Goal: Task Accomplishment & Management: Manage account settings

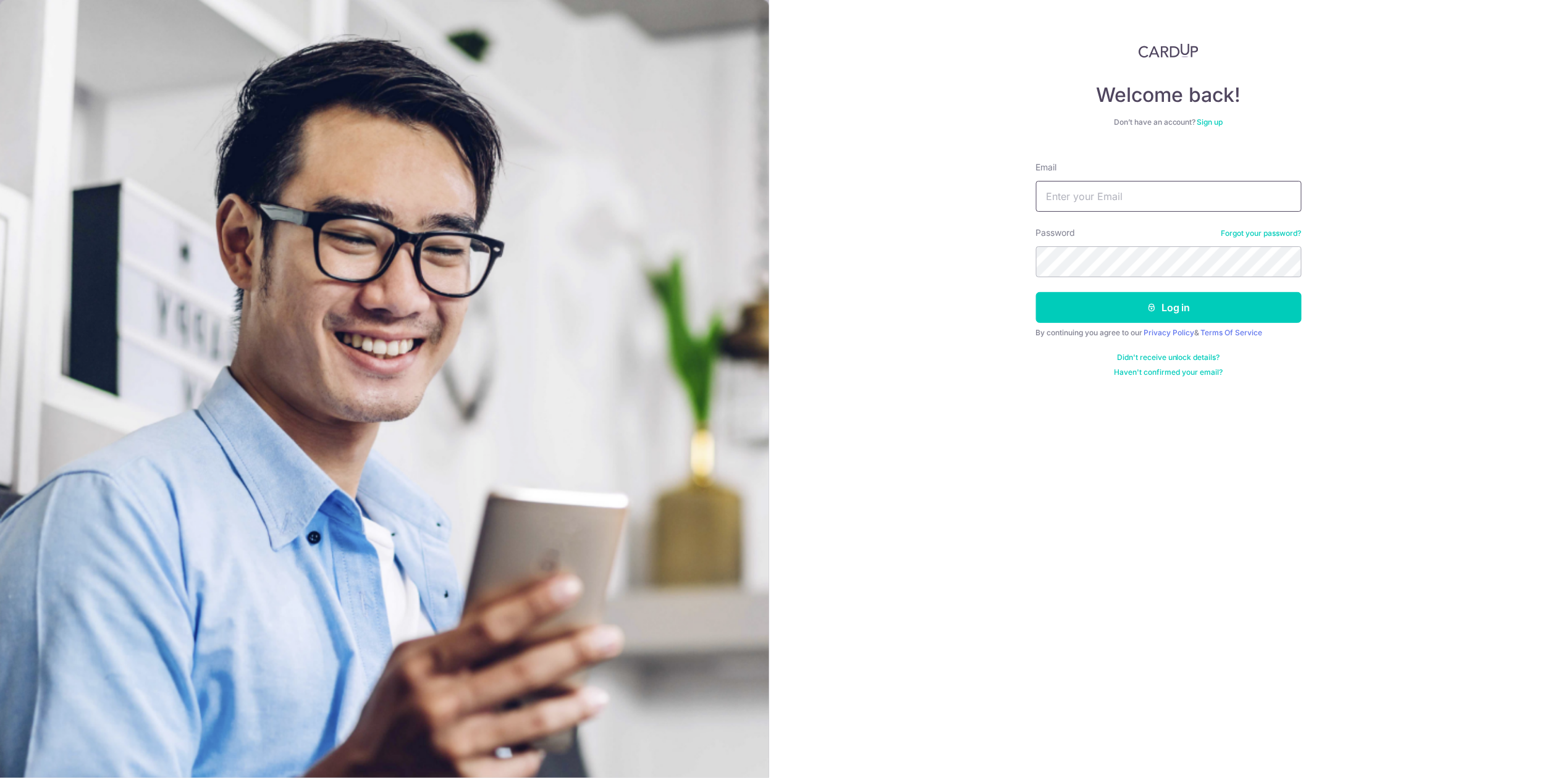
click at [1164, 192] on input "Email" at bounding box center [1169, 196] width 266 height 31
type input "[EMAIL_ADDRESS][DOMAIN_NAME]"
click at [1036, 292] on button "Log in" at bounding box center [1169, 307] width 266 height 31
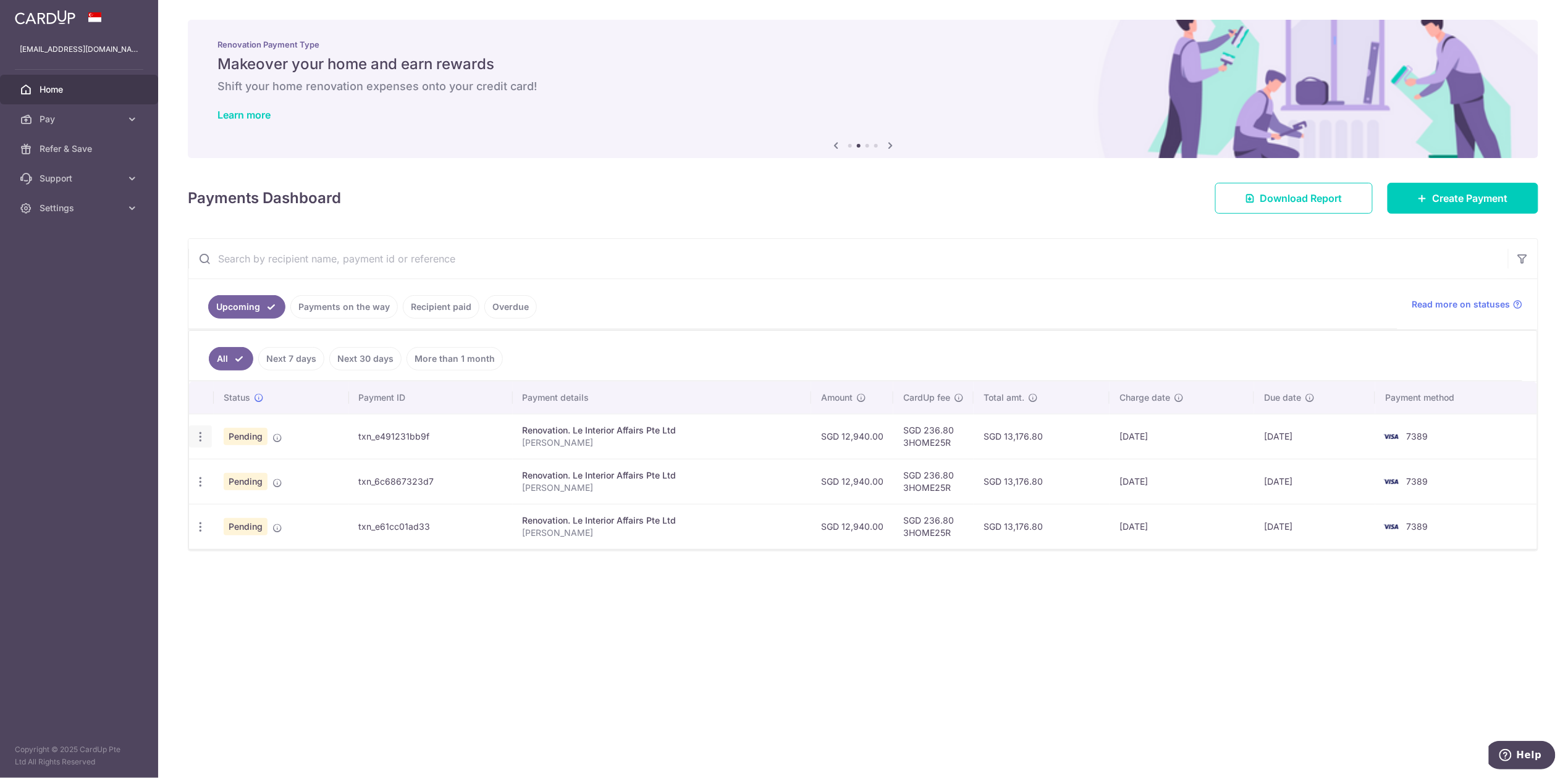
click at [199, 440] on icon "button" at bounding box center [200, 437] width 13 height 13
click at [282, 475] on span "Update payment" at bounding box center [266, 471] width 84 height 15
radio input "true"
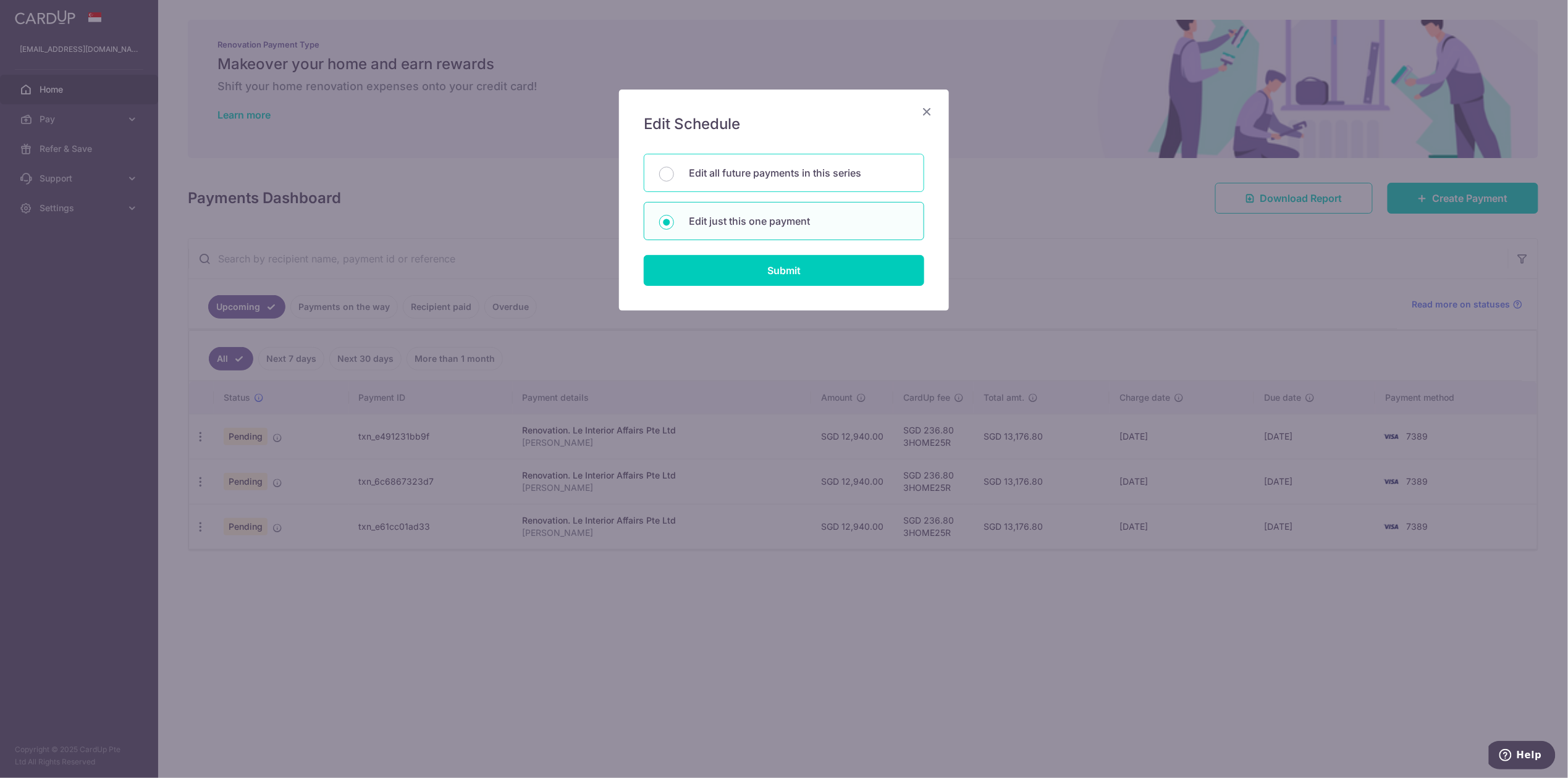
click at [733, 184] on div "Edit all future payments in this series" at bounding box center [784, 173] width 280 height 39
radio input "true"
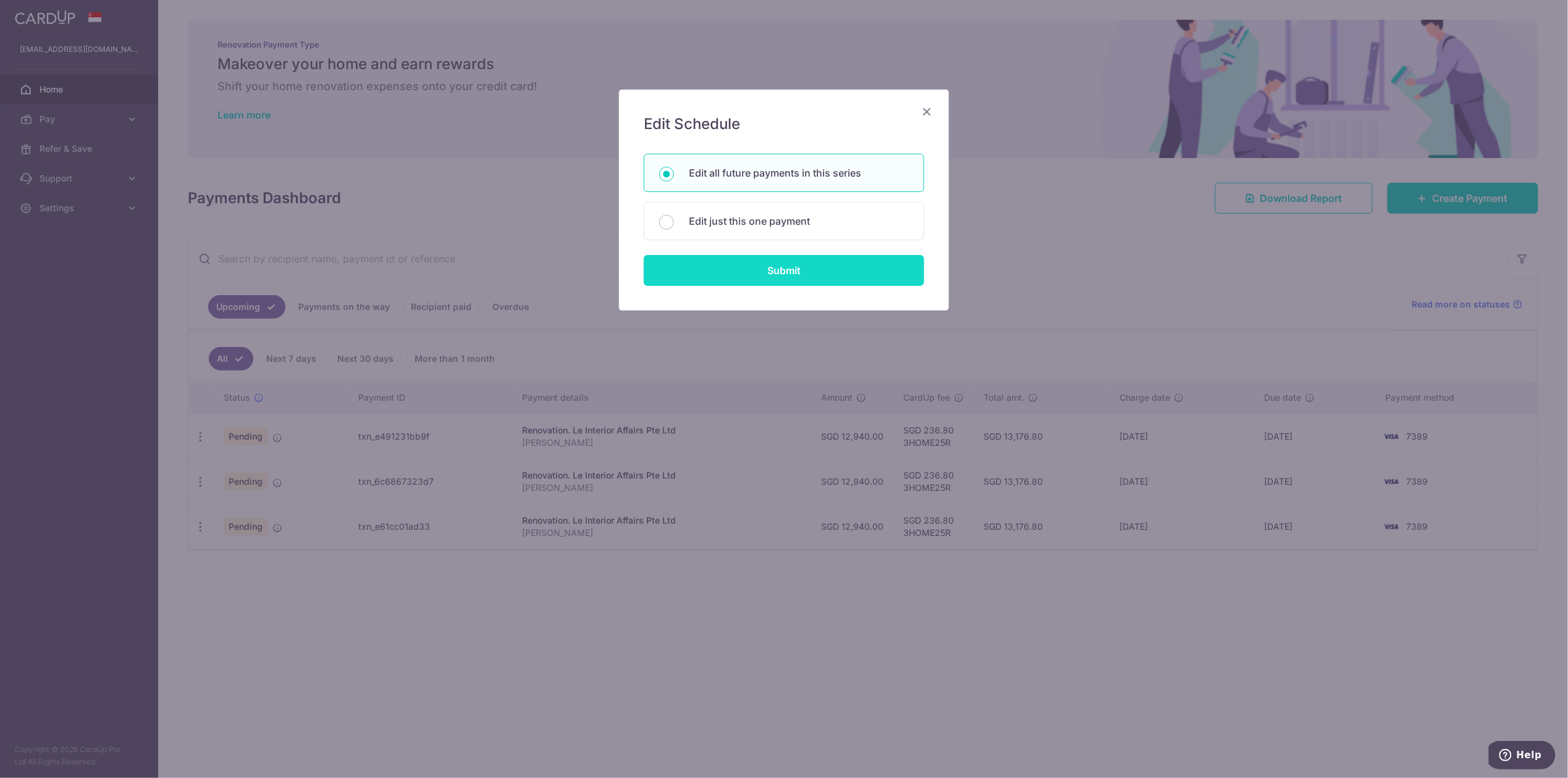
click at [765, 260] on input "Submit" at bounding box center [784, 270] width 280 height 31
radio input "true"
type input "12,940.00"
type input "[PERSON_NAME]"
type input "Full payment 33% each"
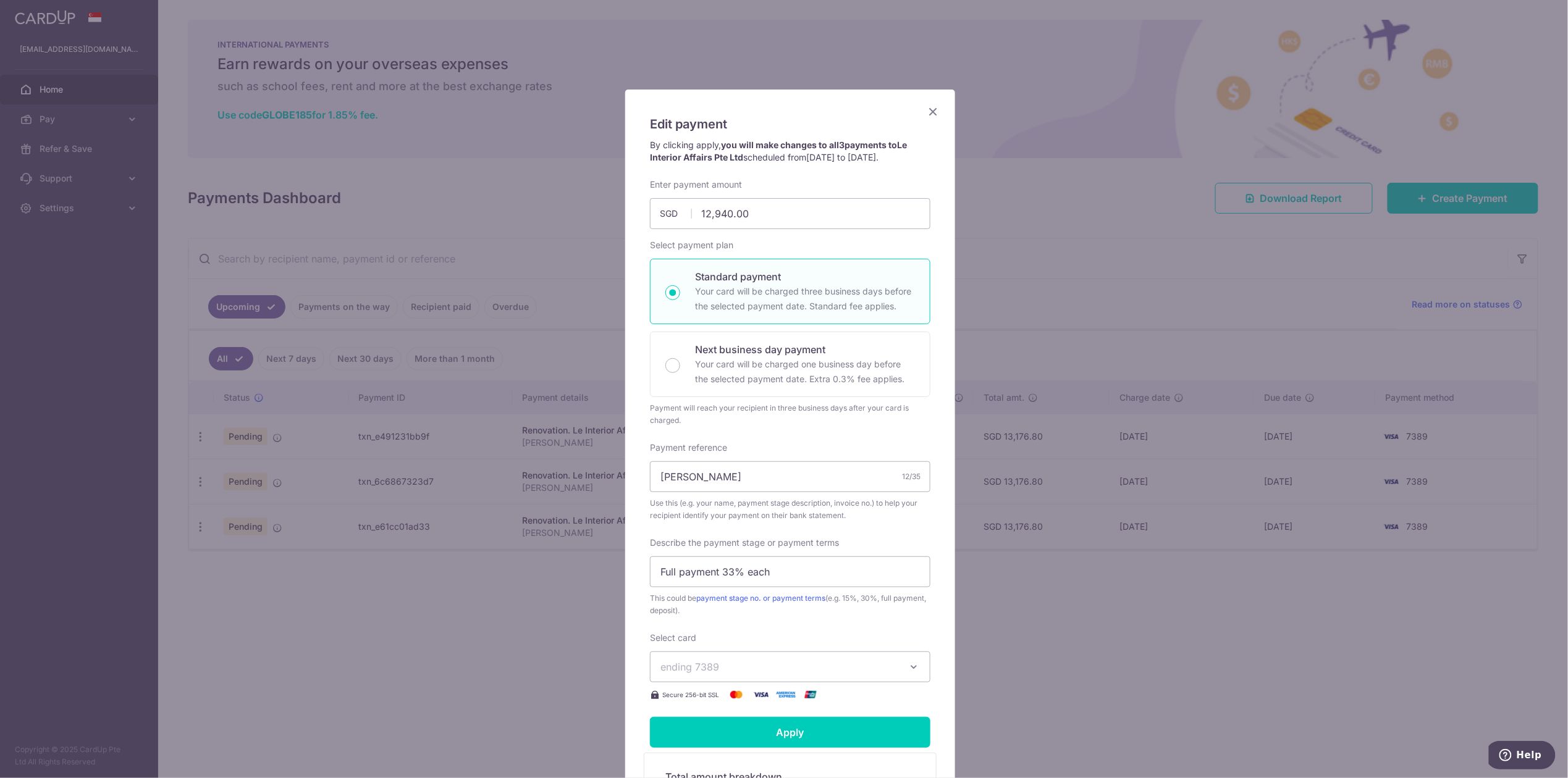
click at [932, 118] on icon "Close" at bounding box center [933, 111] width 15 height 15
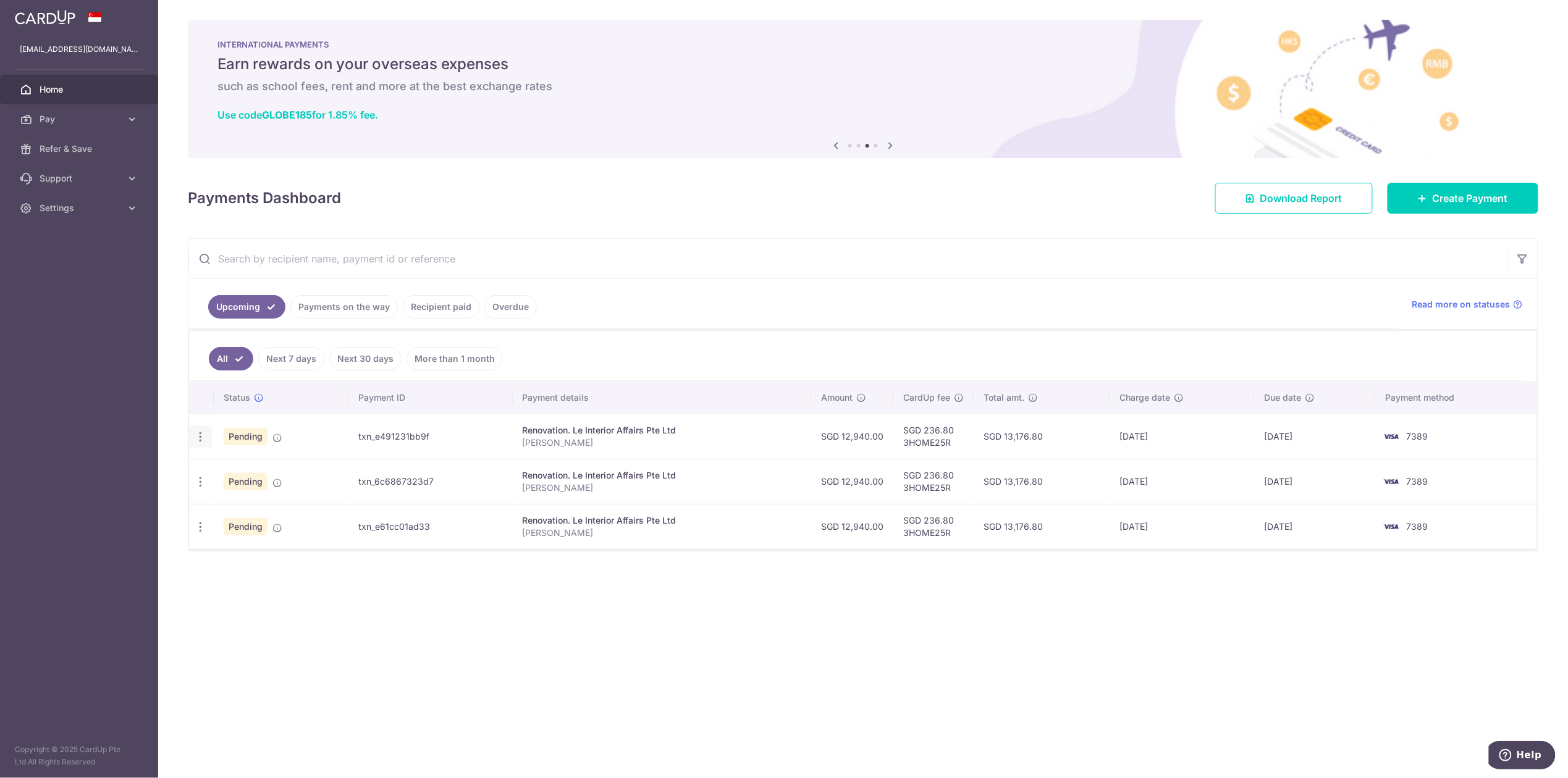
click at [208, 439] on div "Update payment Cancel payment" at bounding box center [200, 437] width 23 height 23
click at [202, 441] on icon "button" at bounding box center [200, 437] width 13 height 13
click at [272, 471] on span "Update payment" at bounding box center [266, 471] width 84 height 15
radio input "true"
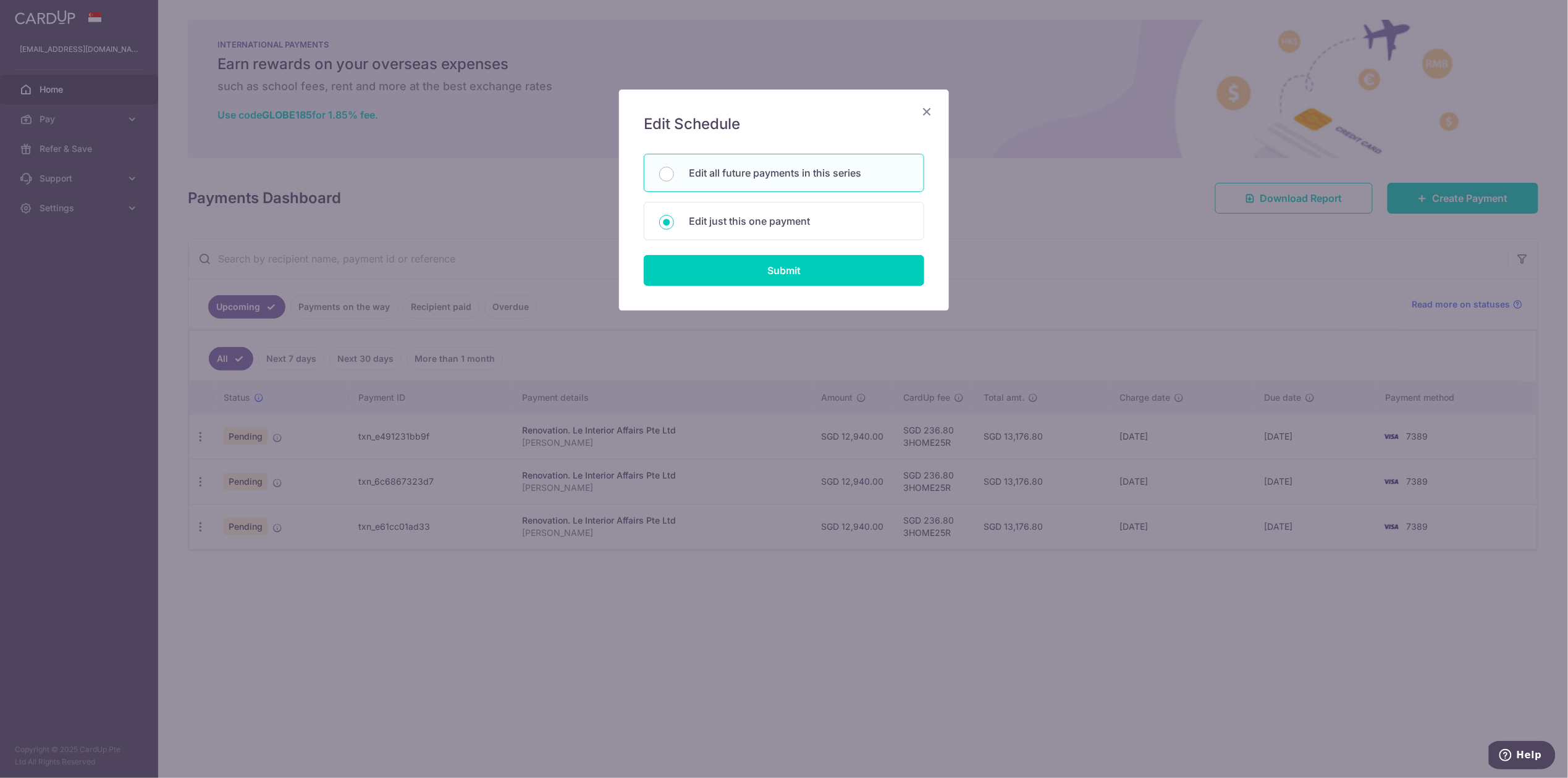
click at [718, 176] on p "Edit all future payments in this series" at bounding box center [799, 173] width 220 height 15
click at [674, 176] on input "Edit all future payments in this series" at bounding box center [666, 174] width 15 height 15
click at [740, 212] on div "Edit just this one payment" at bounding box center [784, 221] width 280 height 39
radio input "false"
radio input "true"
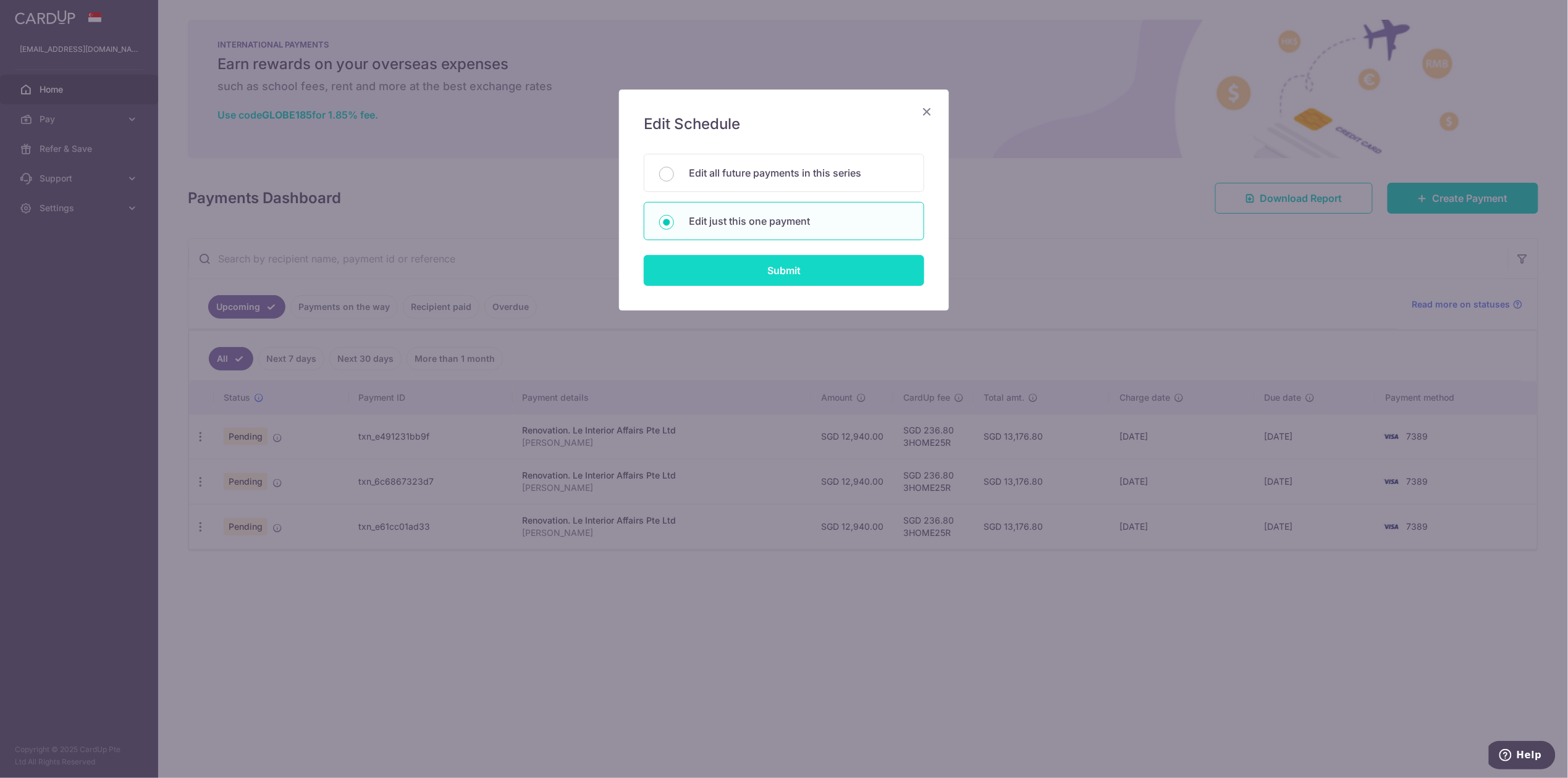
click at [803, 278] on input "Submit" at bounding box center [784, 270] width 280 height 31
radio input "true"
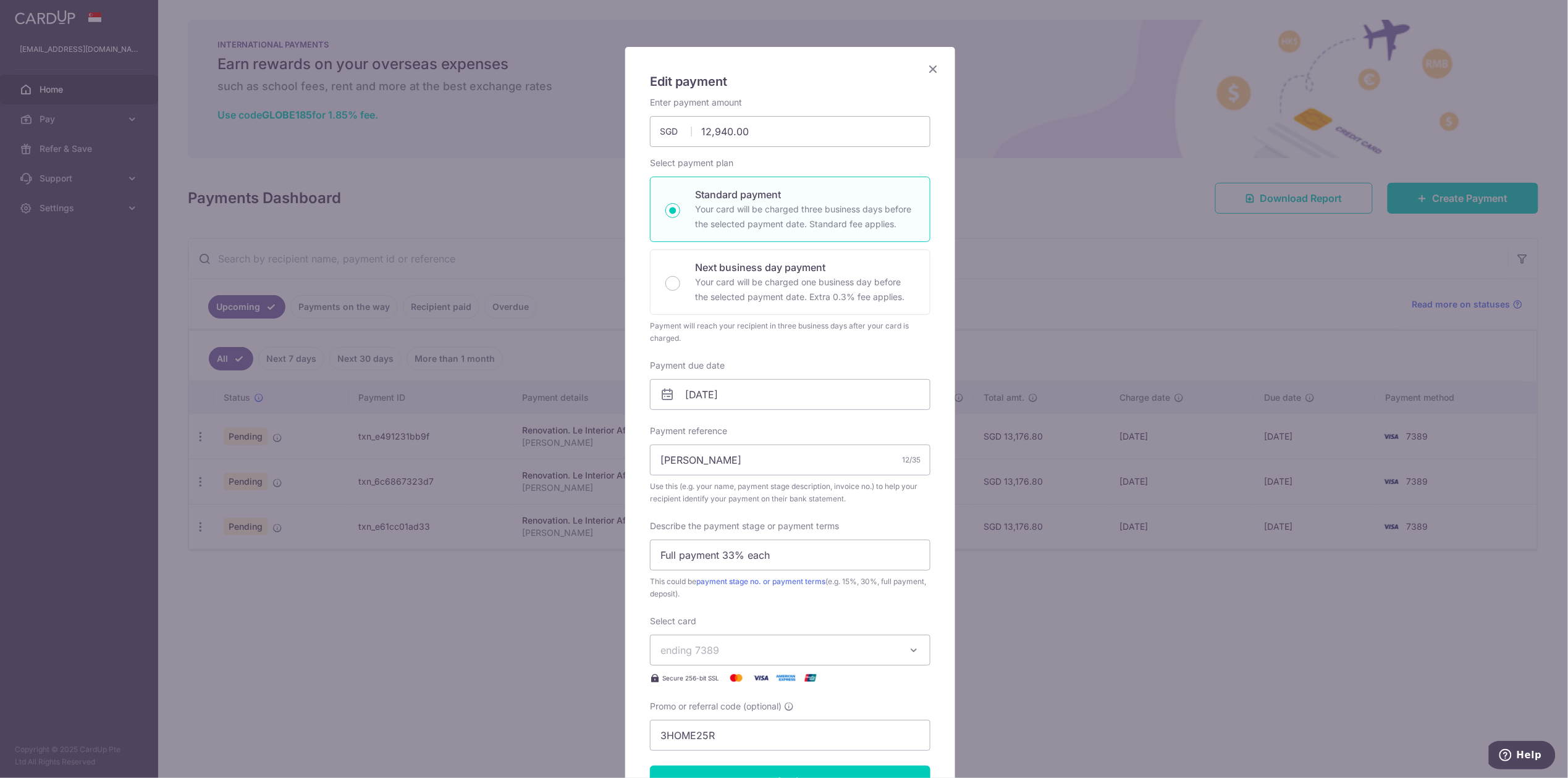
scroll to position [82, 0]
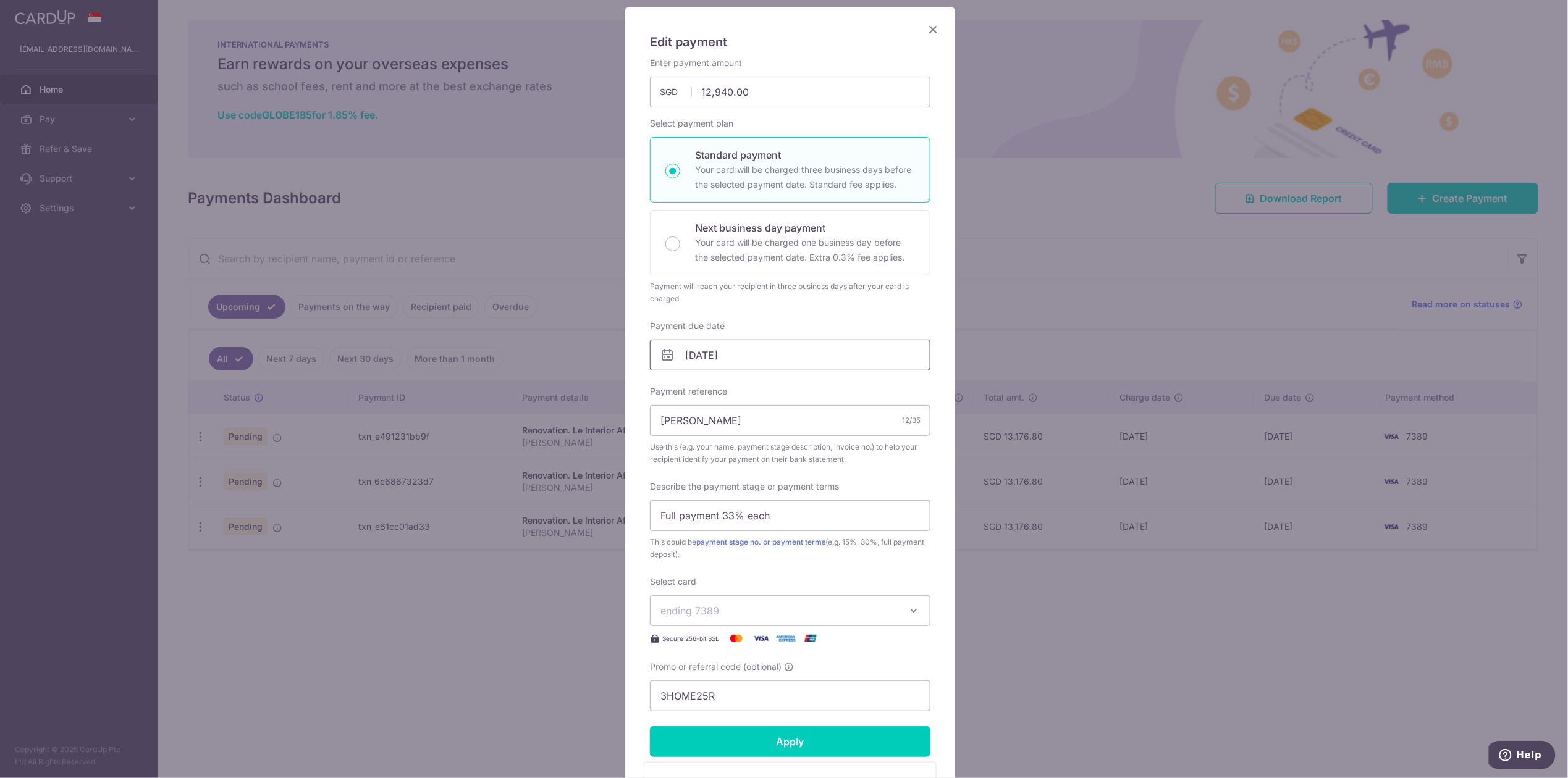
click at [698, 356] on input "15/10/2025" at bounding box center [790, 355] width 280 height 31
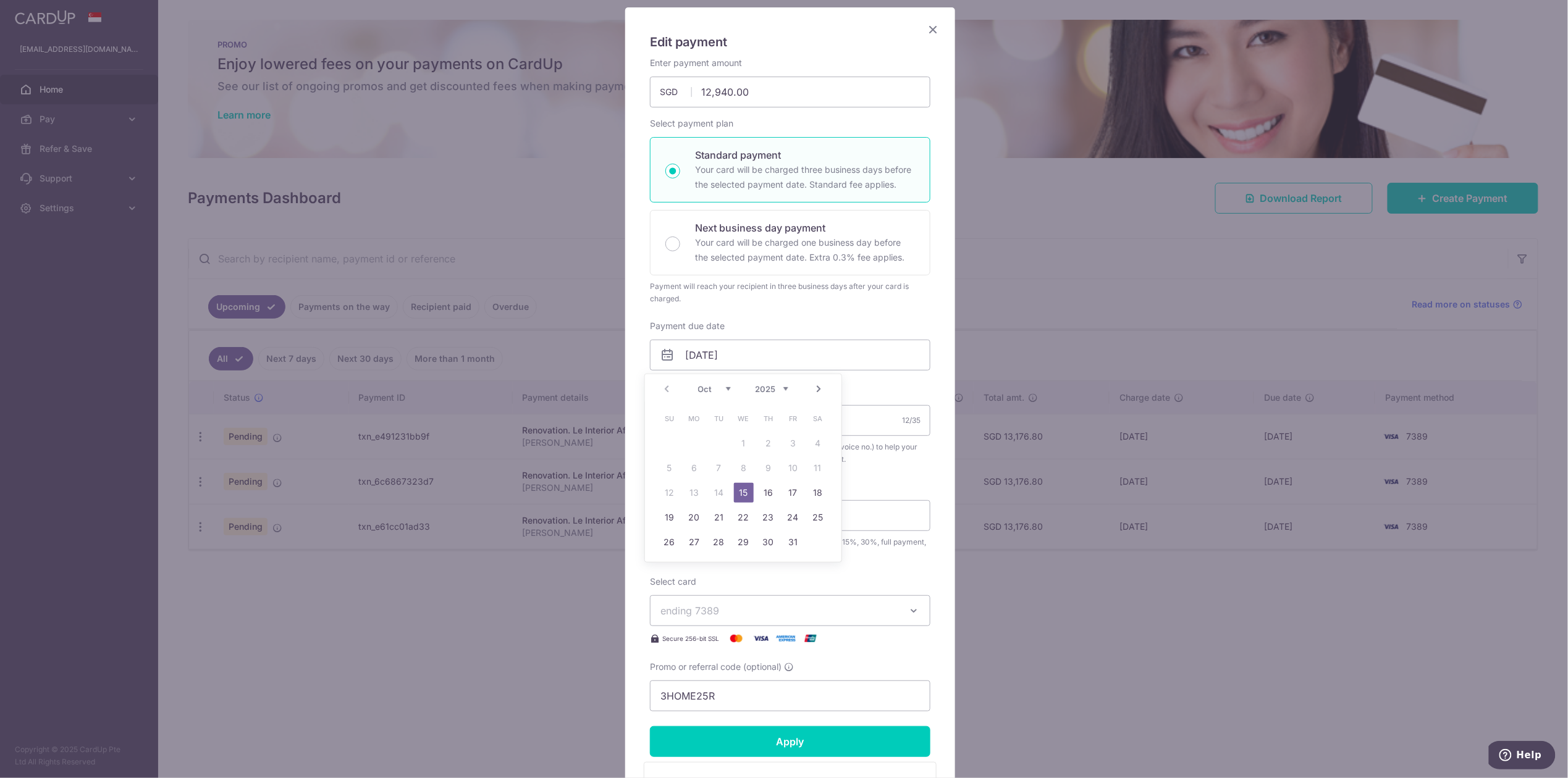
click at [736, 394] on div "Prev Next Oct Nov Dec 2025 2026 2027 2028 2029 2030 2031 2032 2033 2034 2035" at bounding box center [743, 389] width 196 height 30
click at [730, 389] on div "Oct Nov Dec 2025 2026 2027 2028 2029 2030 2031 2032 2033 2034 2035" at bounding box center [743, 389] width 90 height 11
click at [730, 391] on div "Oct Nov Dec 2025 2026 2027 2028 2029 2030 2031 2032 2033 2034 2035" at bounding box center [743, 389] width 90 height 11
click at [726, 389] on select "Oct Nov Dec" at bounding box center [714, 389] width 33 height 10
click at [742, 512] on link "19" at bounding box center [744, 518] width 20 height 20
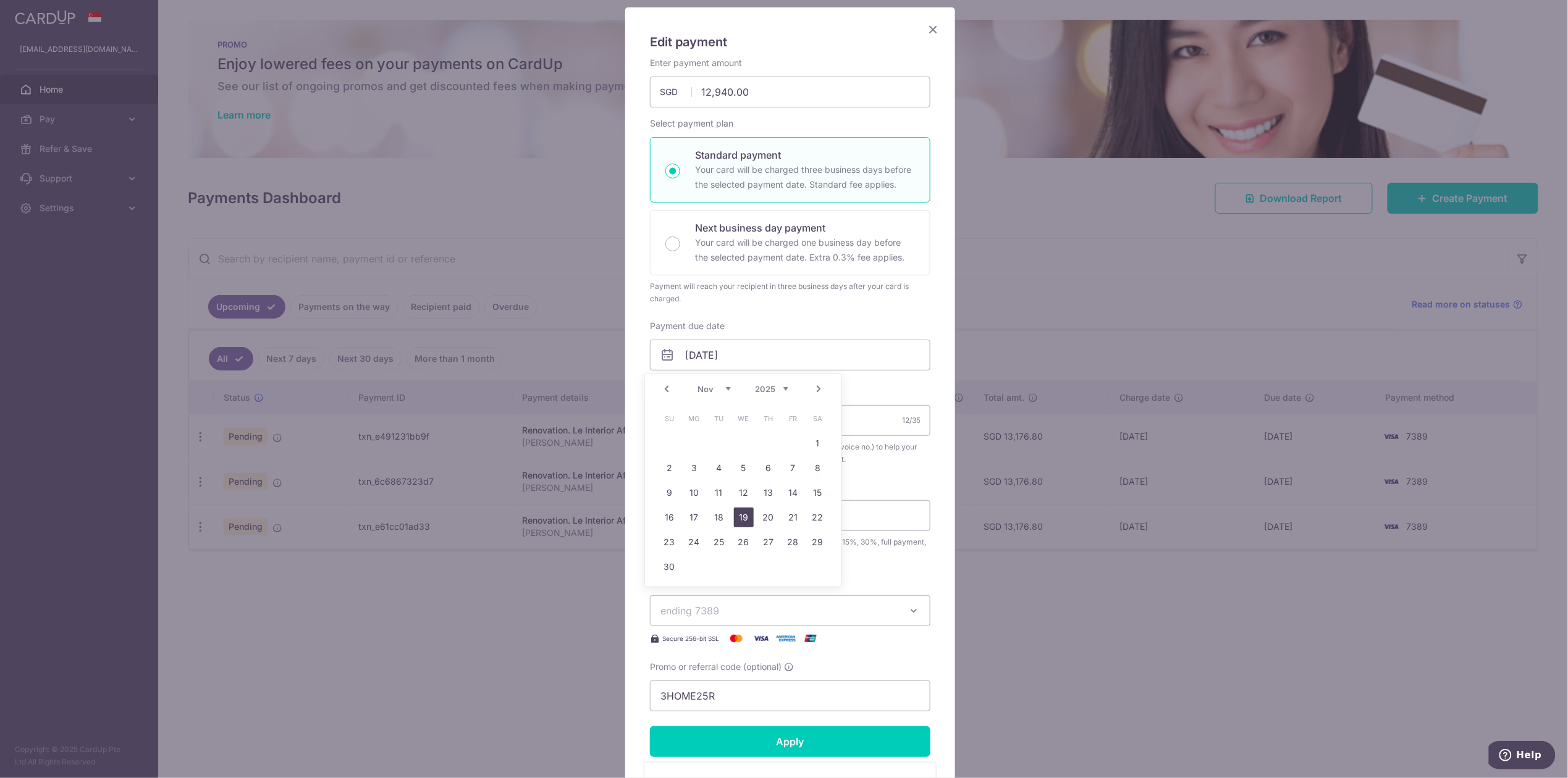
type input "[DATE]"
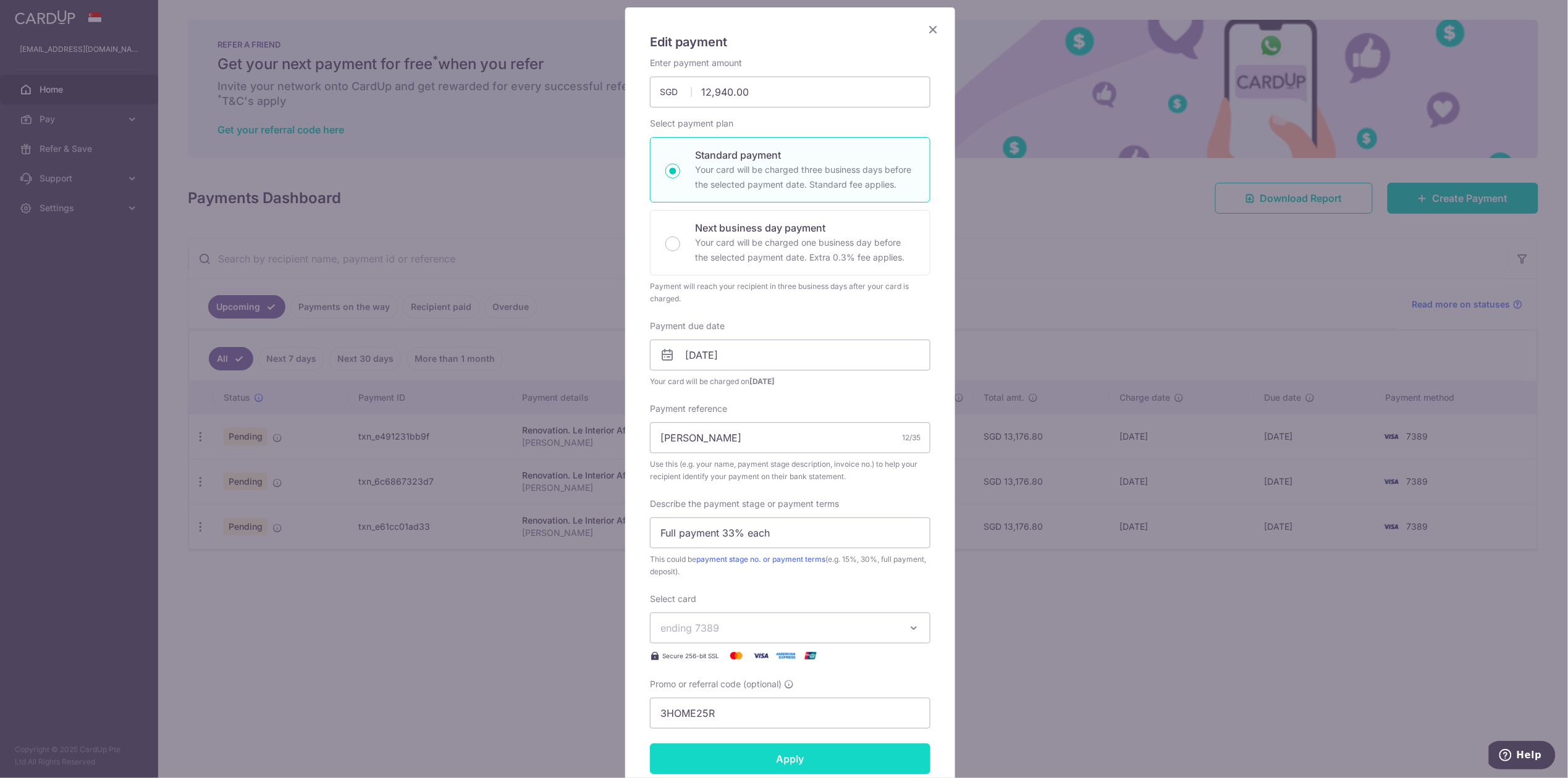
click at [894, 757] on input "Apply" at bounding box center [790, 759] width 280 height 31
type input "Successfully Applied"
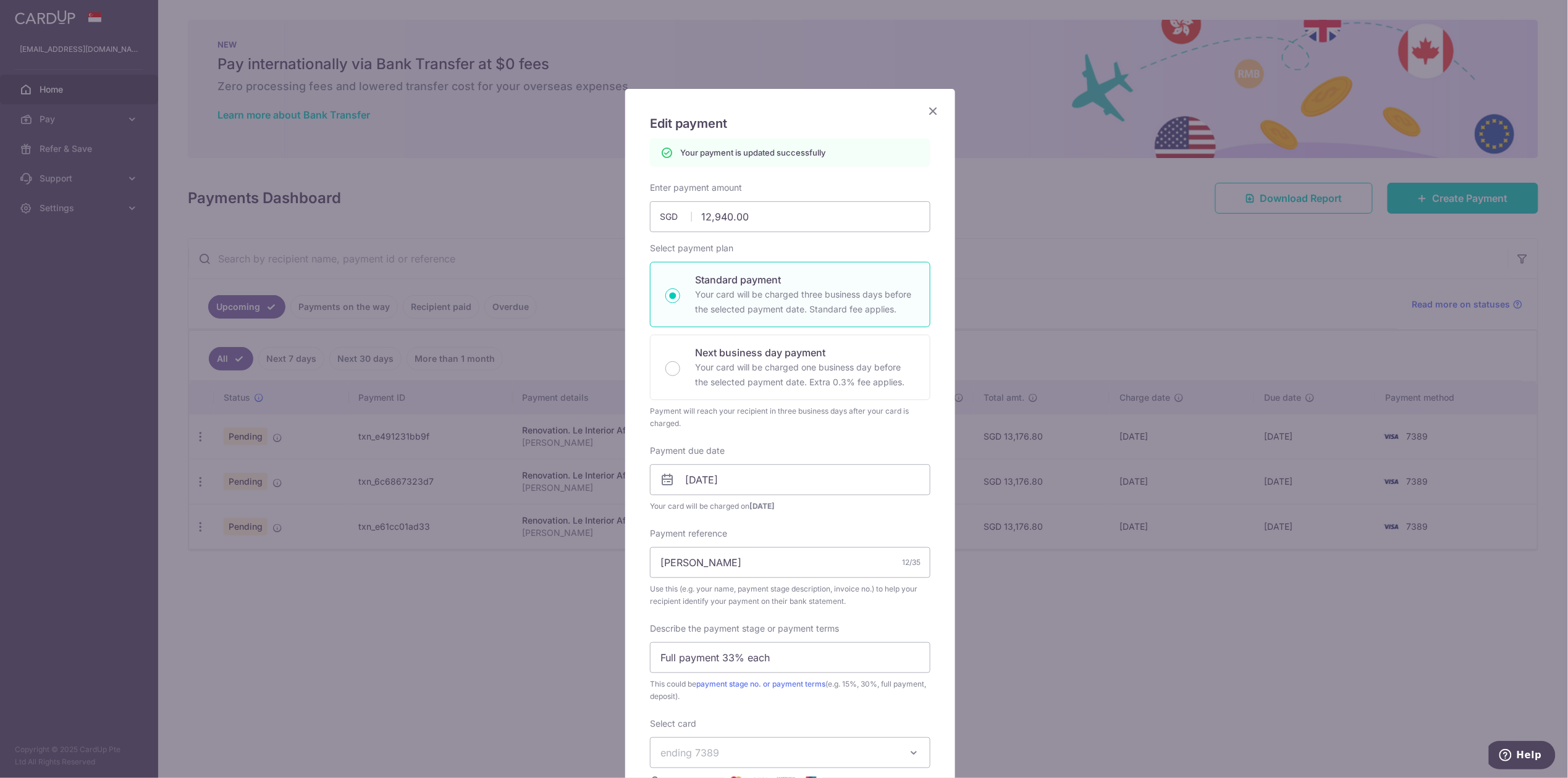
scroll to position [0, 0]
click at [1056, 648] on div "Edit payment By clicking apply, you will make changes to all 3 payments to Le I…" at bounding box center [784, 389] width 1568 height 778
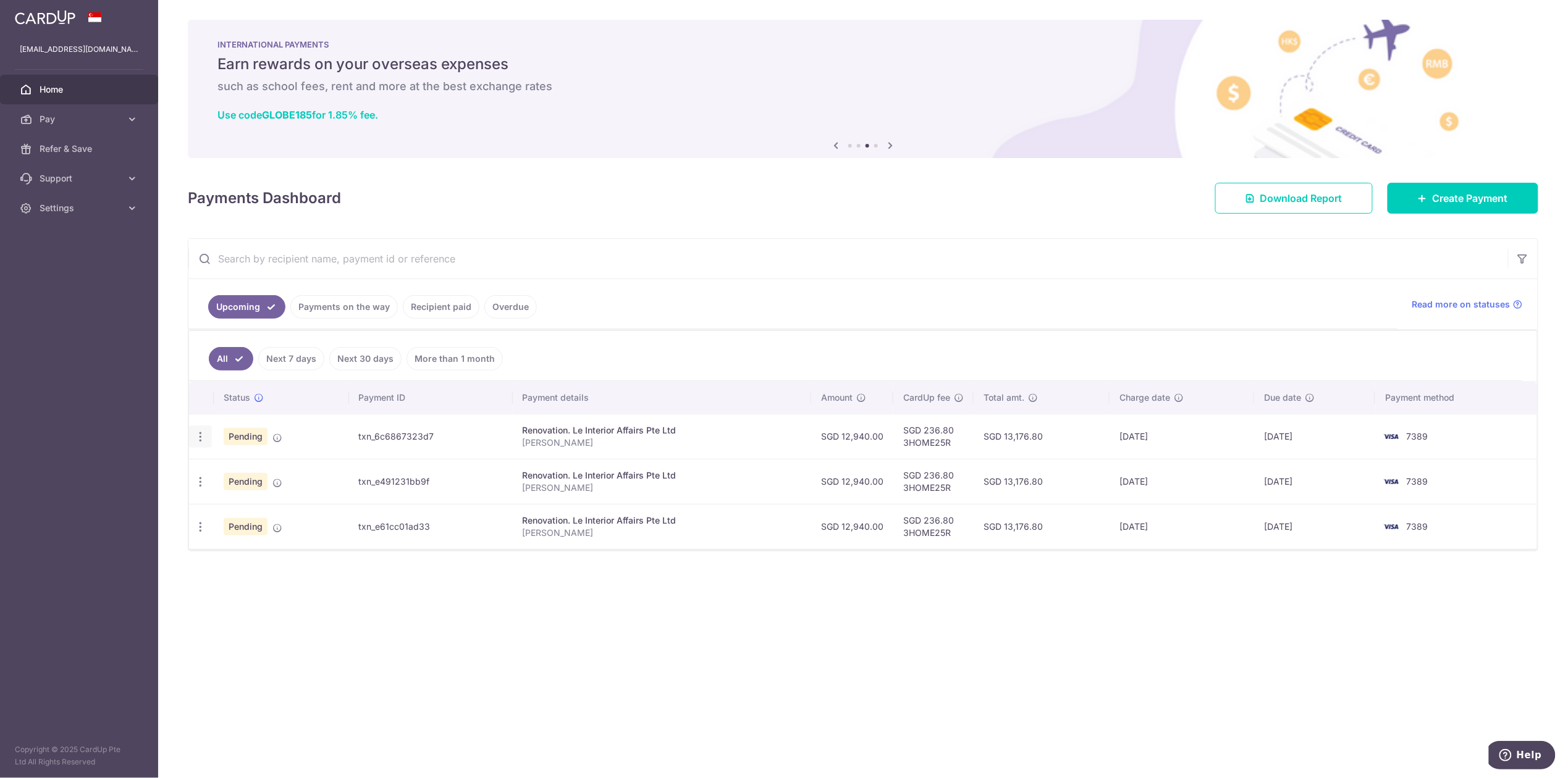
click at [203, 438] on icon "button" at bounding box center [200, 437] width 13 height 13
click at [235, 469] on span "Update payment" at bounding box center [266, 471] width 84 height 15
radio input "true"
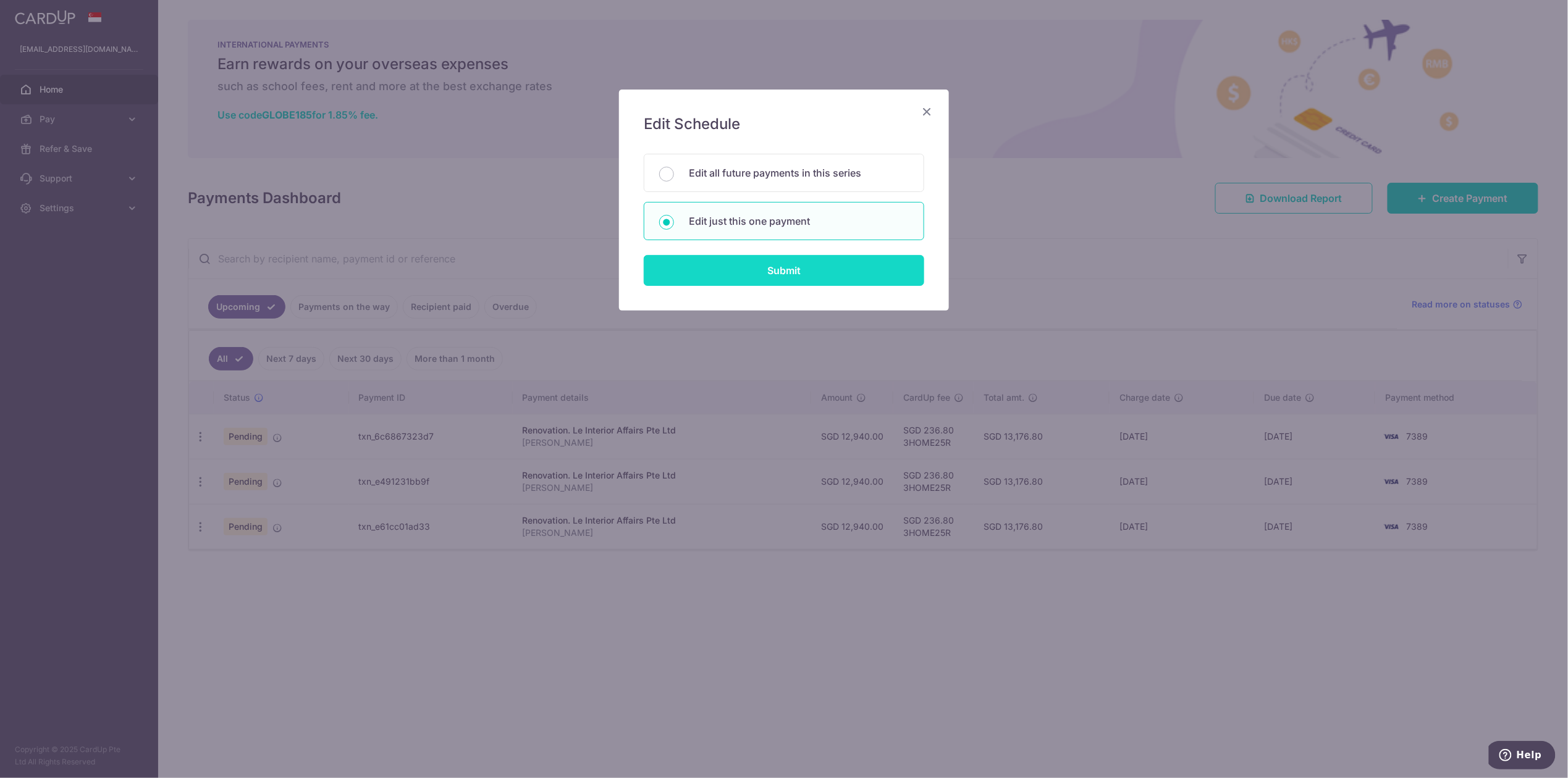
click at [752, 270] on input "Submit" at bounding box center [784, 270] width 280 height 31
radio input "true"
type input "12,940.00"
type input "15/11/2025"
type input "Ng Xin Xiang"
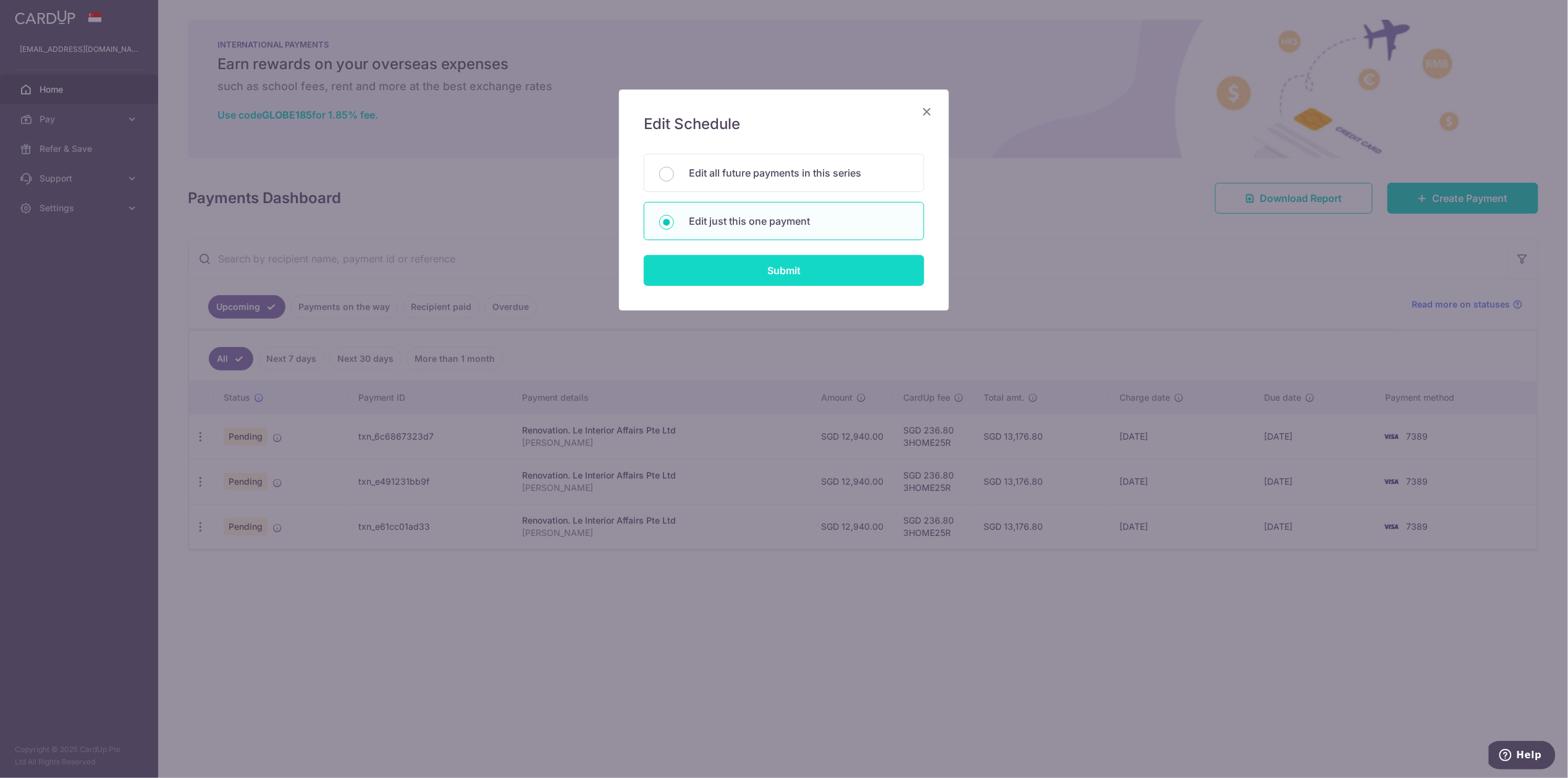
type input "Full payment 33% each"
type input "3HOME25R"
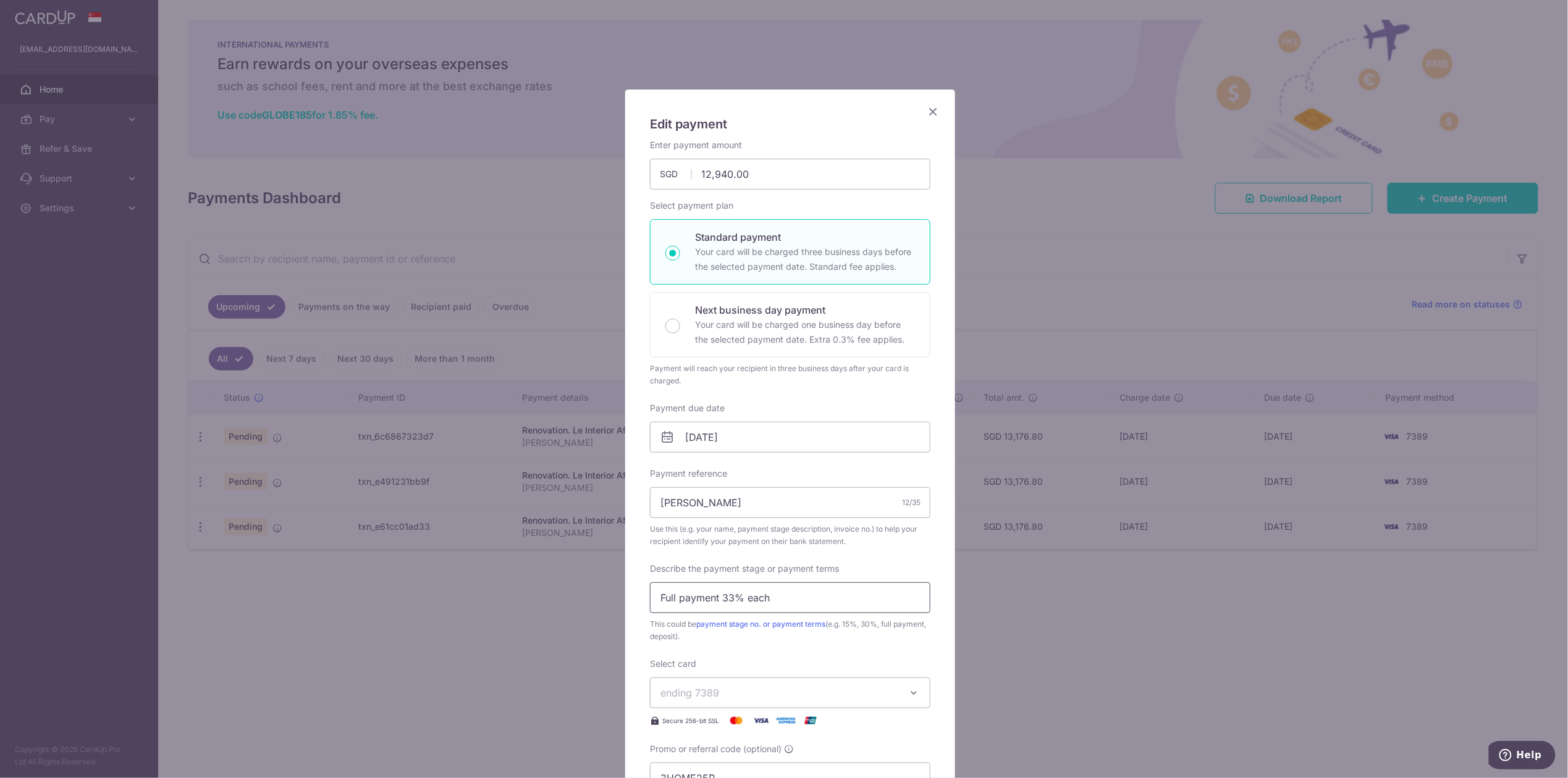
scroll to position [82, 0]
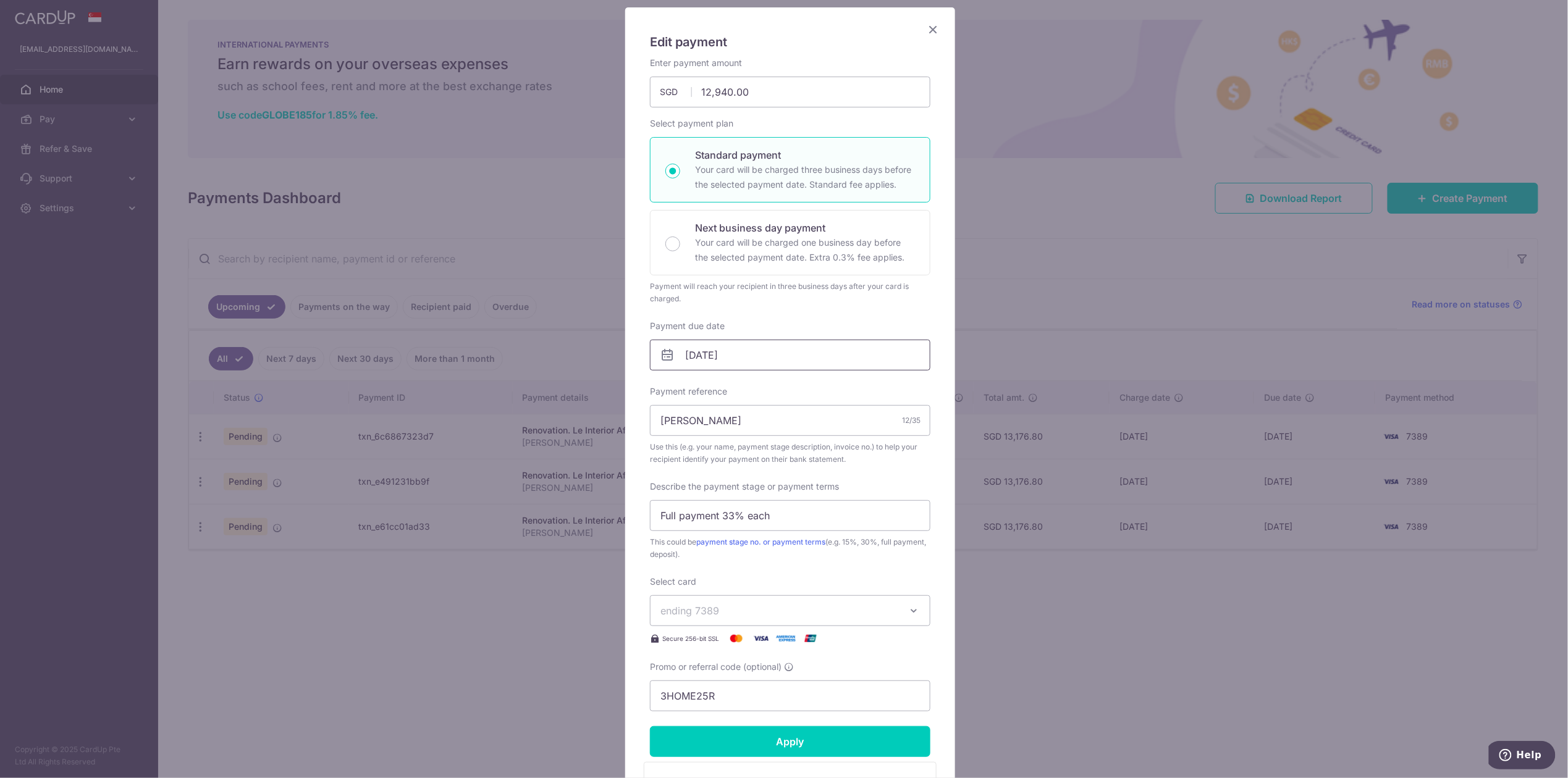
click at [742, 356] on input "15/11/2025" at bounding box center [790, 355] width 280 height 31
click at [827, 391] on div "Prev Next Oct Nov Dec 2025 2026 2027 2028 2029 2030 2031 2032 2033 2034 2035" at bounding box center [743, 389] width 196 height 30
click at [819, 381] on div "Prev Next Oct Nov Dec 2025 2026 2027 2028 2029 2030 2031 2032 2033 2034 2035" at bounding box center [743, 389] width 196 height 30
click at [819, 383] on link "Next" at bounding box center [819, 389] width 15 height 15
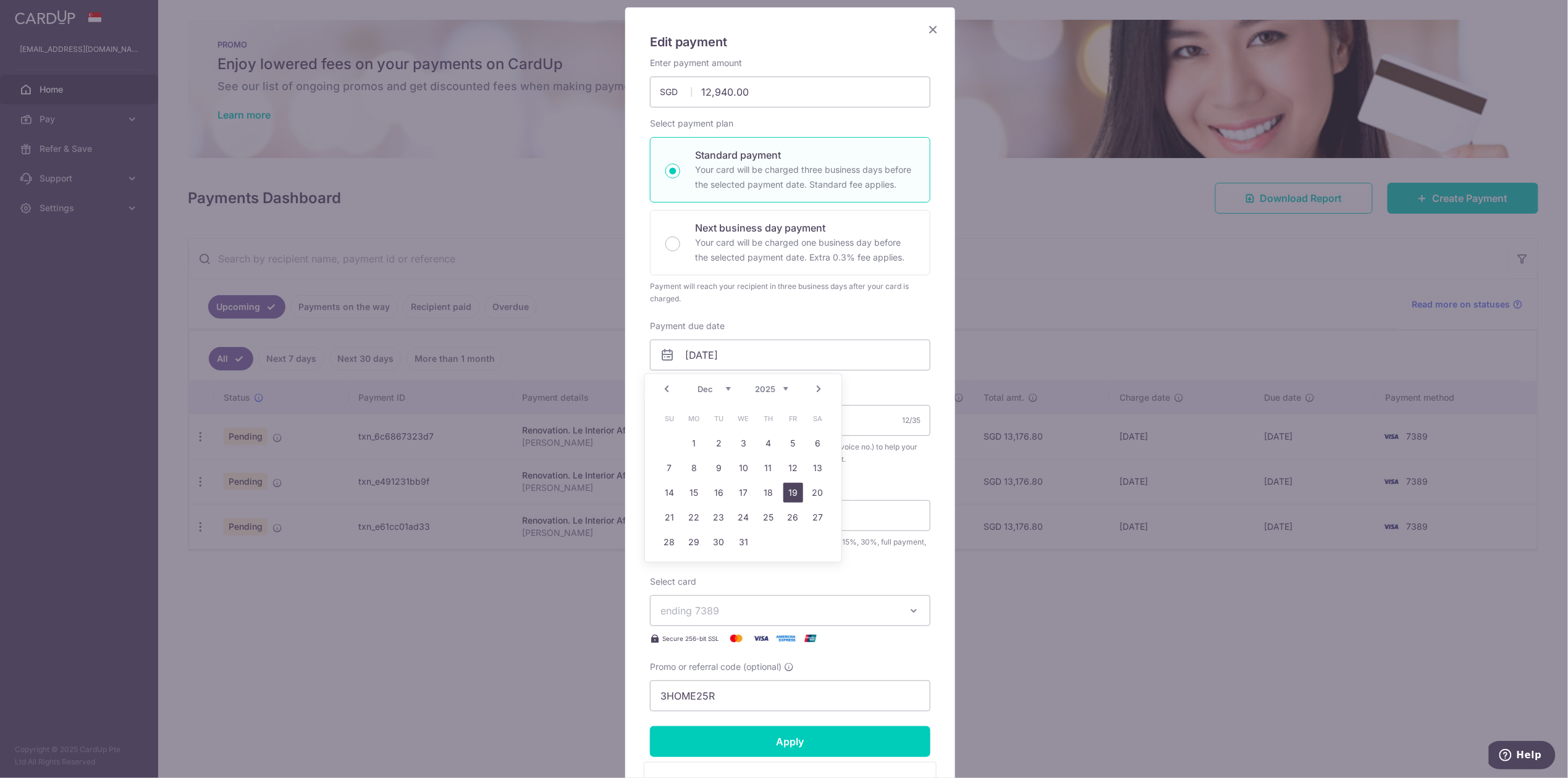
click at [791, 497] on link "19" at bounding box center [794, 493] width 20 height 20
type input "[DATE]"
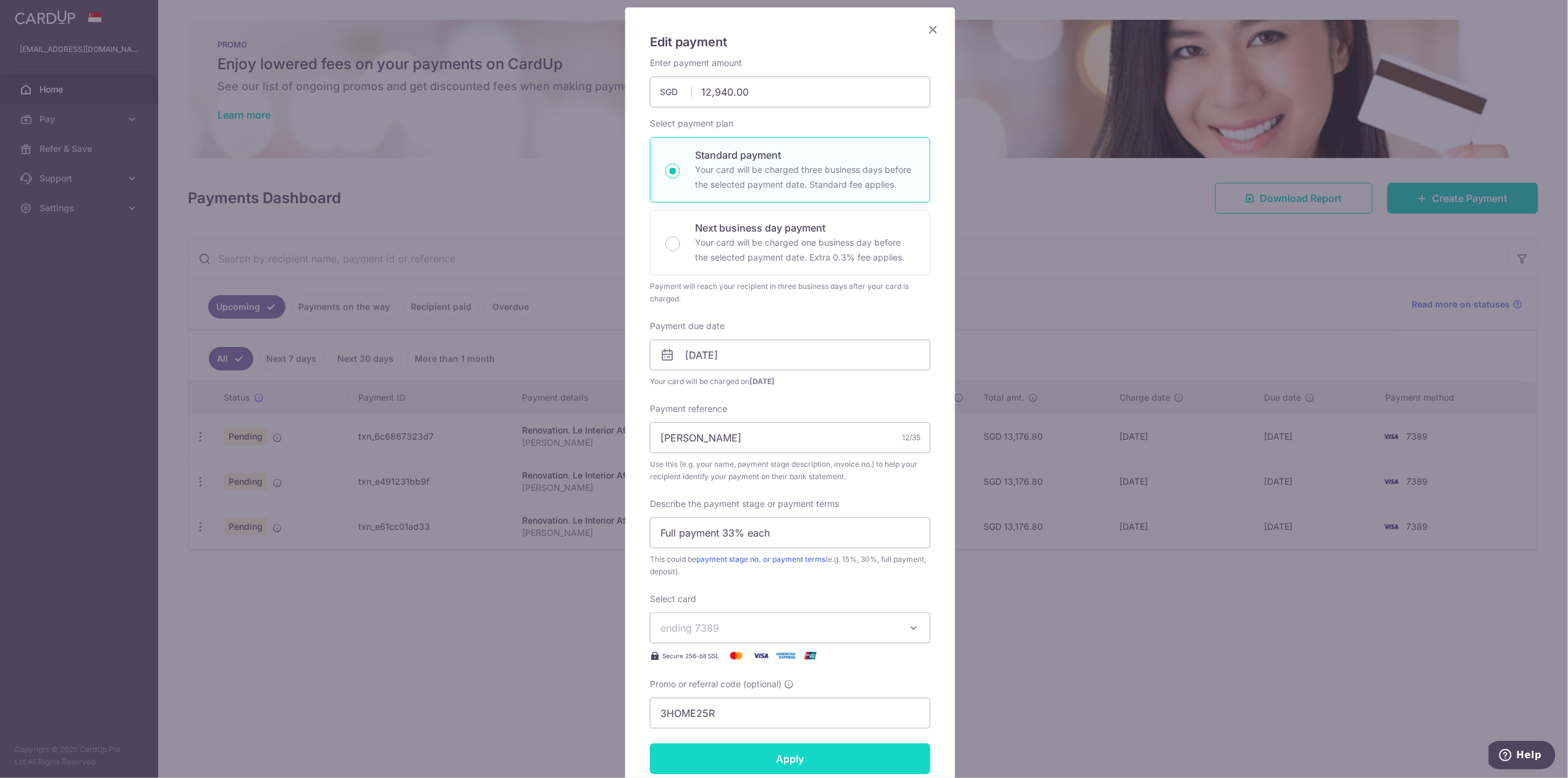
click at [789, 755] on input "Apply" at bounding box center [790, 759] width 280 height 31
type input "Successfully Applied"
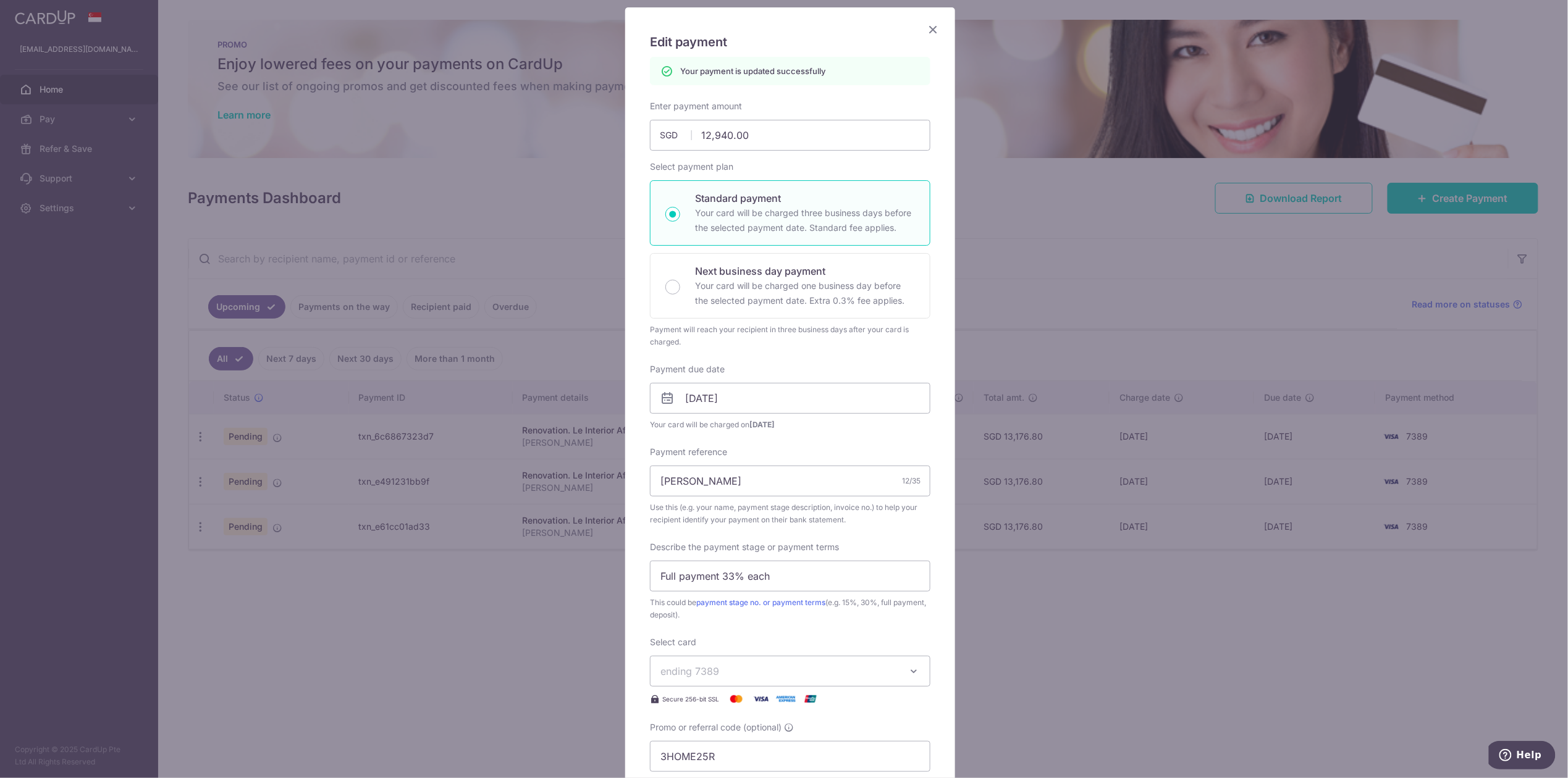
drag, startPoint x: 939, startPoint y: 18, endPoint x: 883, endPoint y: 65, distance: 73.1
click at [937, 23] on div "Edit payment By clicking apply, you will make changes to all payments to Le Int…" at bounding box center [790, 496] width 330 height 978
click at [931, 21] on div "Edit payment By clicking apply, you will make changes to all payments to Le Int…" at bounding box center [790, 496] width 330 height 978
click at [917, 50] on h5 "Edit payment" at bounding box center [790, 42] width 280 height 20
click at [925, 41] on div "Edit payment By clicking apply, you will make changes to all payments to Le Int…" at bounding box center [790, 496] width 330 height 978
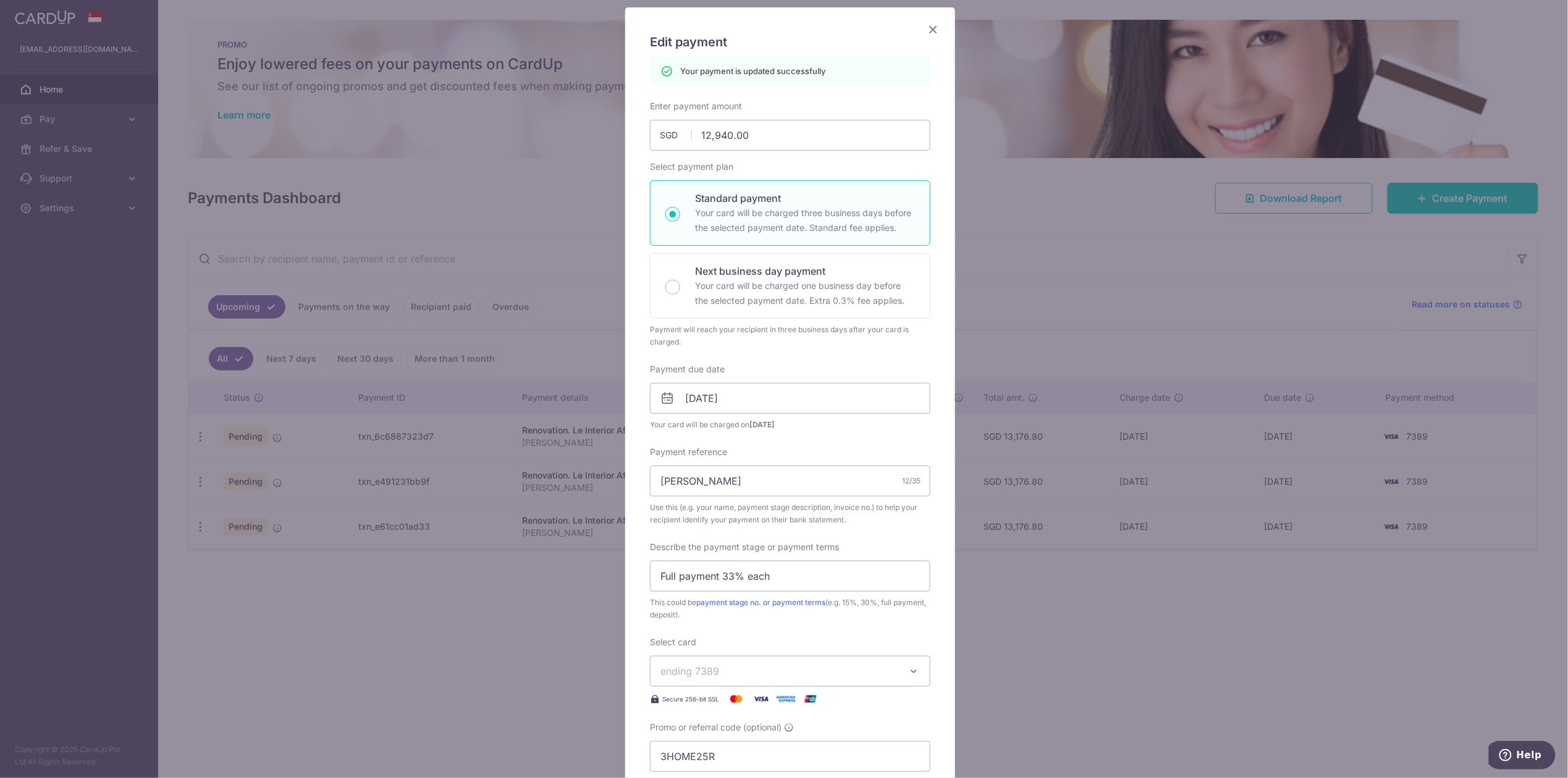
click at [925, 33] on icon "Close" at bounding box center [933, 29] width 15 height 15
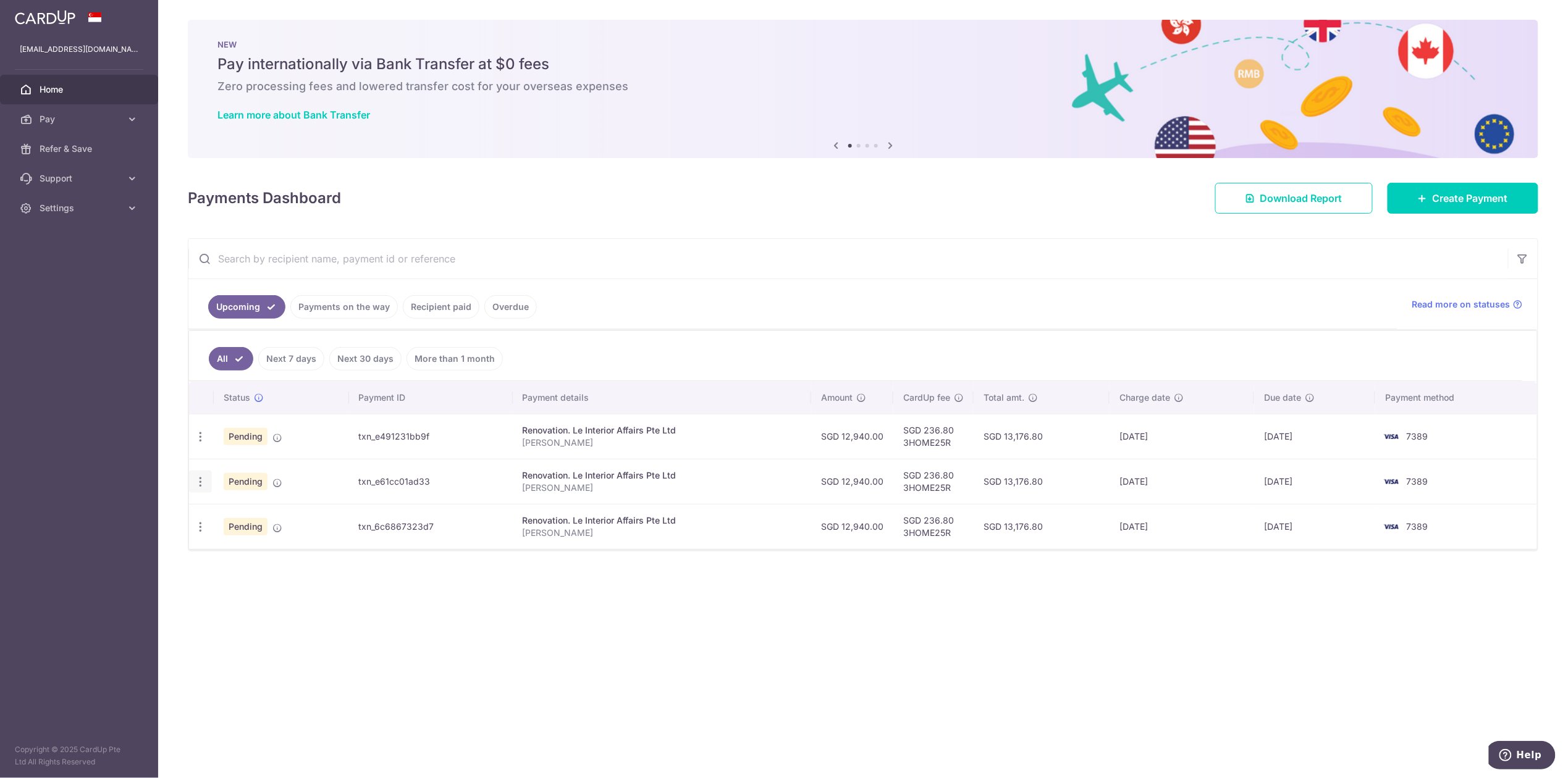
click at [203, 493] on div "Update payment Cancel payment" at bounding box center [200, 482] width 23 height 23
click at [196, 485] on icon "button" at bounding box center [200, 482] width 13 height 13
click at [258, 523] on span "Update payment" at bounding box center [266, 516] width 84 height 15
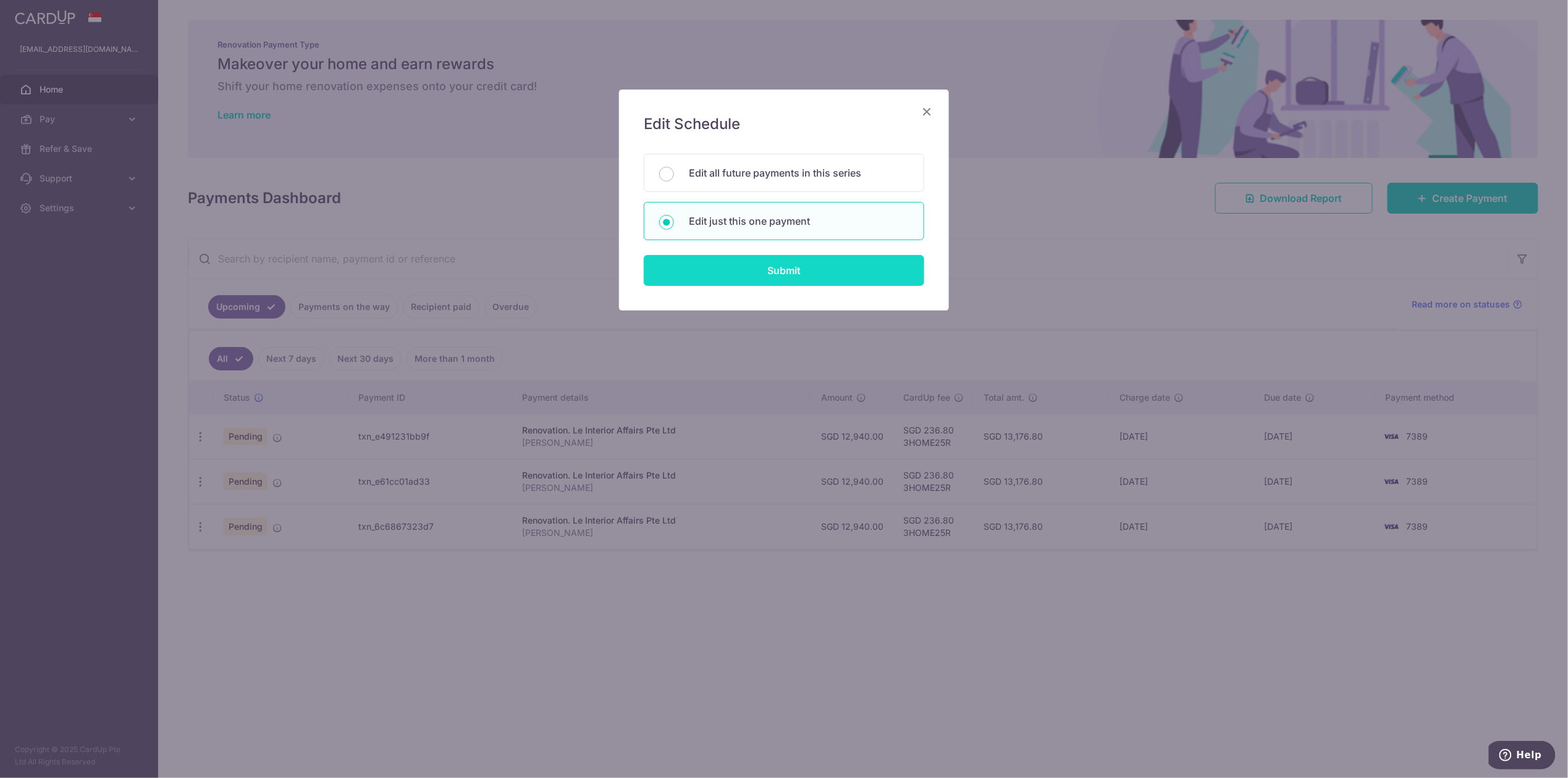
click at [768, 272] on input "Submit" at bounding box center [784, 270] width 280 height 31
radio input "true"
type input "12,940.00"
type input "15/12/2025"
type input "Ng Xin Xiang"
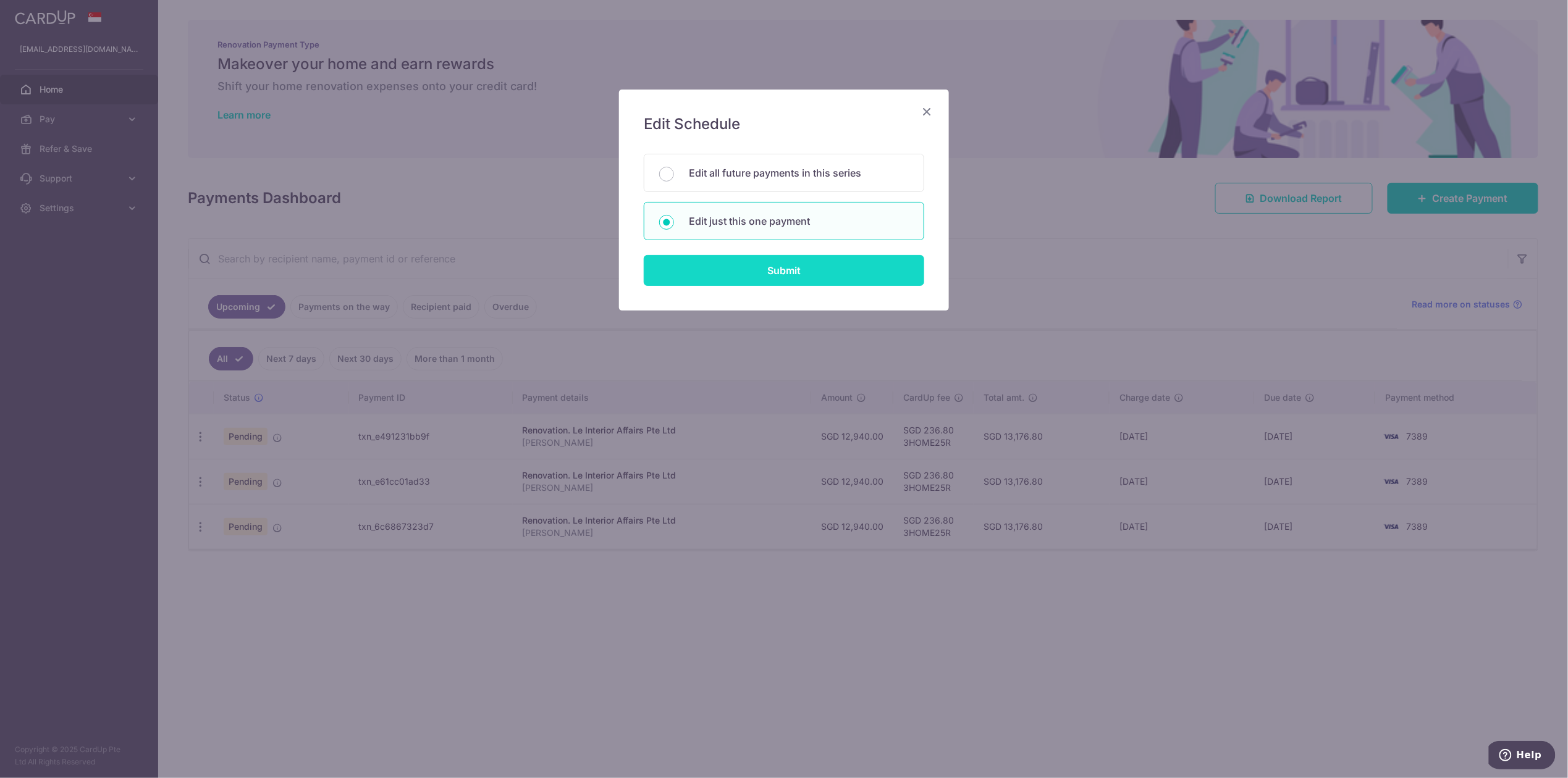
type input "Full payment 33% each"
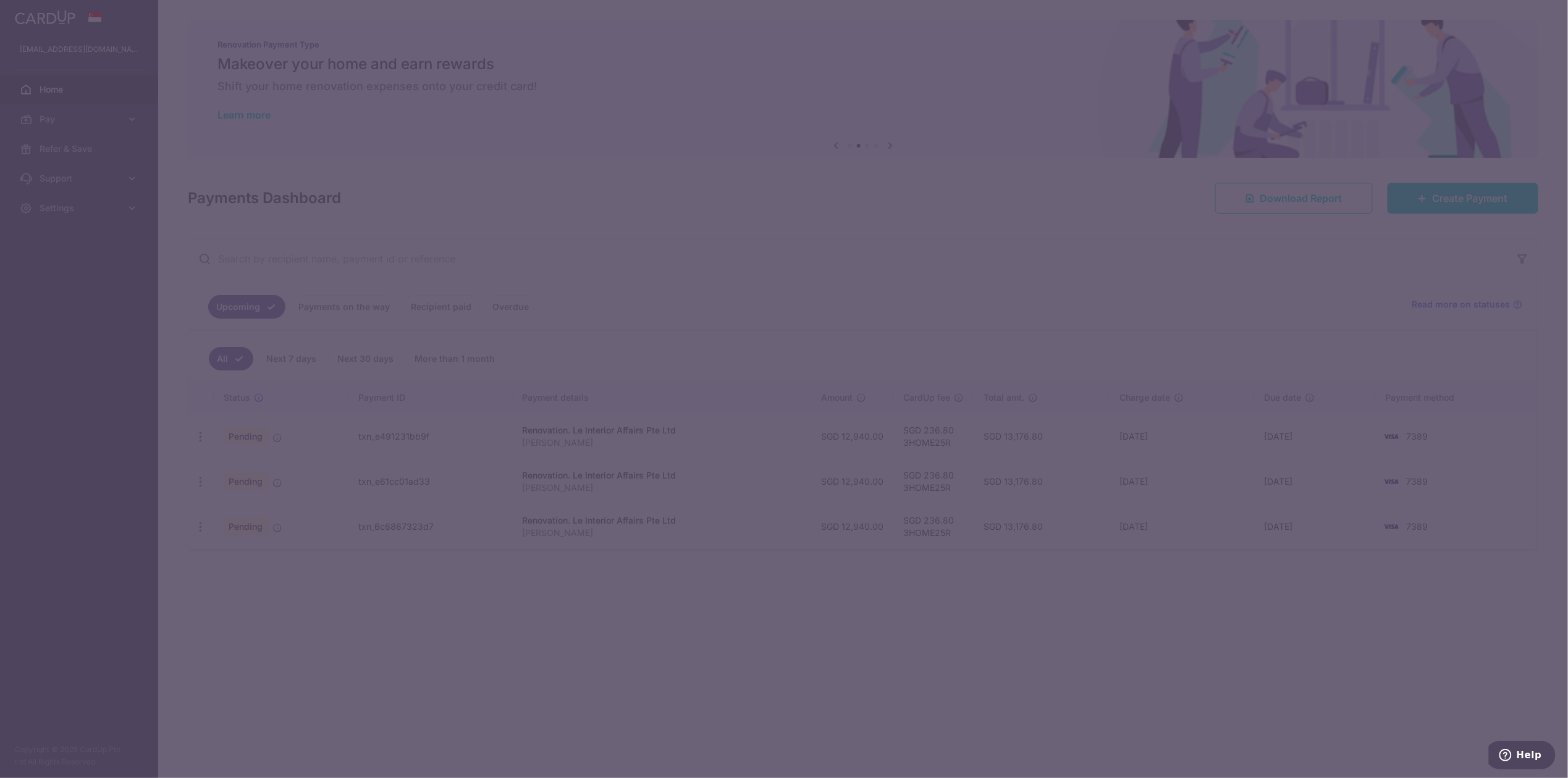
type input "3HOME25R"
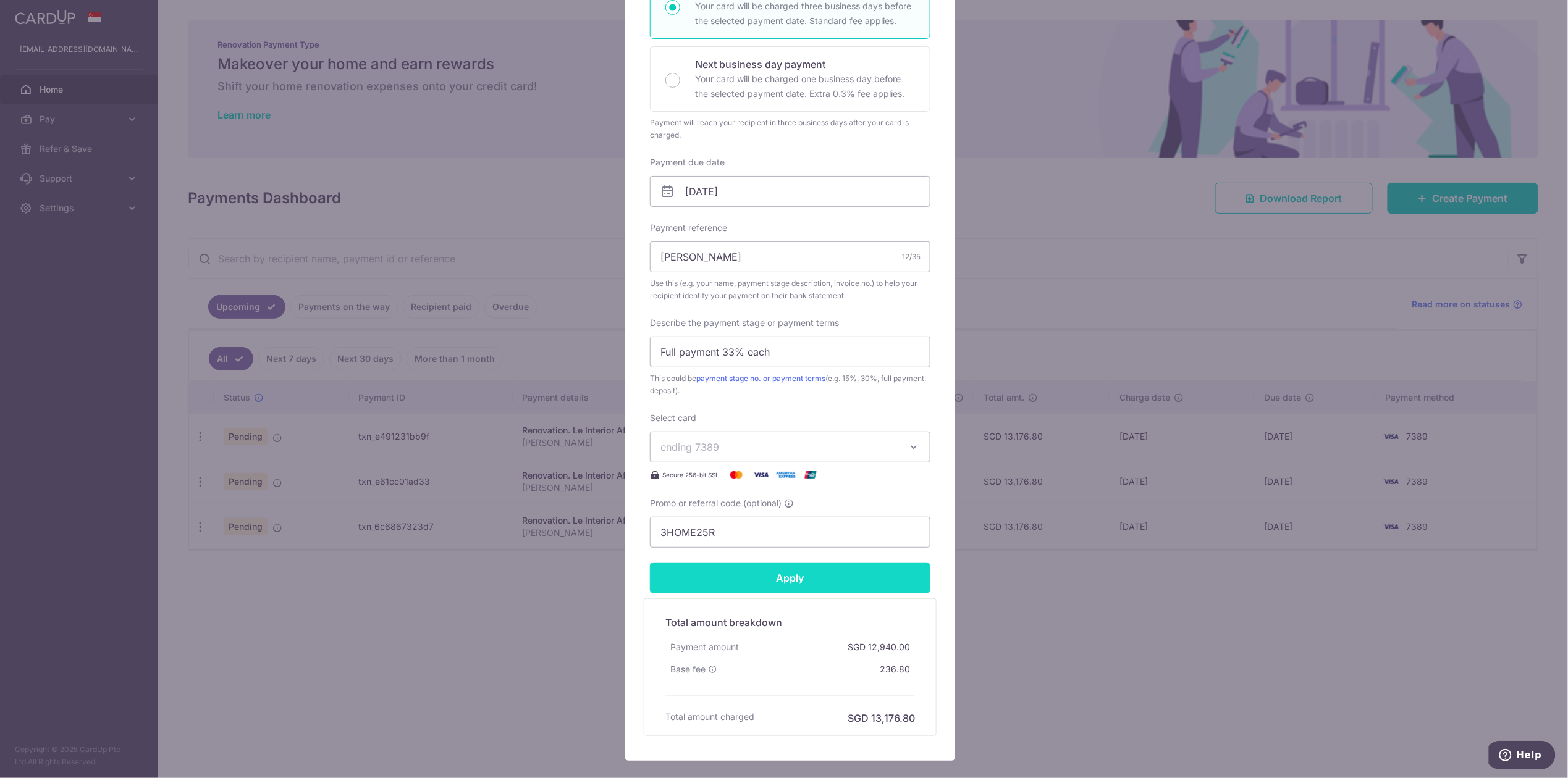
scroll to position [247, 0]
click at [770, 198] on input "15/12/2025" at bounding box center [790, 190] width 280 height 31
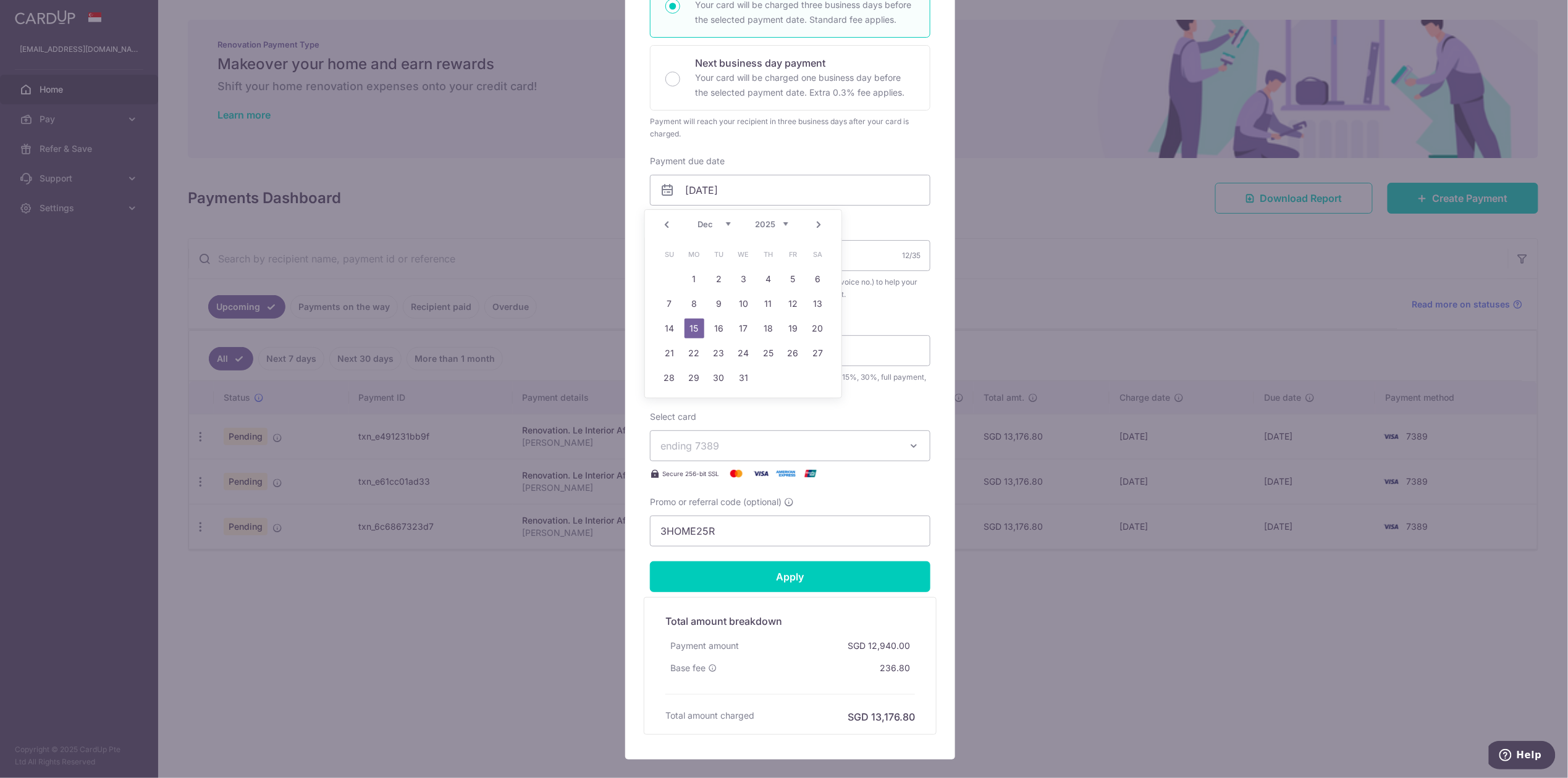
click at [810, 225] on div "Prev Next Oct Nov Dec 2025 2026 2027 2028 2029 2030 2031 2032 2033 2034 2035" at bounding box center [743, 225] width 196 height 30
click at [816, 226] on link "Next" at bounding box center [819, 225] width 15 height 15
click at [695, 342] on td "19" at bounding box center [694, 353] width 25 height 25
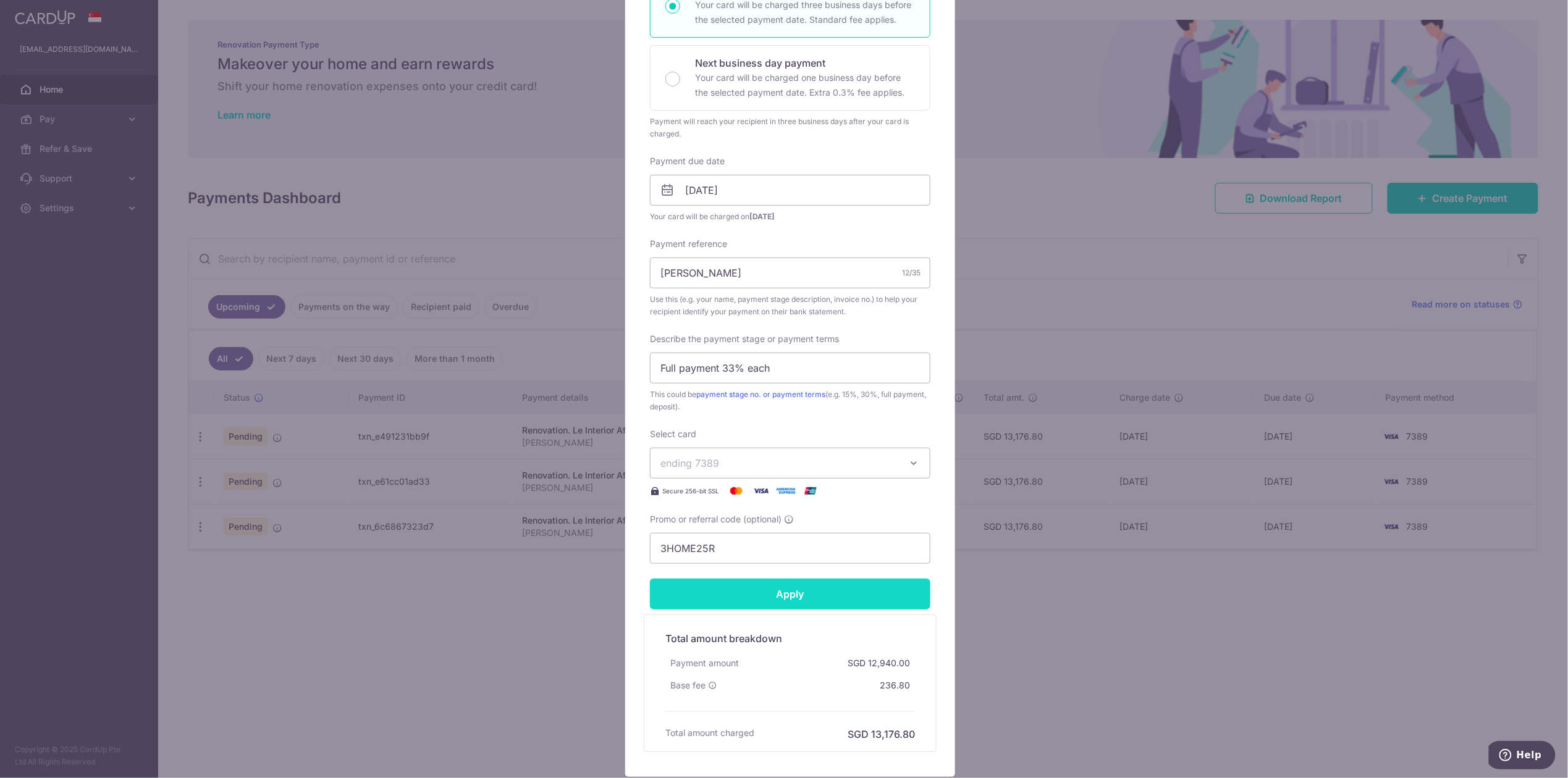
click at [771, 605] on input "Apply" at bounding box center [790, 594] width 280 height 31
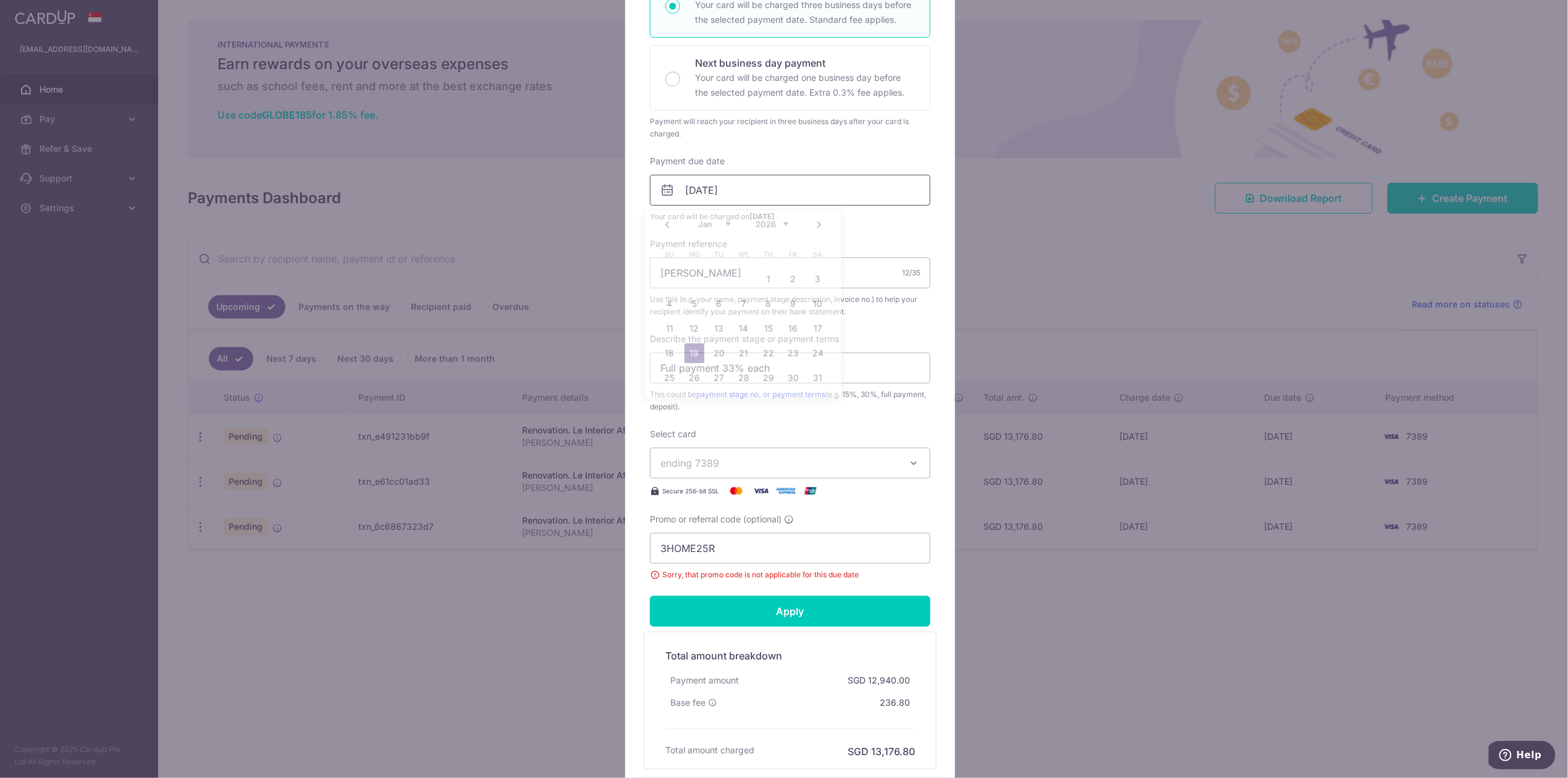
click at [697, 198] on input "19/01/2026" at bounding box center [790, 190] width 280 height 31
click at [662, 353] on link "18" at bounding box center [670, 353] width 20 height 20
click at [782, 621] on input "Apply" at bounding box center [790, 611] width 280 height 31
click at [782, 622] on input "Apply" at bounding box center [790, 611] width 280 height 31
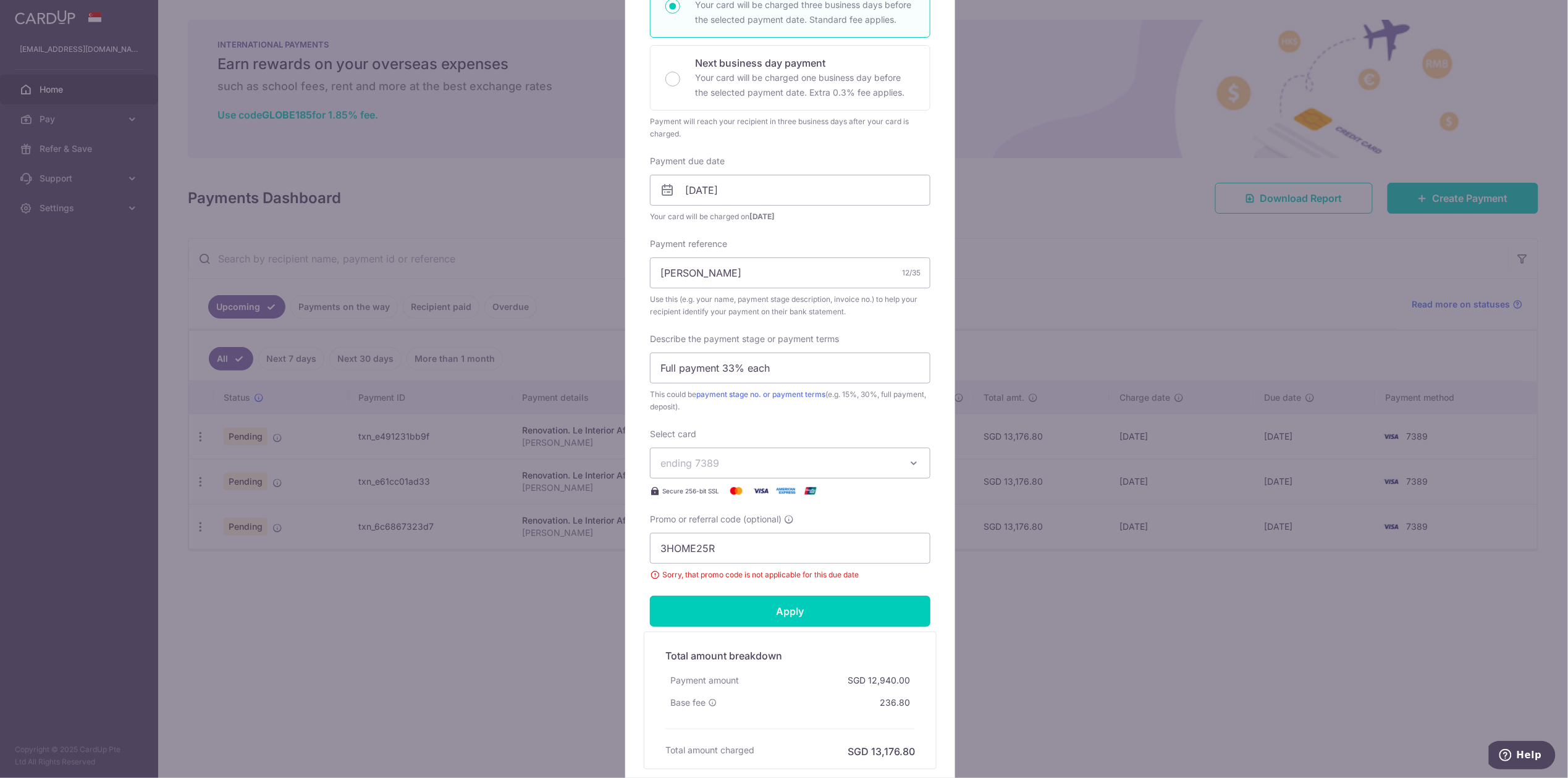
click at [782, 622] on input "Apply" at bounding box center [790, 611] width 280 height 31
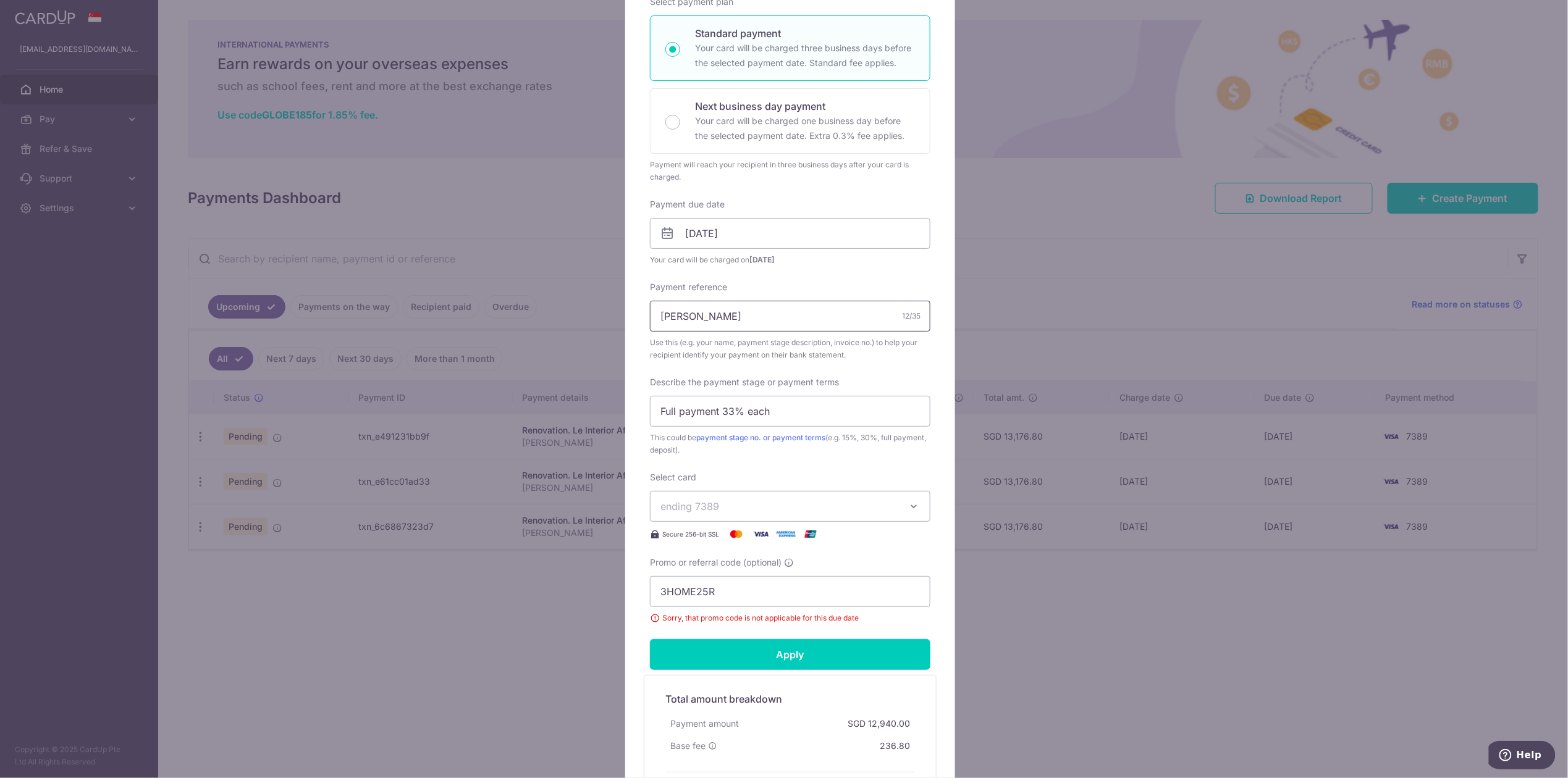
scroll to position [82, 0]
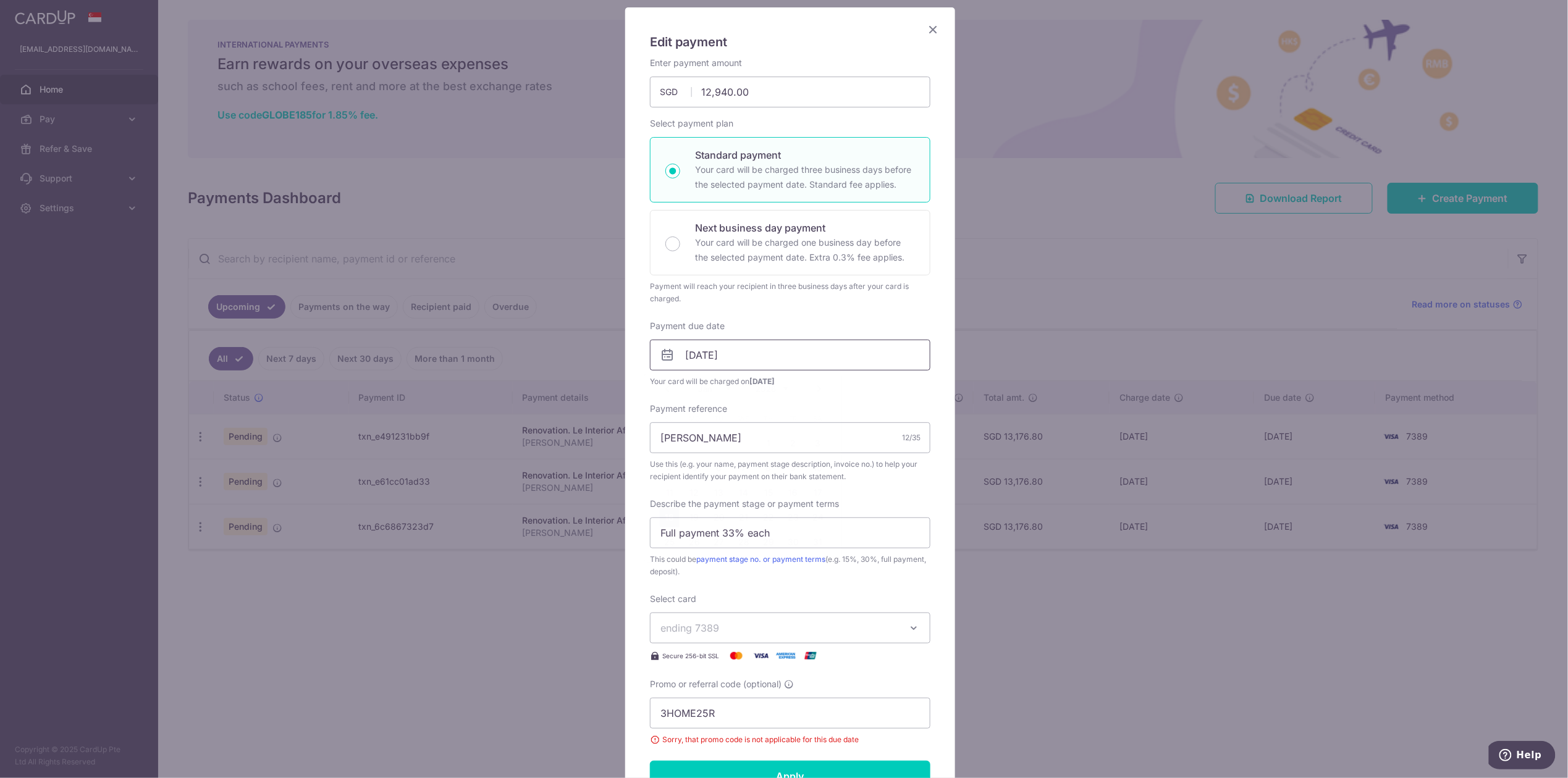
click at [762, 361] on input "18/01/2026" at bounding box center [790, 355] width 280 height 31
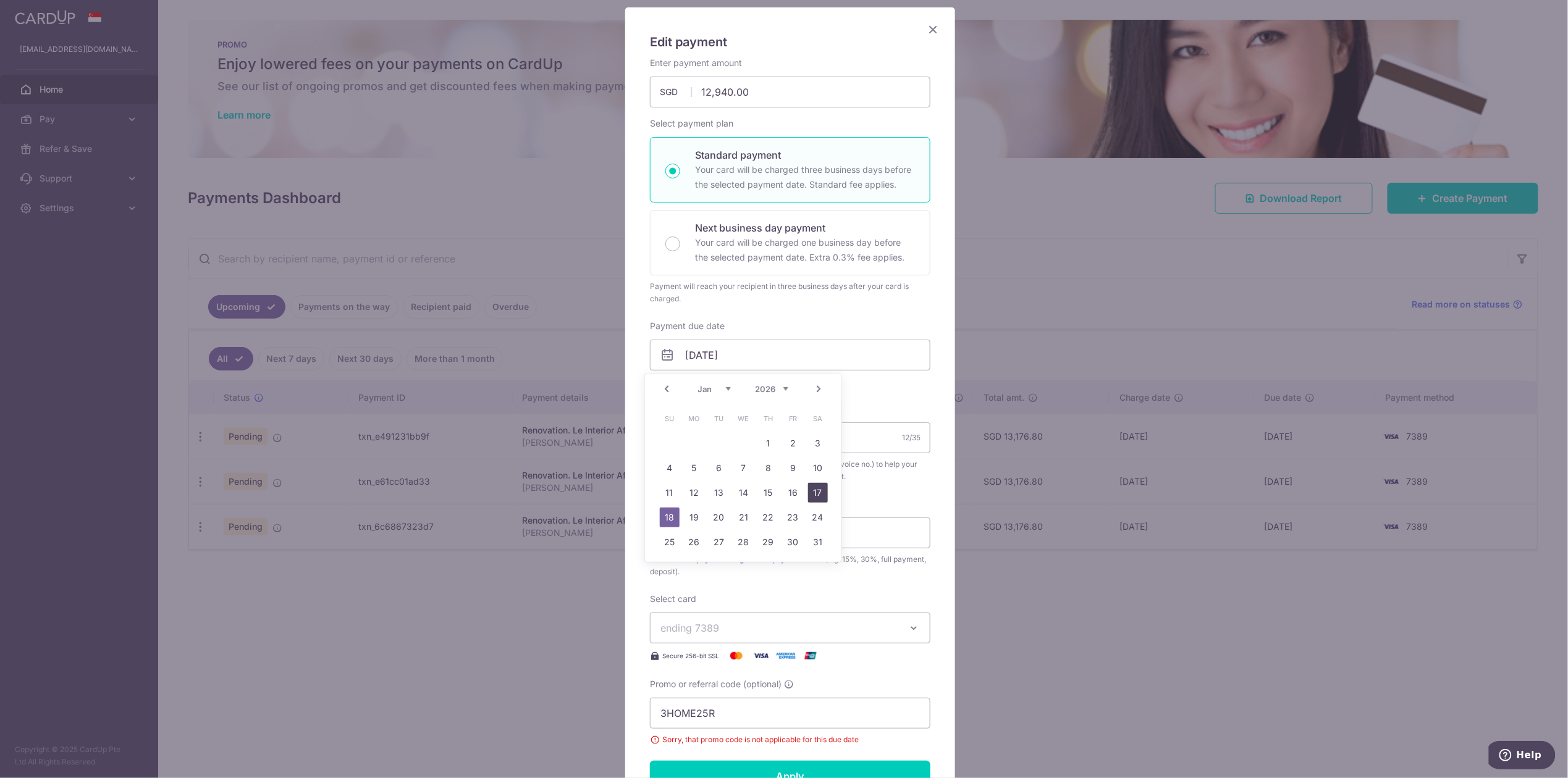
click at [816, 497] on link "17" at bounding box center [818, 493] width 20 height 20
type input "17/01/2026"
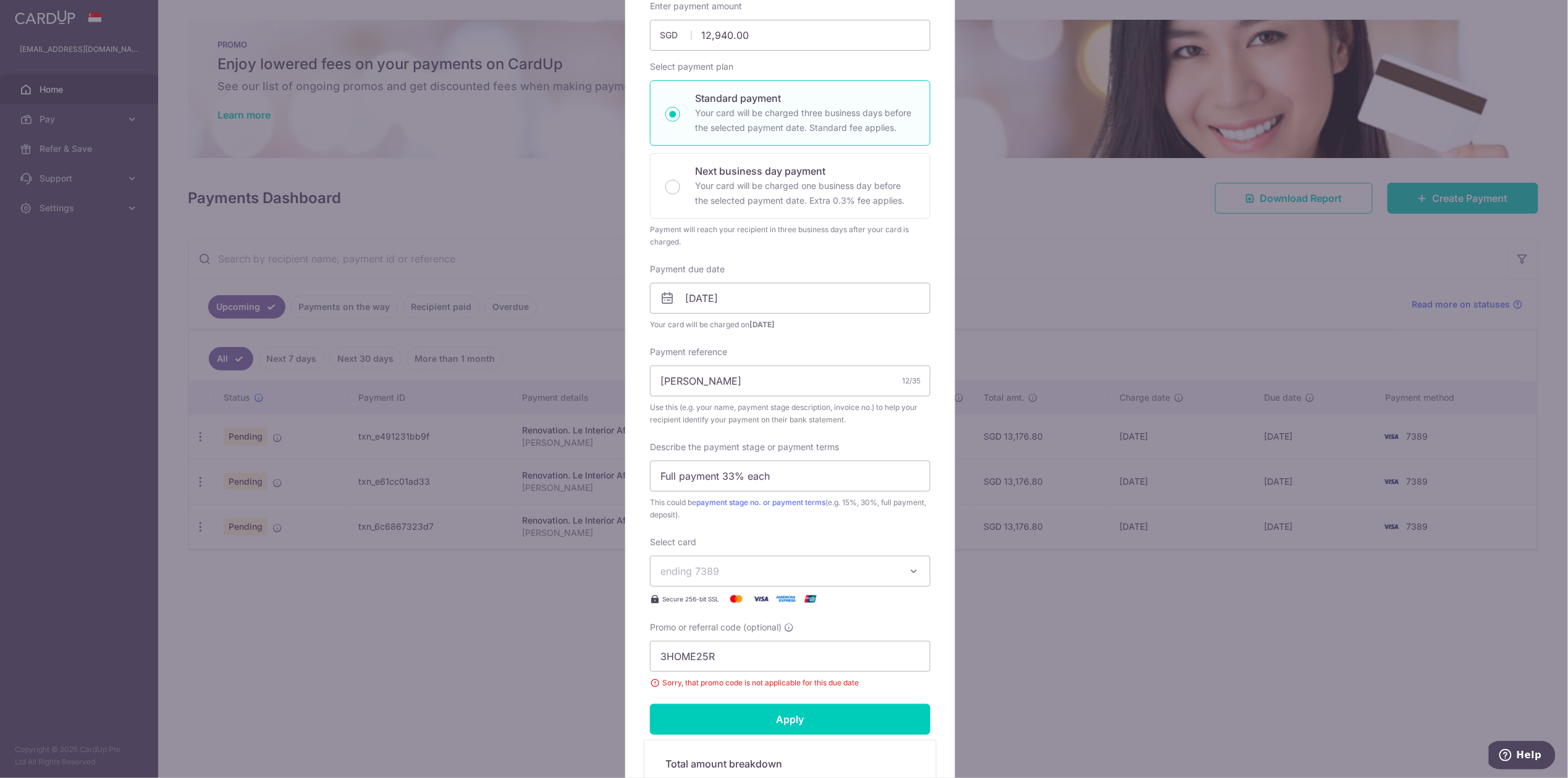
scroll to position [247, 0]
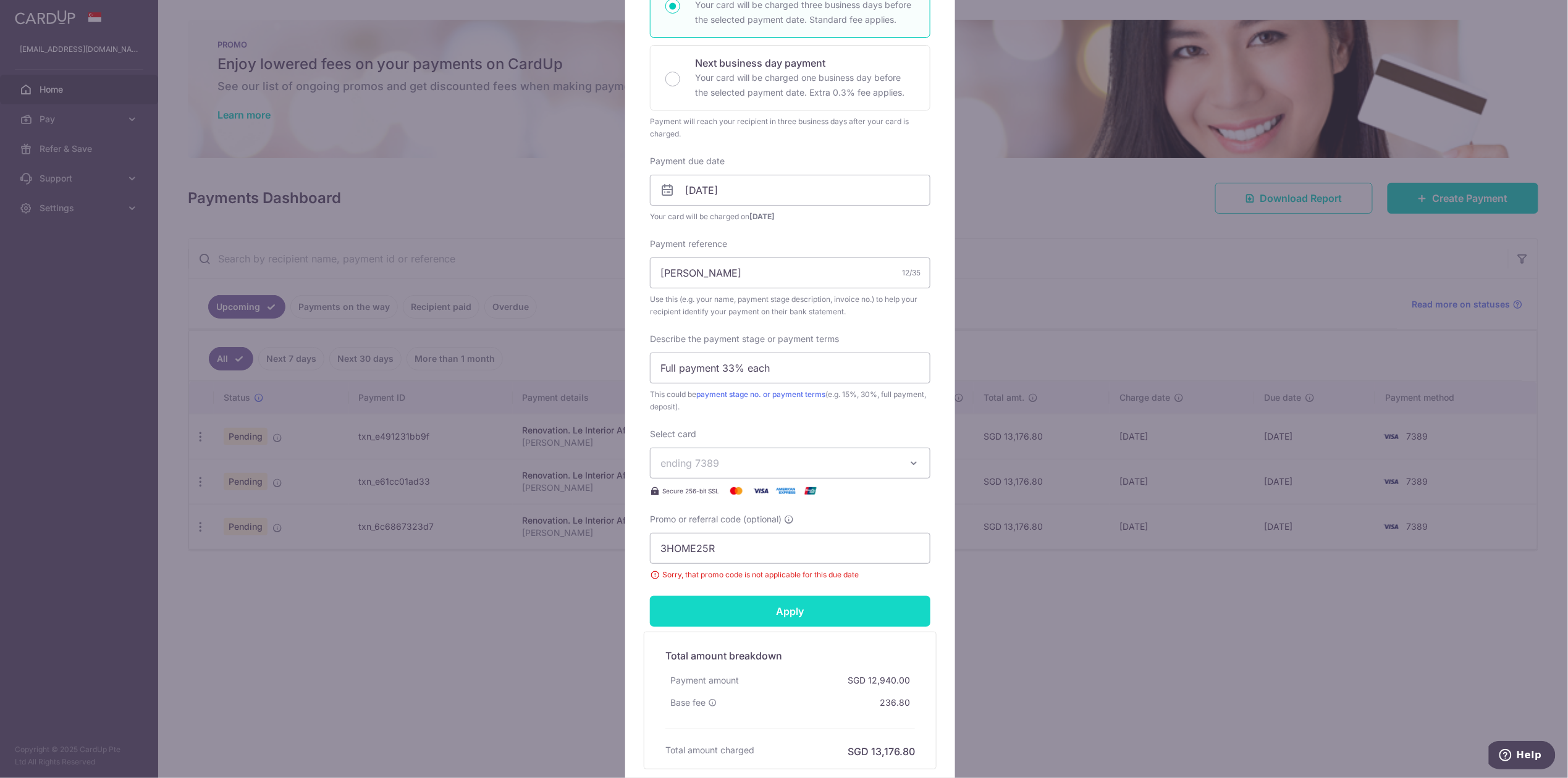
click at [823, 625] on input "Apply" at bounding box center [790, 611] width 280 height 31
click at [816, 614] on input "Apply" at bounding box center [790, 611] width 280 height 31
click at [1005, 665] on div "Edit payment By clicking apply, you will make changes to all payments to Le Int…" at bounding box center [784, 389] width 1568 height 778
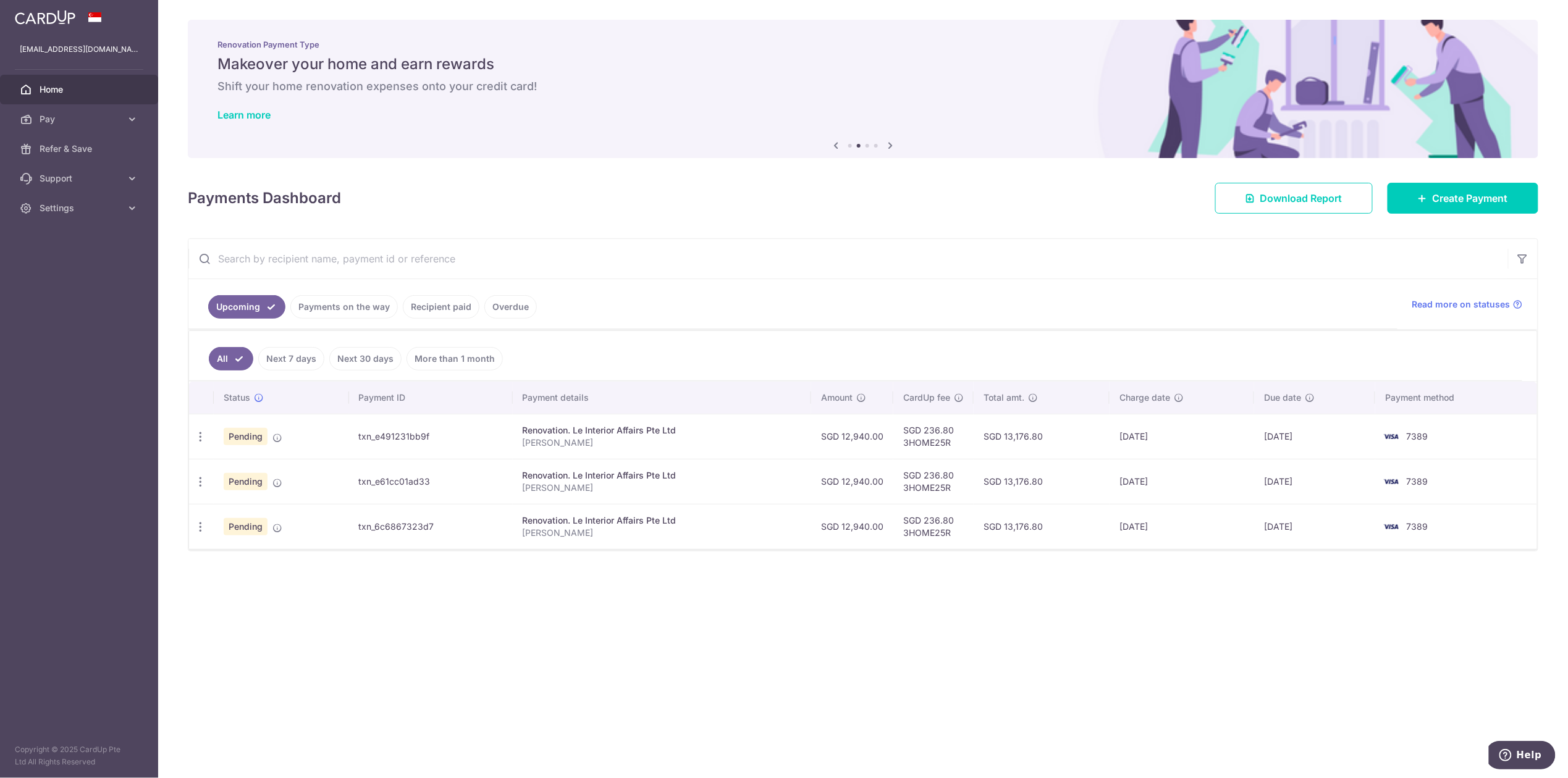
drag, startPoint x: 202, startPoint y: 530, endPoint x: 468, endPoint y: 670, distance: 300.6
click at [467, 670] on div "× Pause Schedule Pause all future payments in this series Pause just this one p…" at bounding box center [864, 389] width 1410 height 778
click at [173, 485] on div "× Pause Schedule Pause all future payments in this series Pause just this one p…" at bounding box center [864, 389] width 1410 height 778
click at [200, 485] on icon "button" at bounding box center [200, 482] width 13 height 13
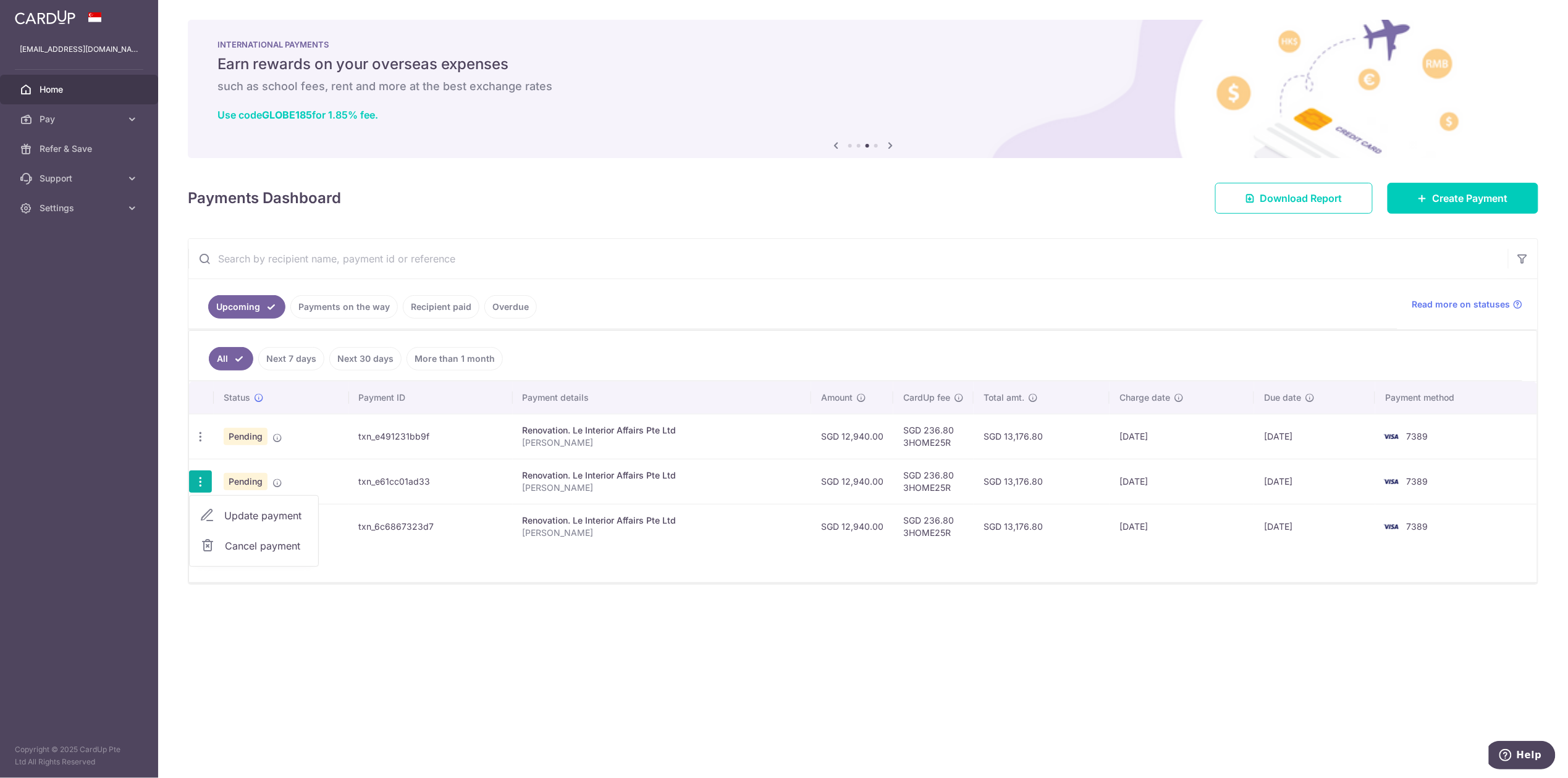
click at [240, 512] on span "Update payment" at bounding box center [266, 516] width 84 height 15
radio input "true"
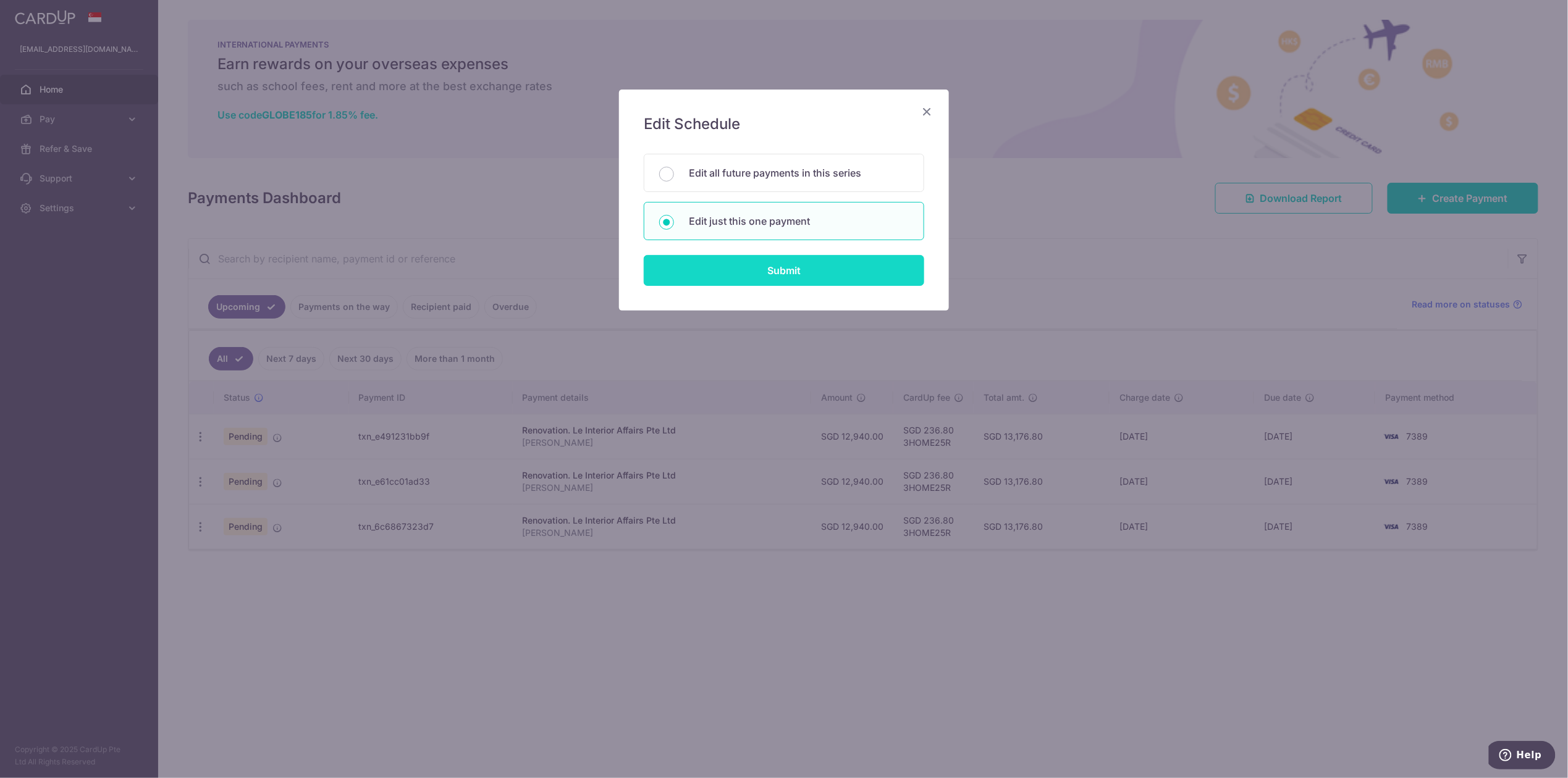
click at [720, 264] on input "Submit" at bounding box center [784, 270] width 280 height 31
radio input "true"
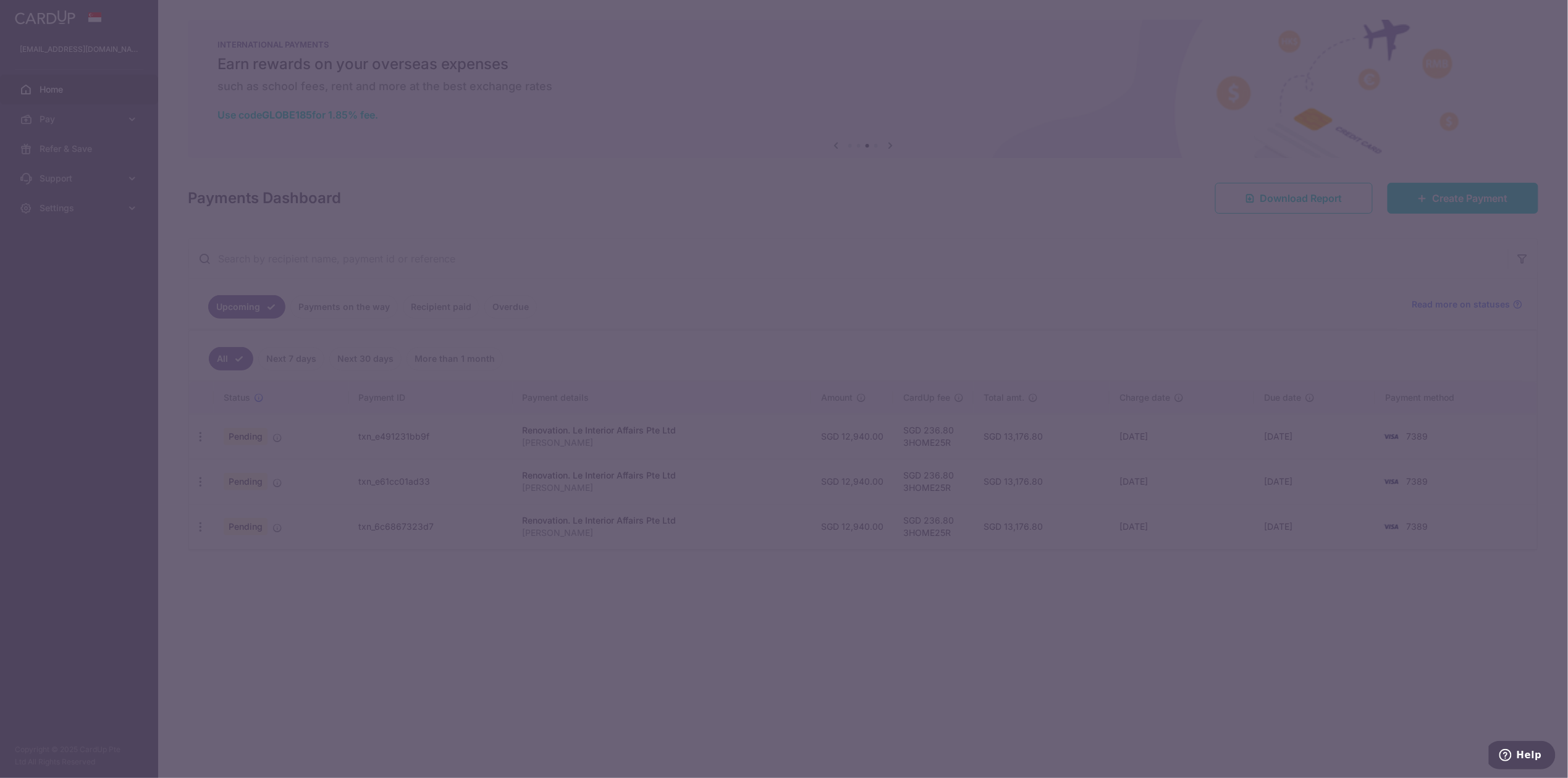
type input "12,940.00"
type input "15/12/2025"
type input "[PERSON_NAME]"
type input "Full payment 33% each"
type input "3HOME25R"
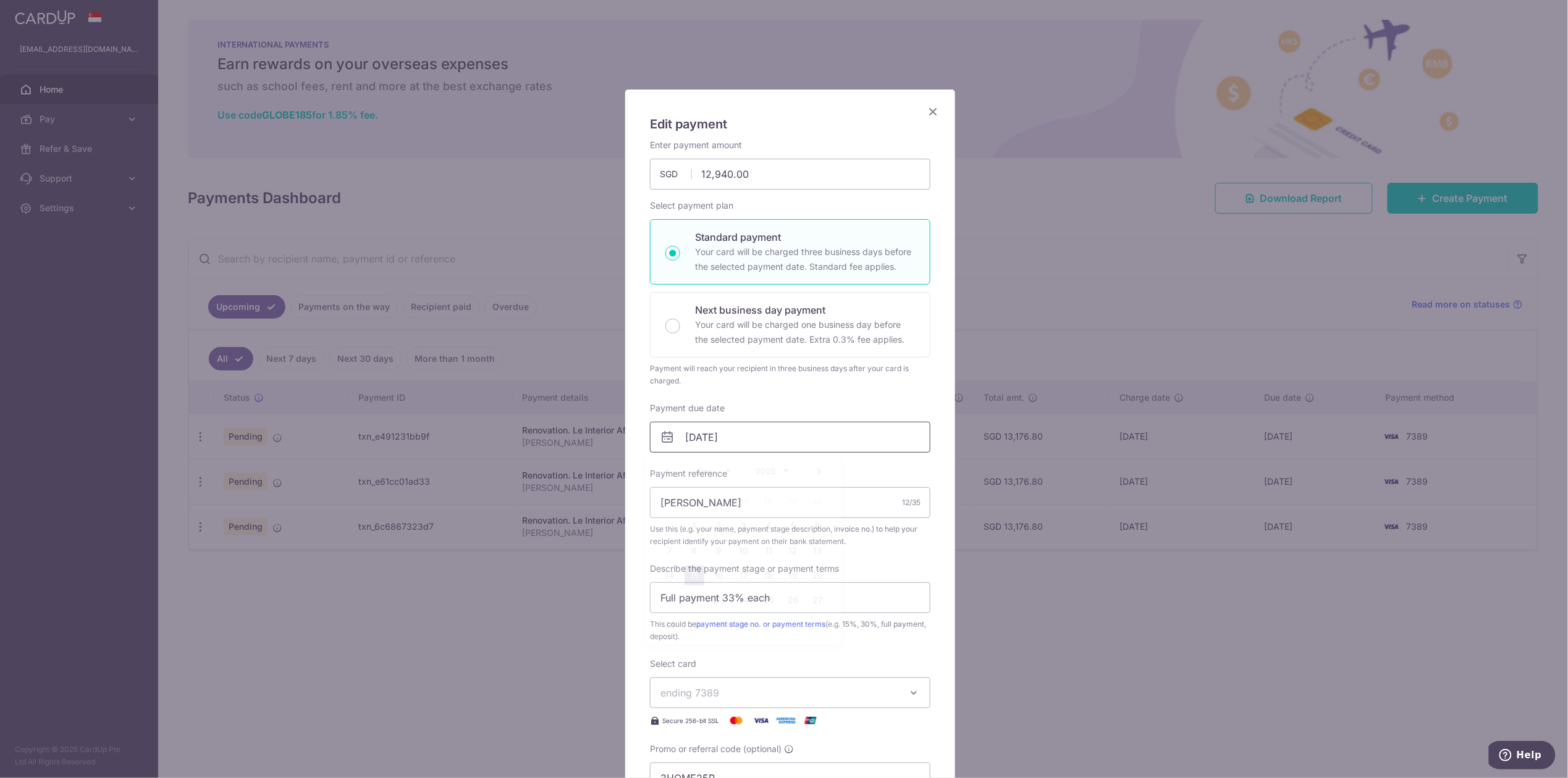
click at [752, 431] on input "15/12/2025" at bounding box center [790, 437] width 280 height 31
click at [814, 470] on link "Next" at bounding box center [819, 472] width 15 height 15
click at [762, 571] on link "15" at bounding box center [769, 576] width 20 height 20
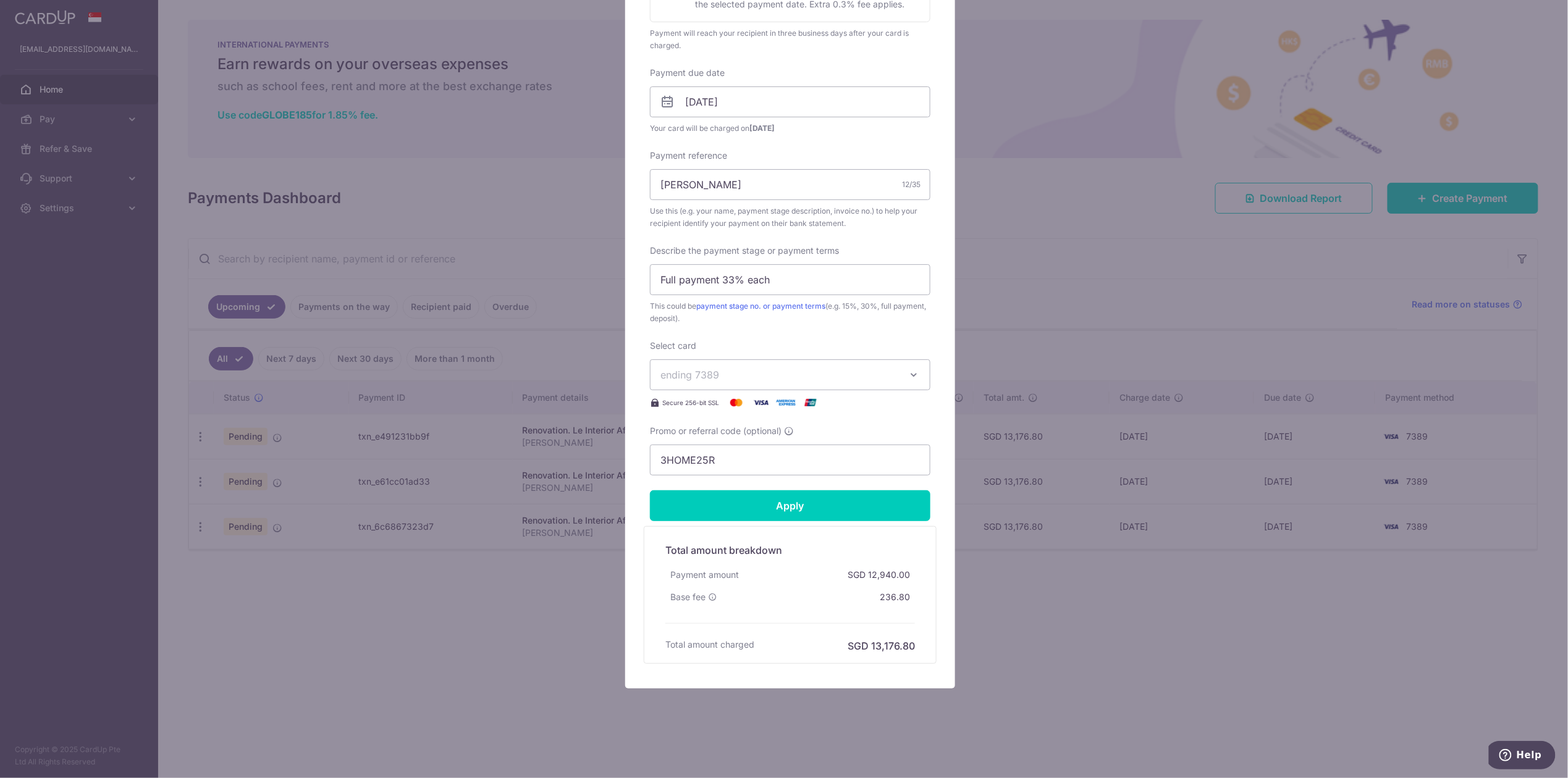
scroll to position [339, 0]
click at [725, 520] on form "By clicking apply, you will make changes to all payments to Le Interior Affairs…" at bounding box center [790, 234] width 280 height 861
click at [718, 507] on input "Apply" at bounding box center [790, 506] width 280 height 31
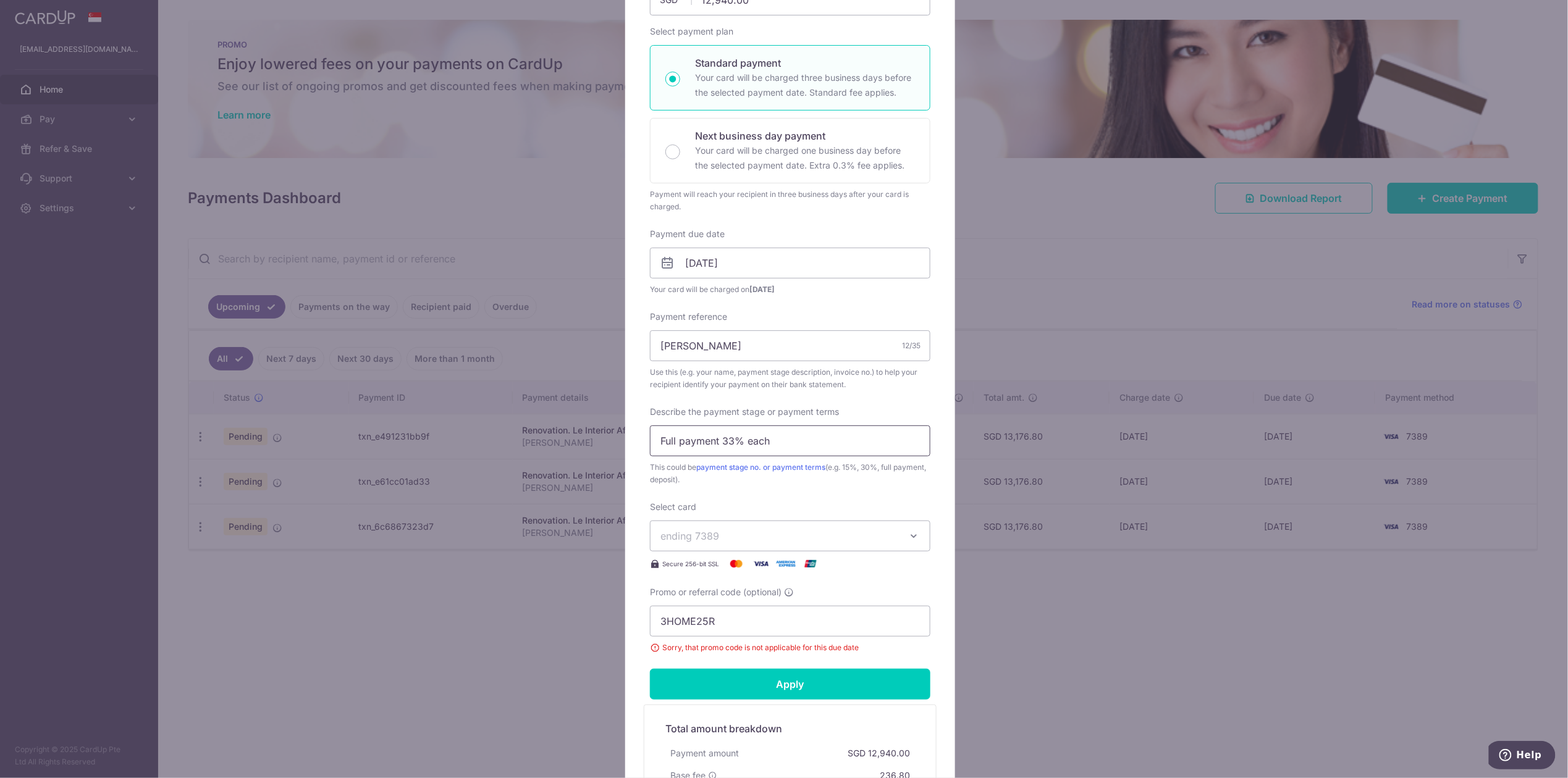
scroll to position [174, 0]
click at [714, 270] on input "15/01/2026" at bounding box center [790, 264] width 280 height 31
click at [742, 372] on link "7" at bounding box center [744, 377] width 20 height 20
click at [775, 680] on input "Apply" at bounding box center [790, 685] width 280 height 31
click at [775, 685] on input "Apply" at bounding box center [790, 685] width 280 height 31
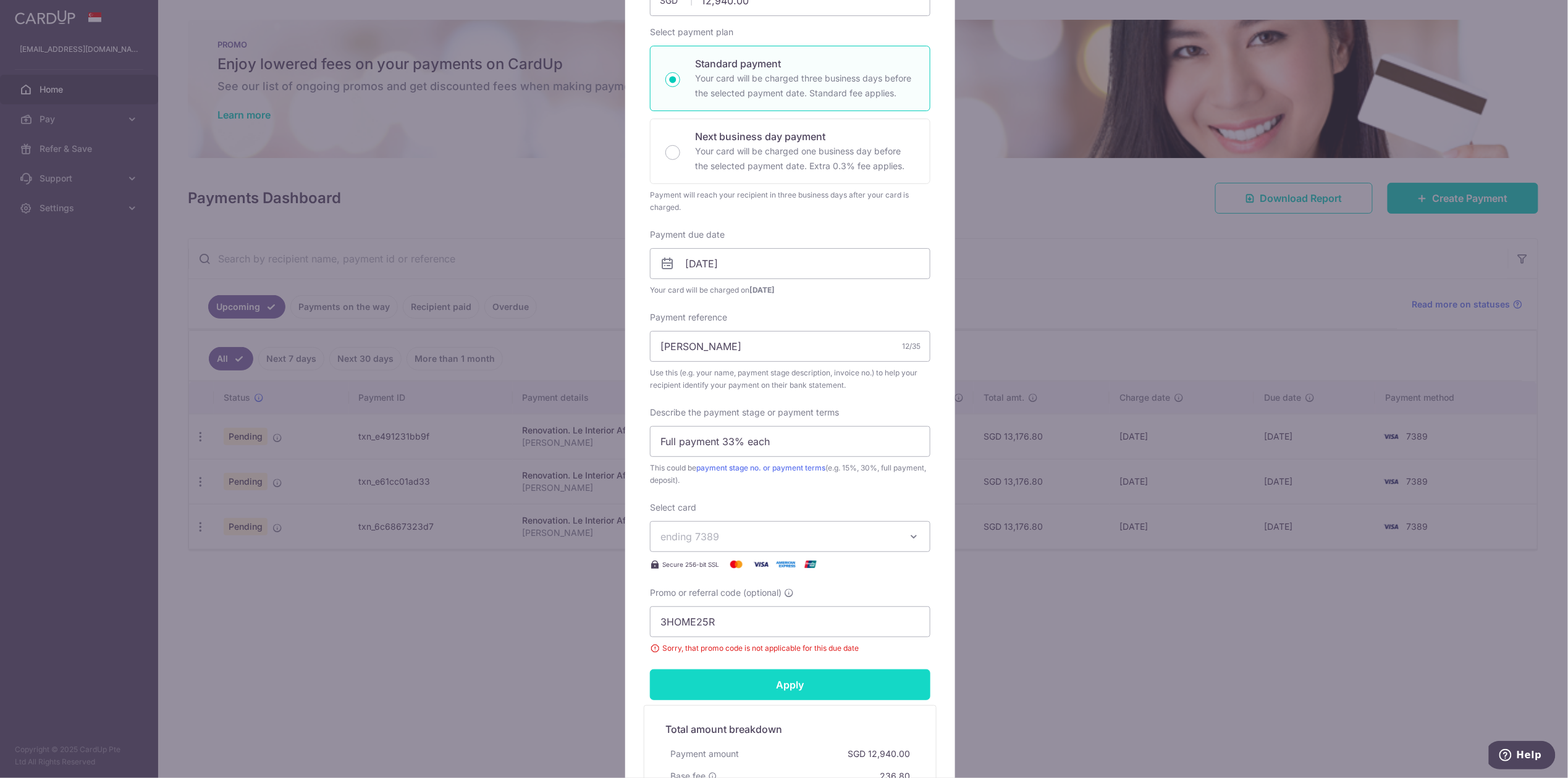
click at [775, 685] on div "Apply" at bounding box center [790, 685] width 296 height 31
click at [775, 685] on input "Apply" at bounding box center [790, 685] width 280 height 31
drag, startPoint x: 732, startPoint y: 238, endPoint x: 759, endPoint y: 278, distance: 48.3
click at [734, 246] on div "Payment due date 07/01/2026 Your card will be charged on 02/01/2026" at bounding box center [790, 262] width 280 height 68
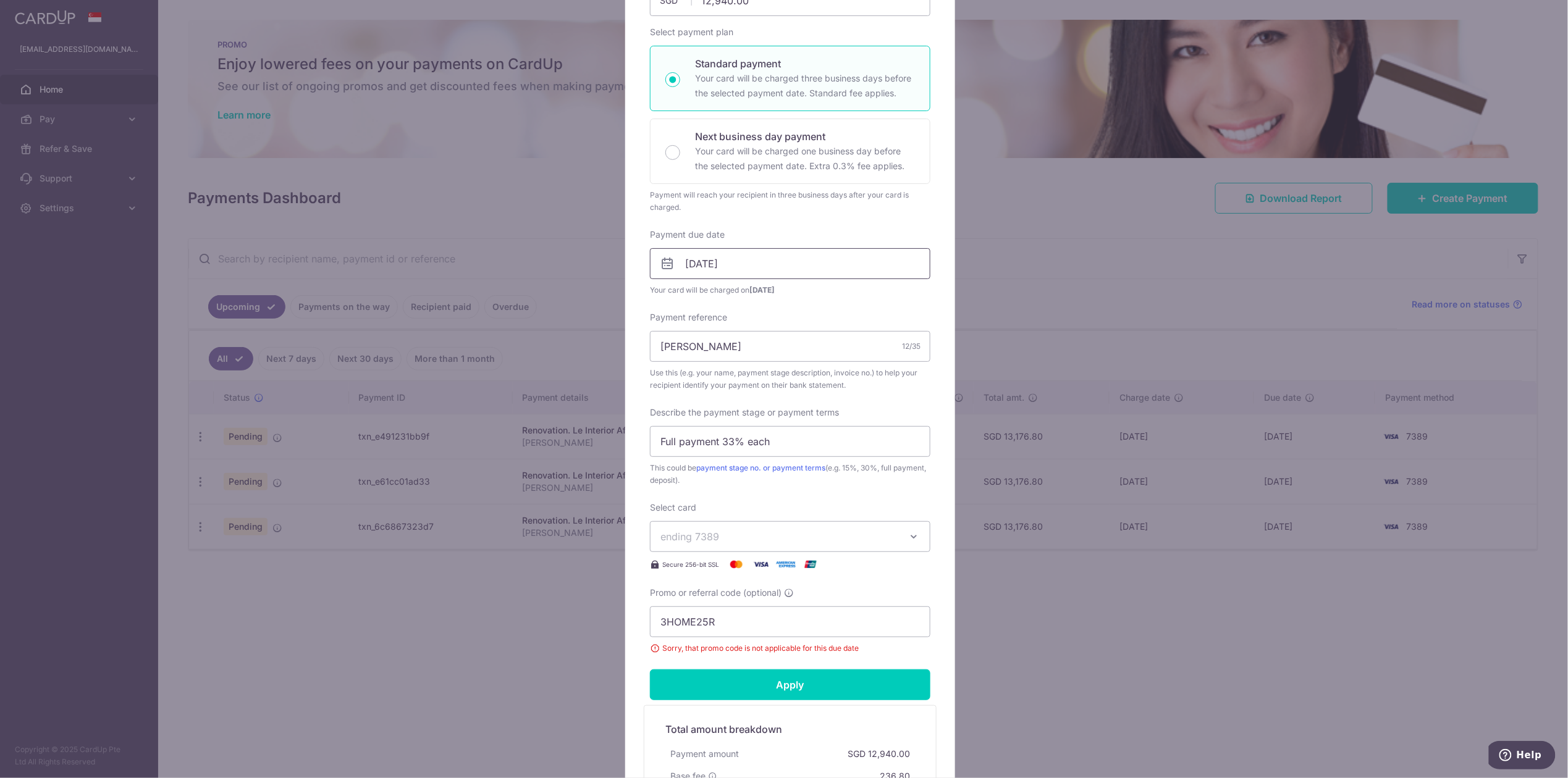
click at [759, 278] on input "07/01/2026" at bounding box center [790, 264] width 280 height 31
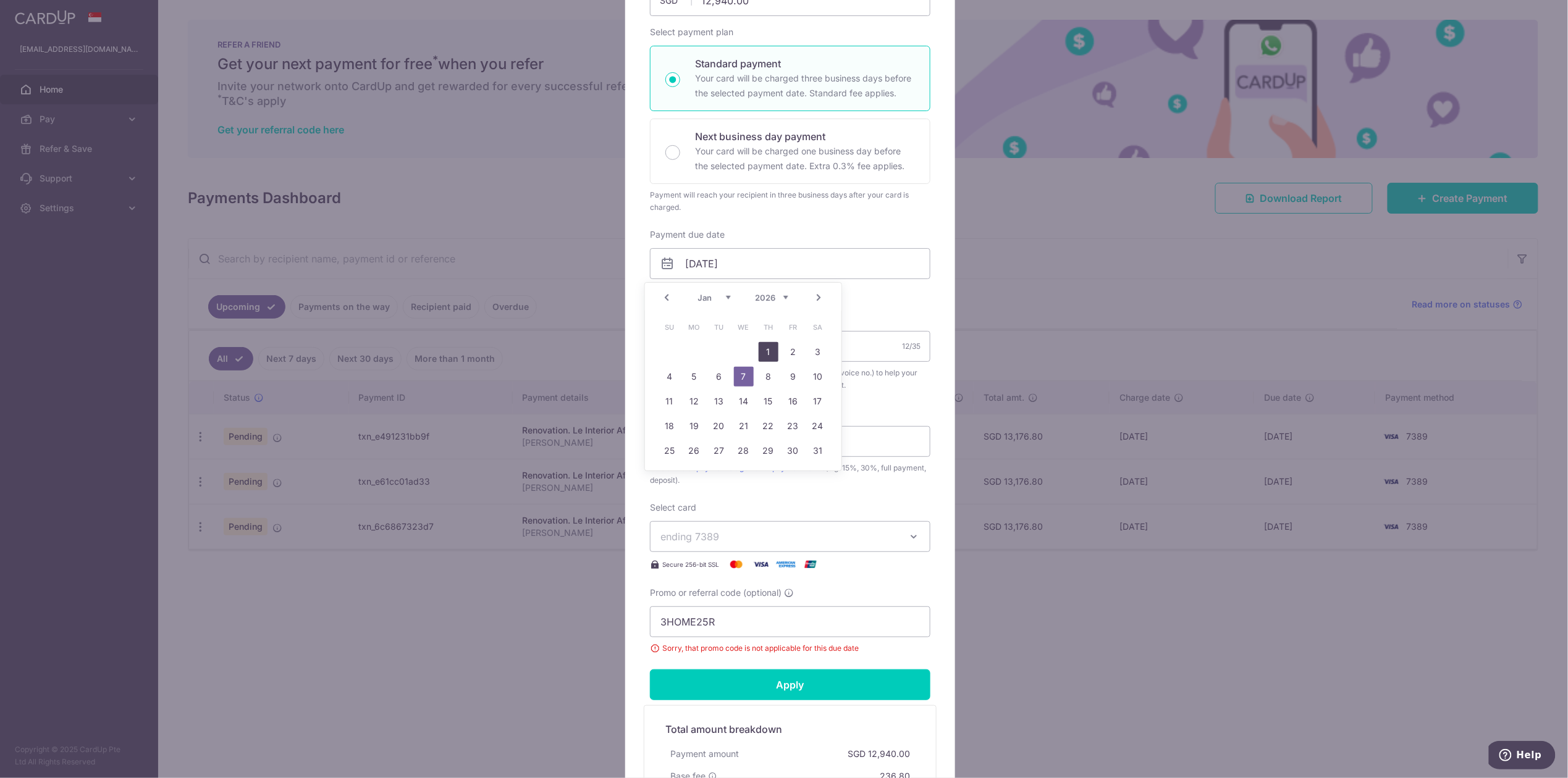
click at [769, 352] on link "1" at bounding box center [769, 352] width 20 height 20
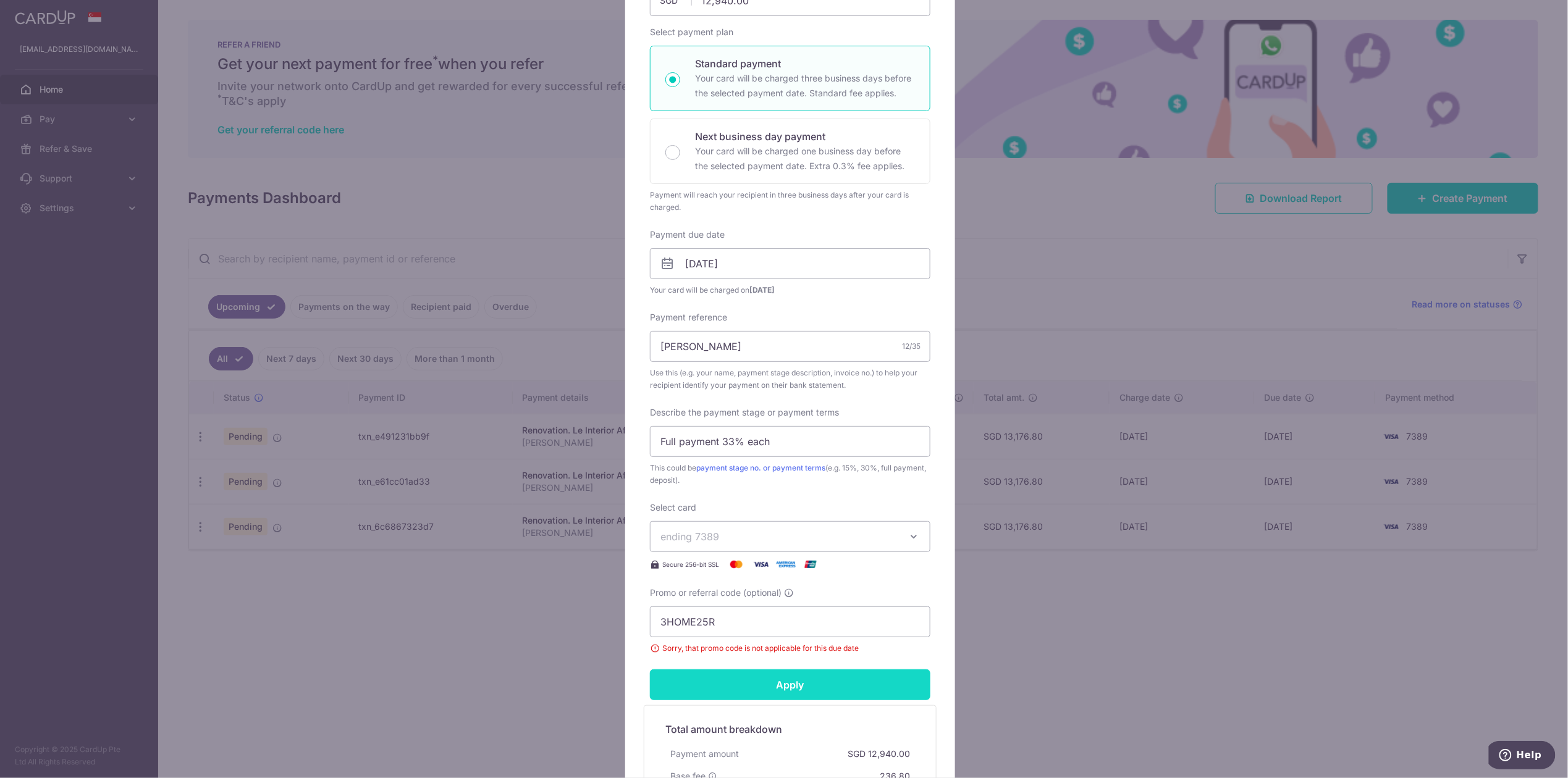
click at [829, 687] on input "Apply" at bounding box center [790, 685] width 280 height 31
click at [829, 687] on input "Apply" at bounding box center [790, 685] width 280 height 31
click at [829, 687] on div "Apply" at bounding box center [790, 685] width 296 height 31
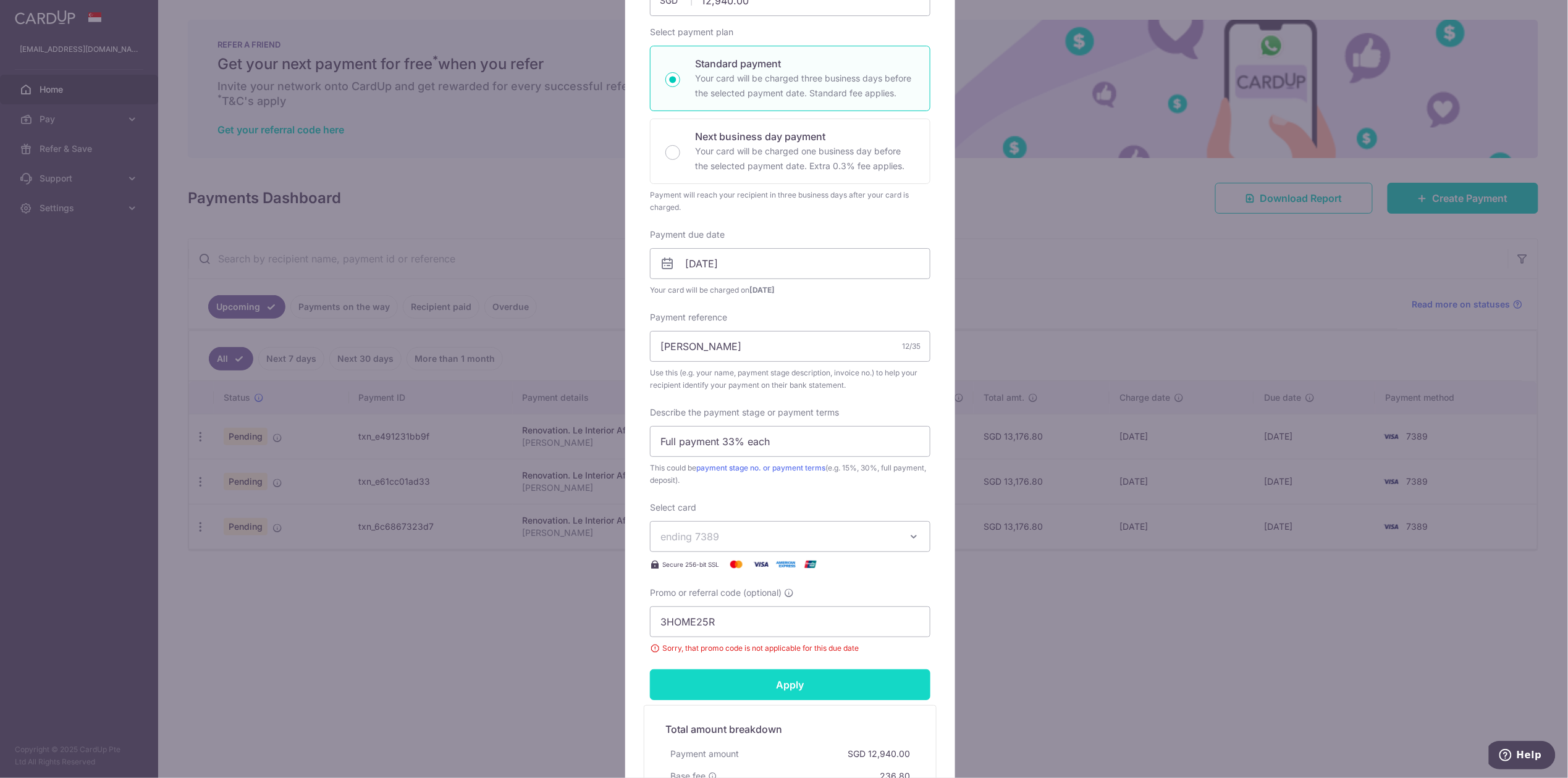
click at [829, 687] on input "Apply" at bounding box center [790, 685] width 280 height 31
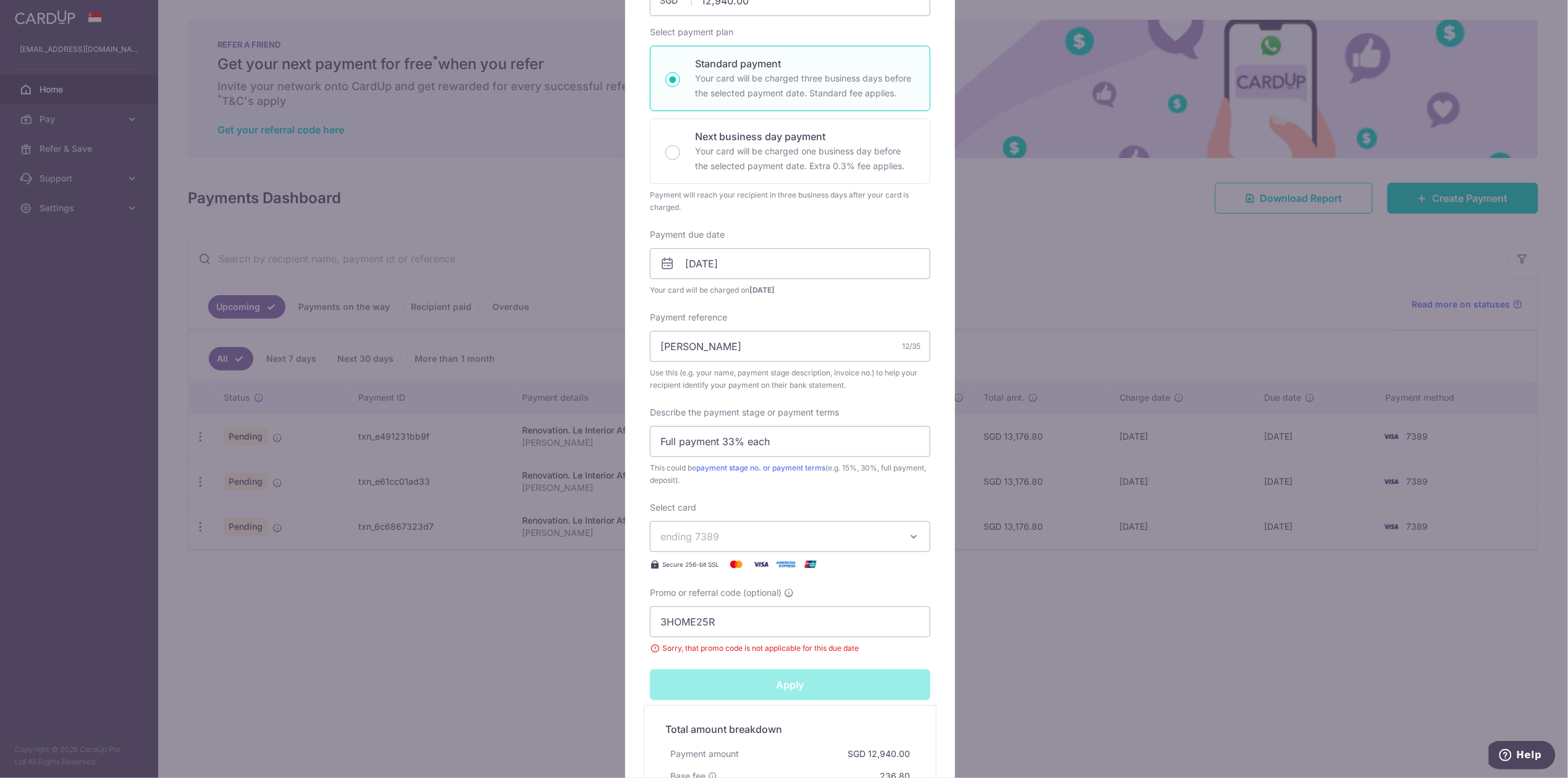
click at [829, 687] on input "Apply" at bounding box center [790, 685] width 280 height 31
click at [829, 687] on div "Apply" at bounding box center [790, 685] width 296 height 31
click at [829, 687] on input "Apply" at bounding box center [790, 685] width 280 height 31
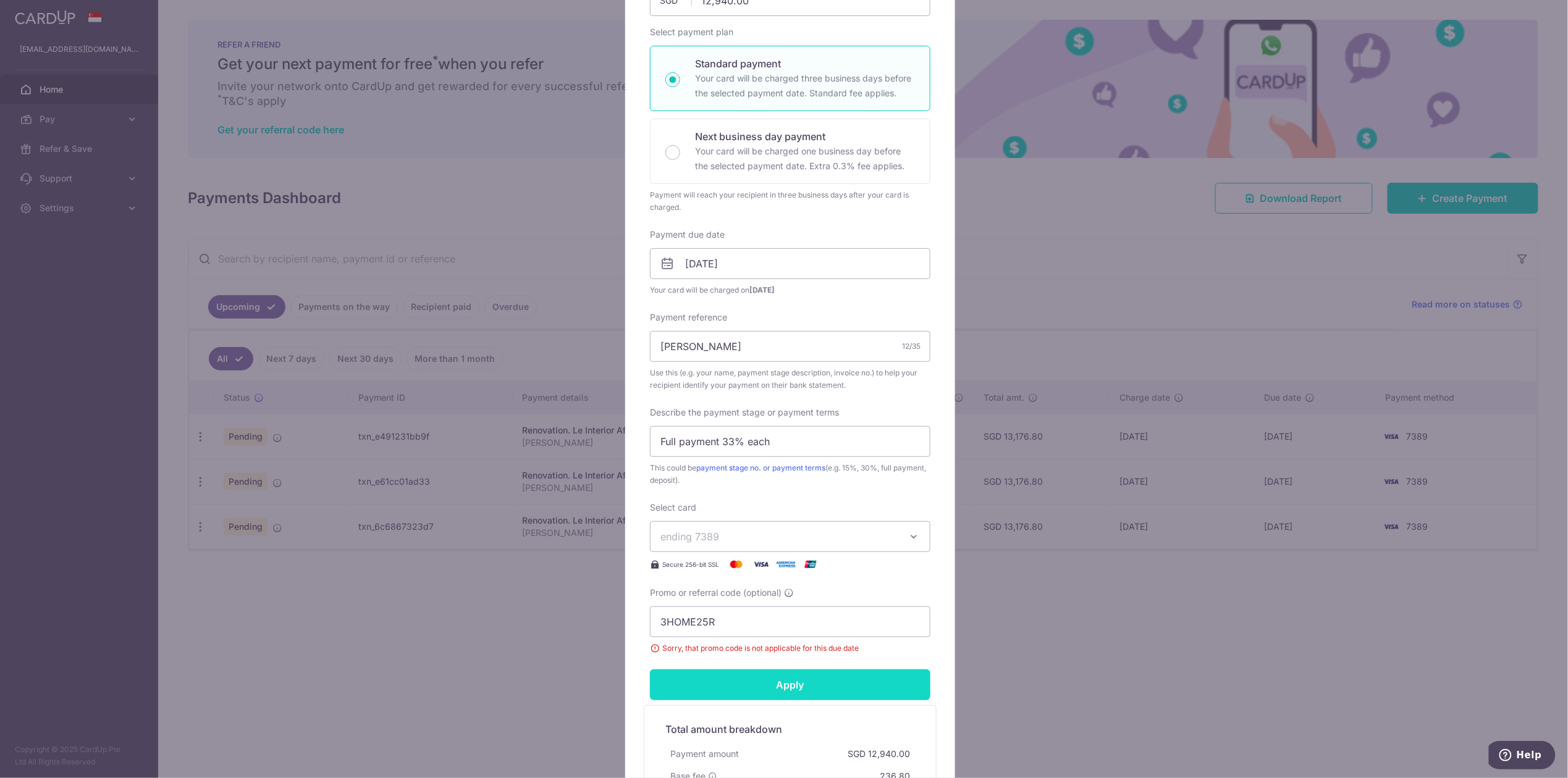
click at [829, 687] on input "Apply" at bounding box center [790, 685] width 280 height 31
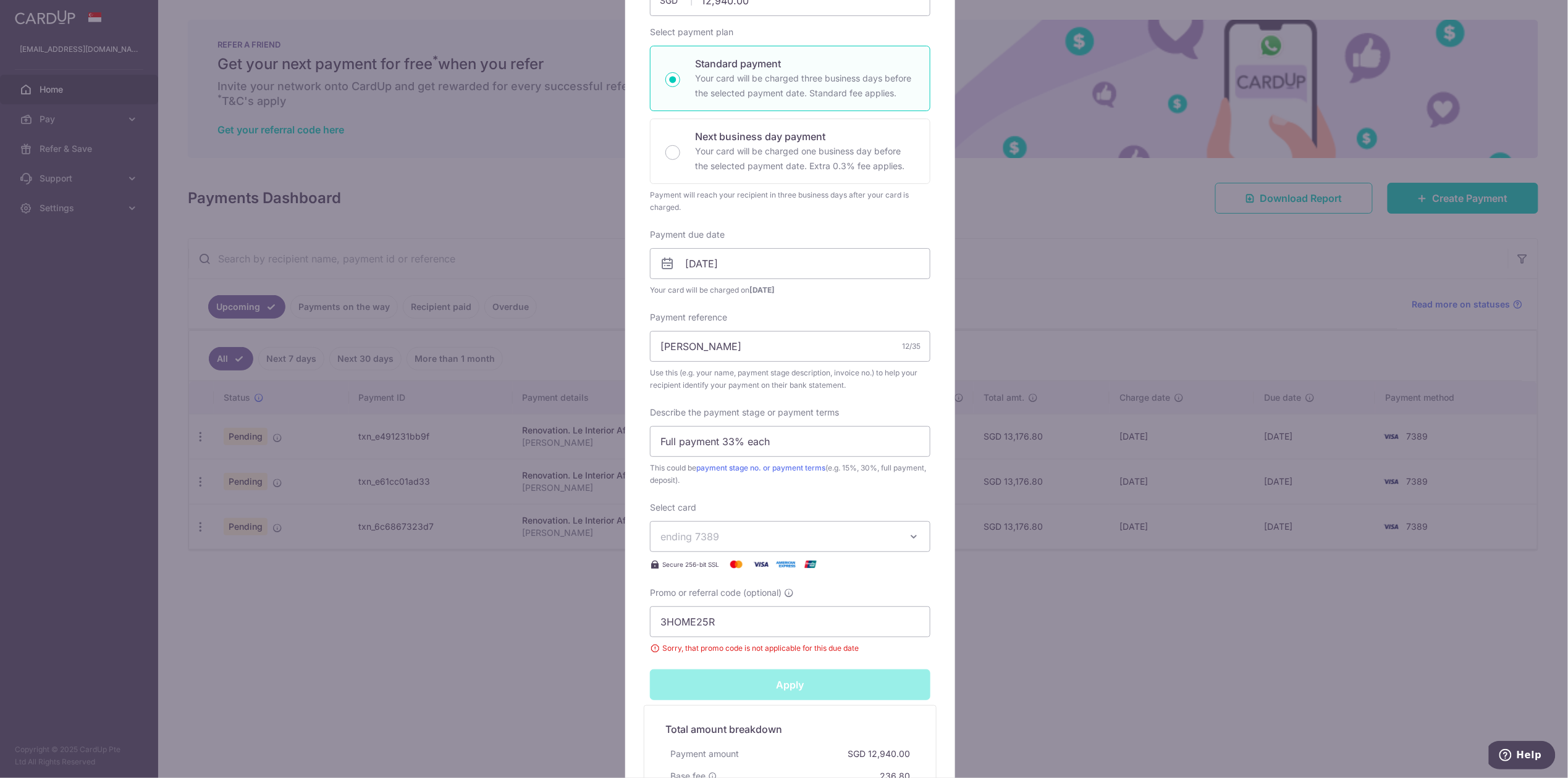
click at [829, 687] on input "Apply" at bounding box center [790, 685] width 280 height 31
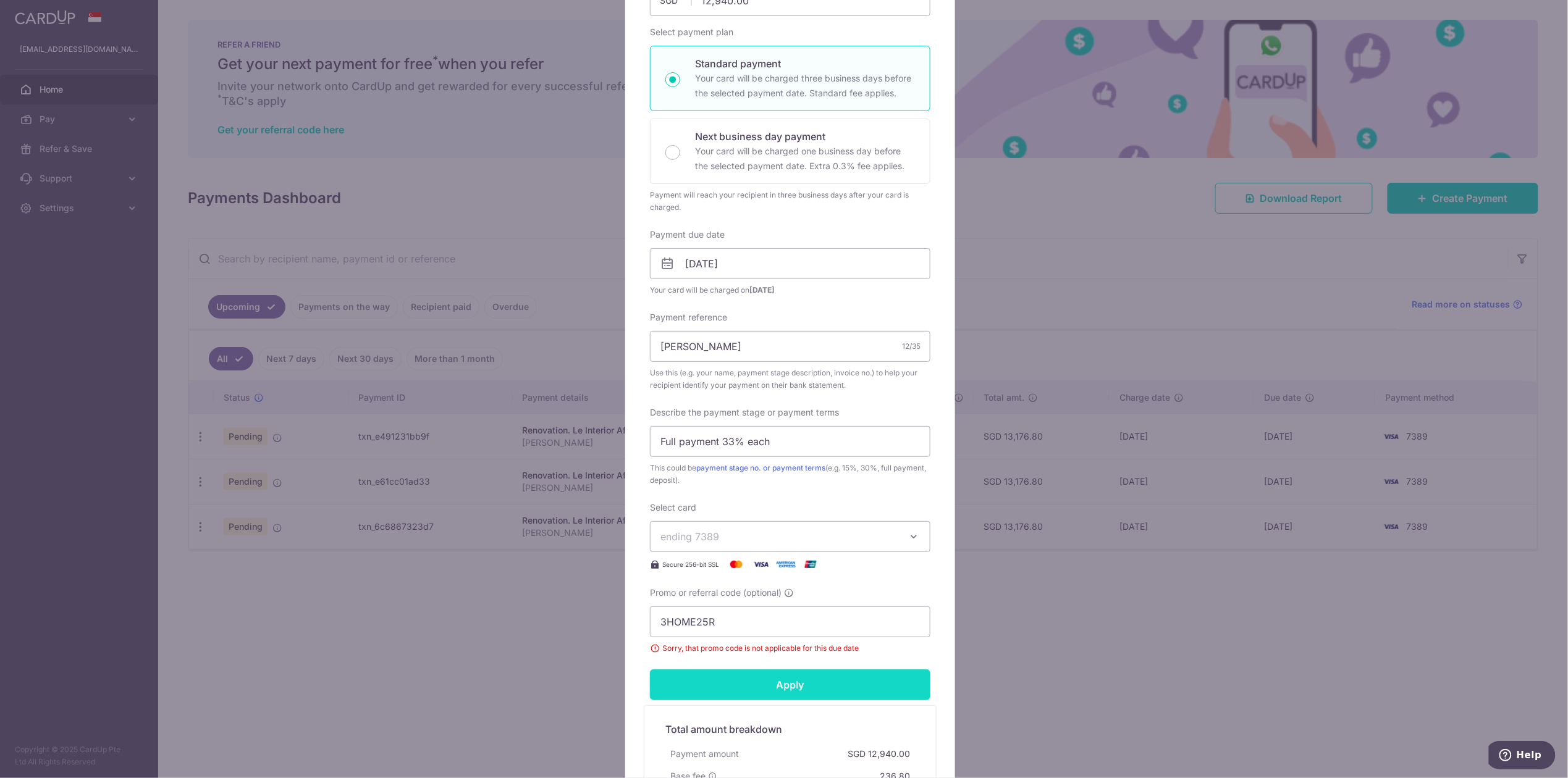
click at [829, 687] on input "Apply" at bounding box center [790, 685] width 280 height 31
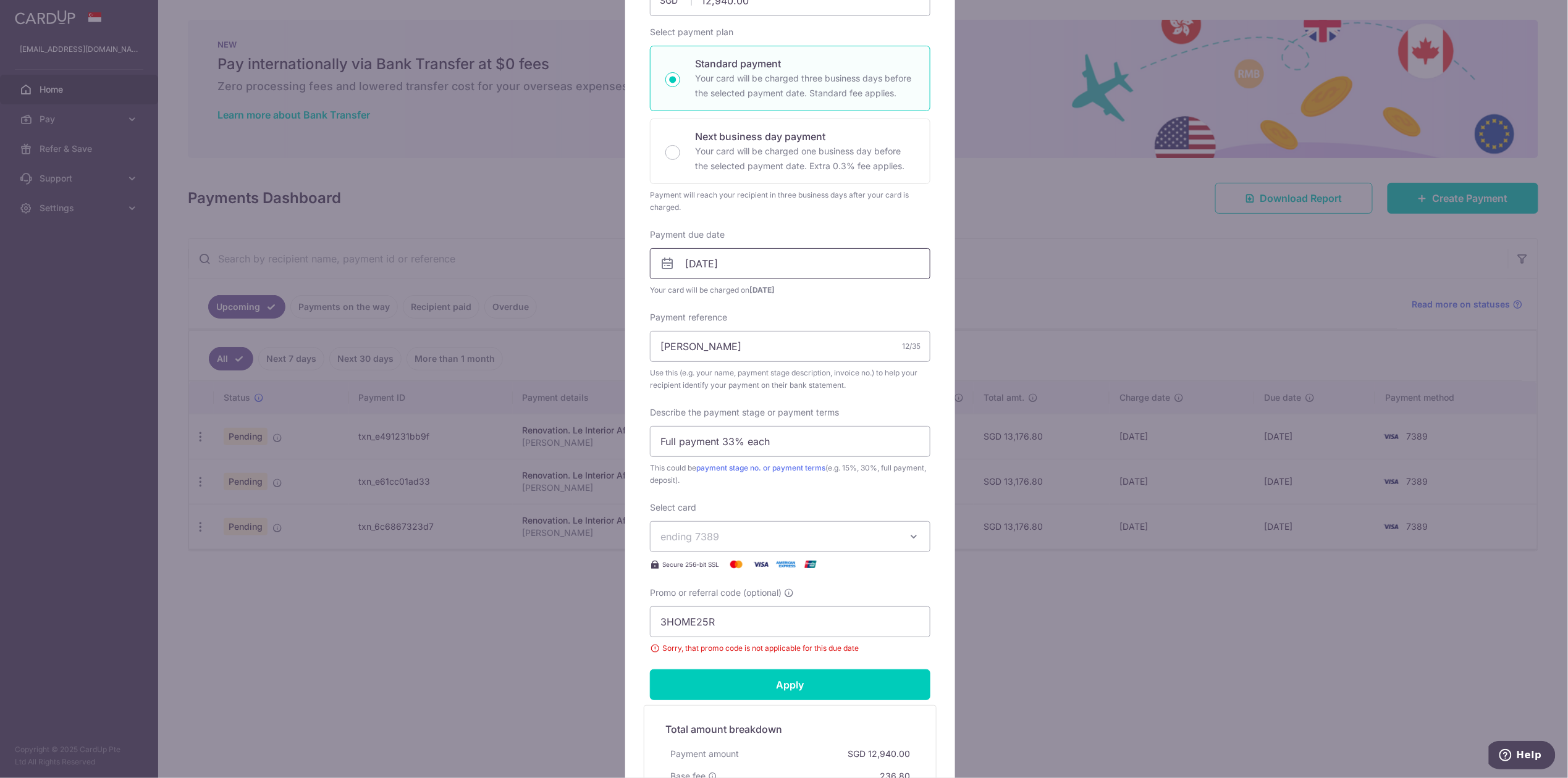
click at [816, 250] on input "01/01/2026" at bounding box center [790, 264] width 280 height 31
click at [668, 305] on div "Prev Next Jan Feb Mar Apr May Jun Jul Aug Sep Oct Nov Dec 2025 2026 2027 2028 2…" at bounding box center [743, 297] width 196 height 30
click at [668, 304] on link "Prev" at bounding box center [667, 297] width 15 height 15
click at [749, 450] on link "31" at bounding box center [744, 451] width 20 height 20
type input "[DATE]"
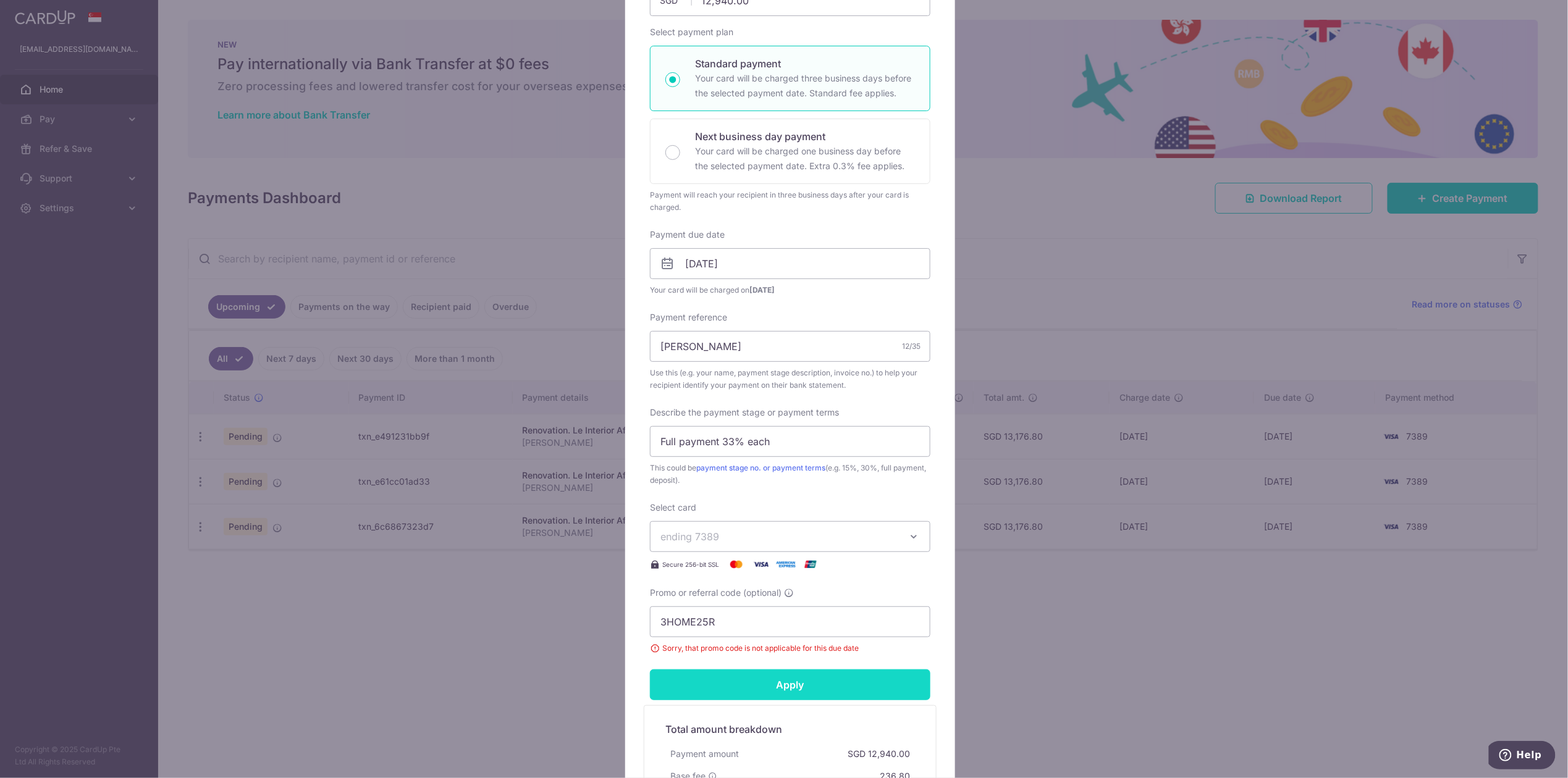
click at [818, 690] on input "Apply" at bounding box center [790, 685] width 280 height 31
type input "Successfully Applied"
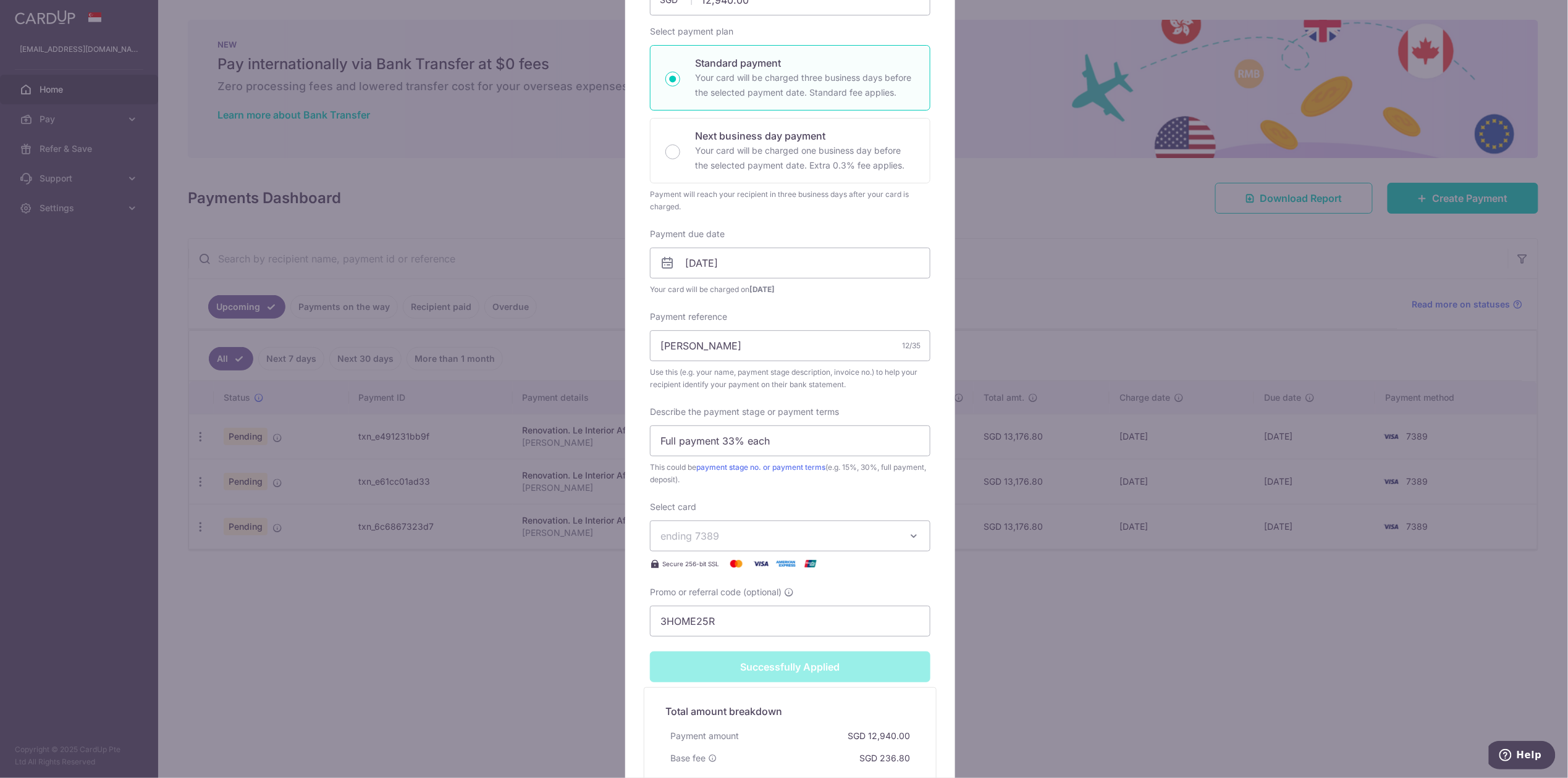
scroll to position [0, 0]
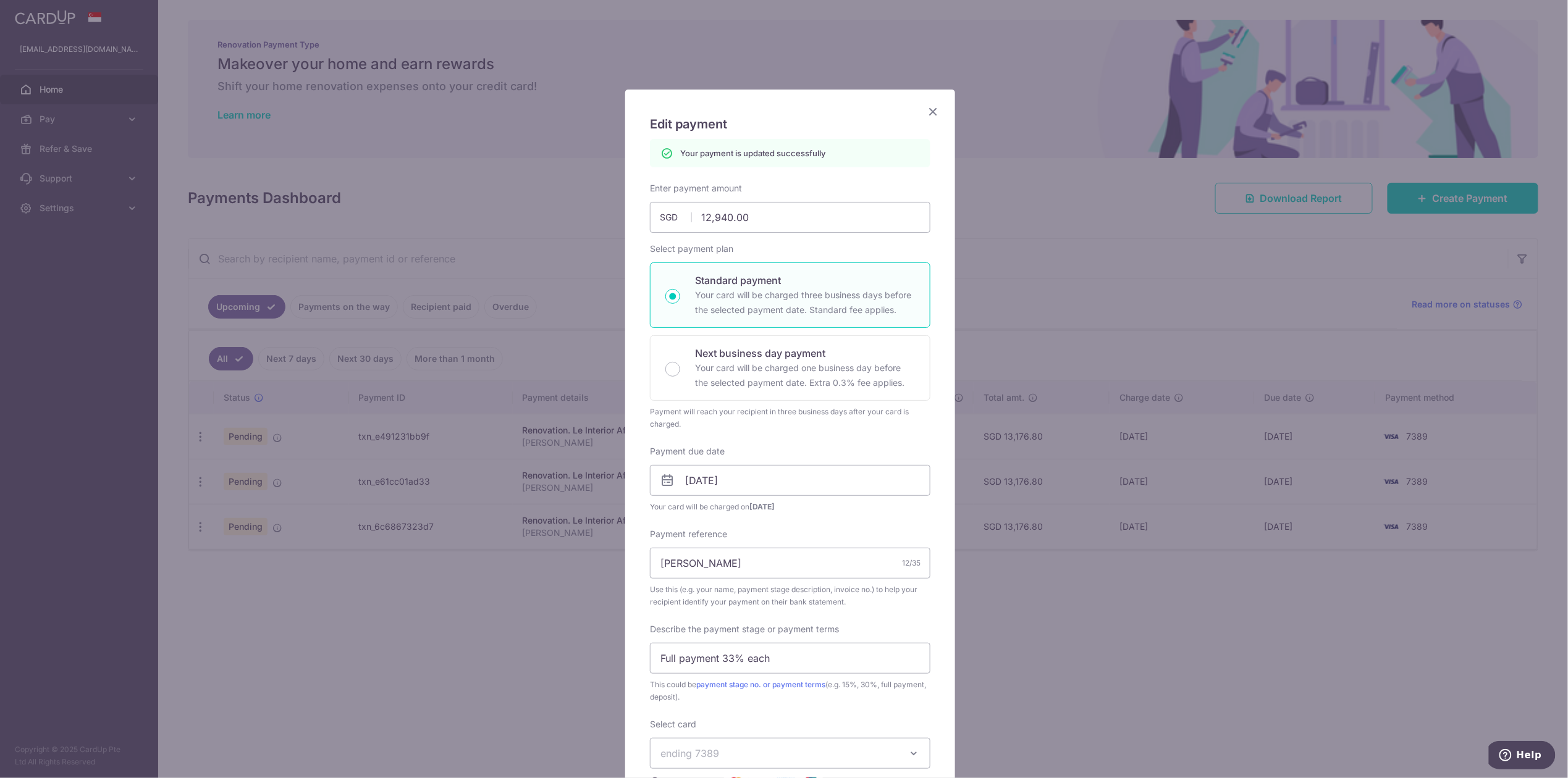
click at [933, 112] on icon "Close" at bounding box center [933, 111] width 15 height 15
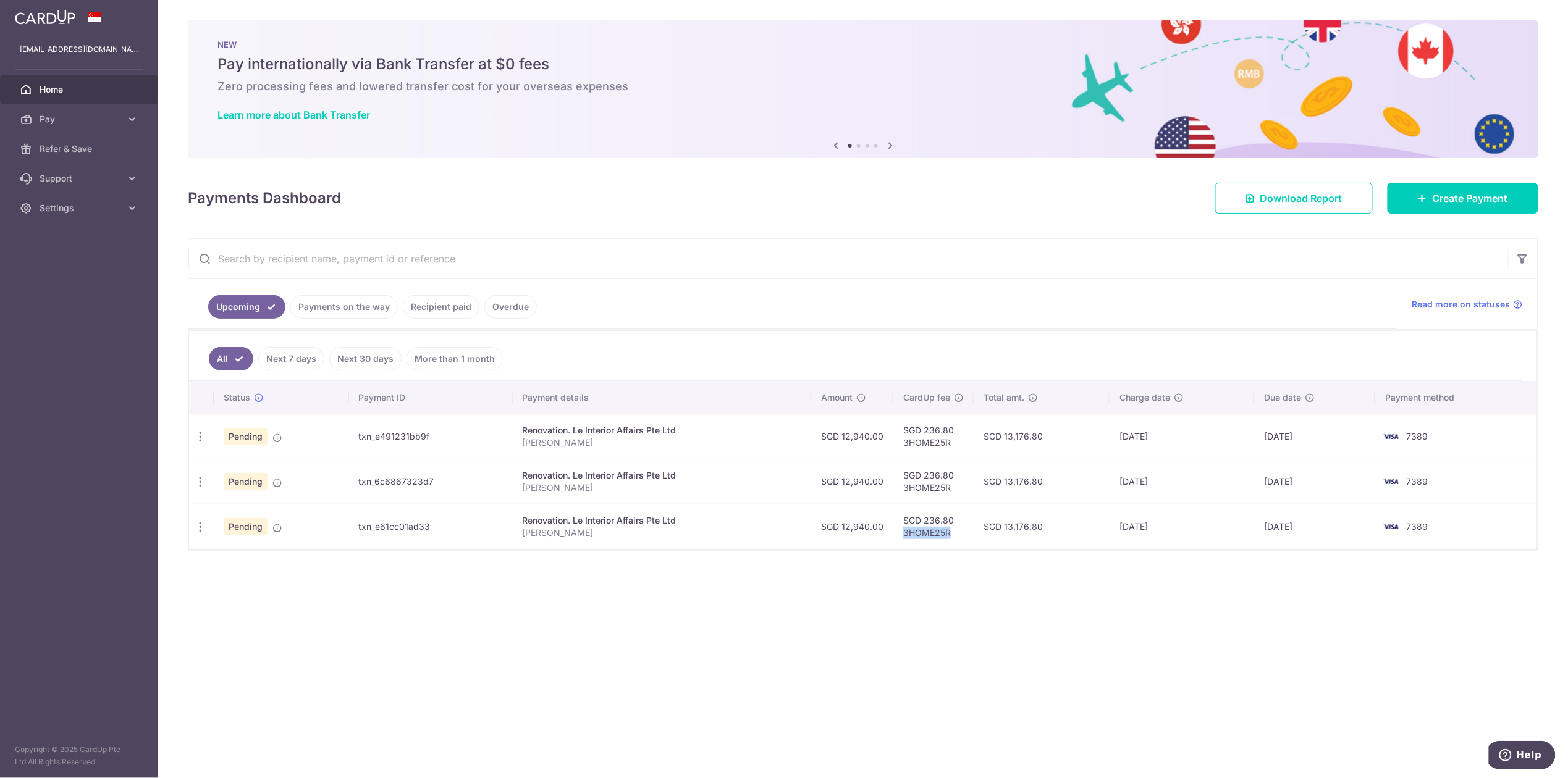
drag, startPoint x: 952, startPoint y: 537, endPoint x: 904, endPoint y: 536, distance: 48.0
click at [904, 536] on td "SGD 236.80 3HOME25R" at bounding box center [933, 526] width 81 height 45
copy td "3HOME25R"
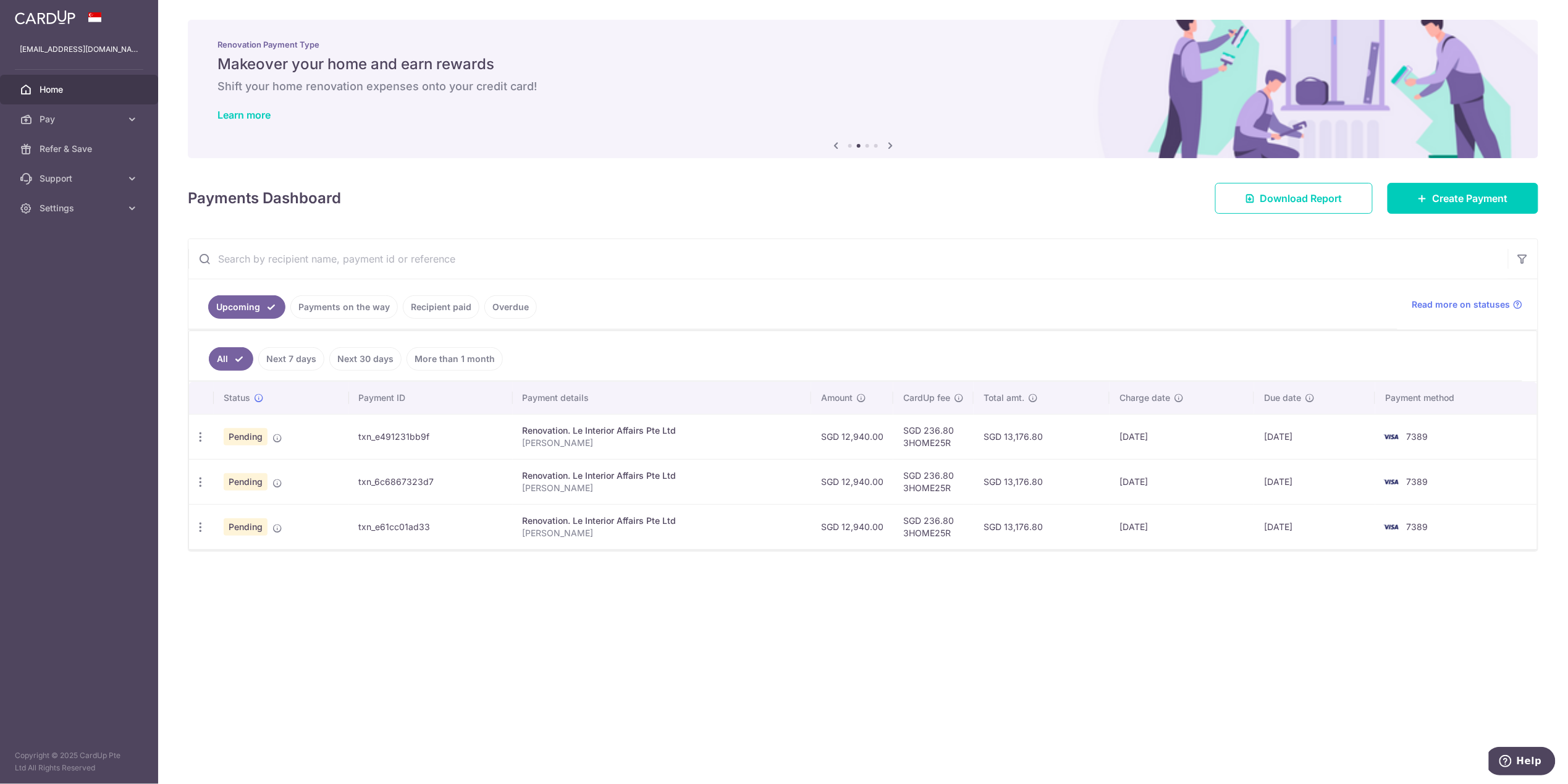
click at [1256, 648] on div "× Pause Schedule Pause all future payments in this series Pause just this one p…" at bounding box center [864, 392] width 1410 height 784
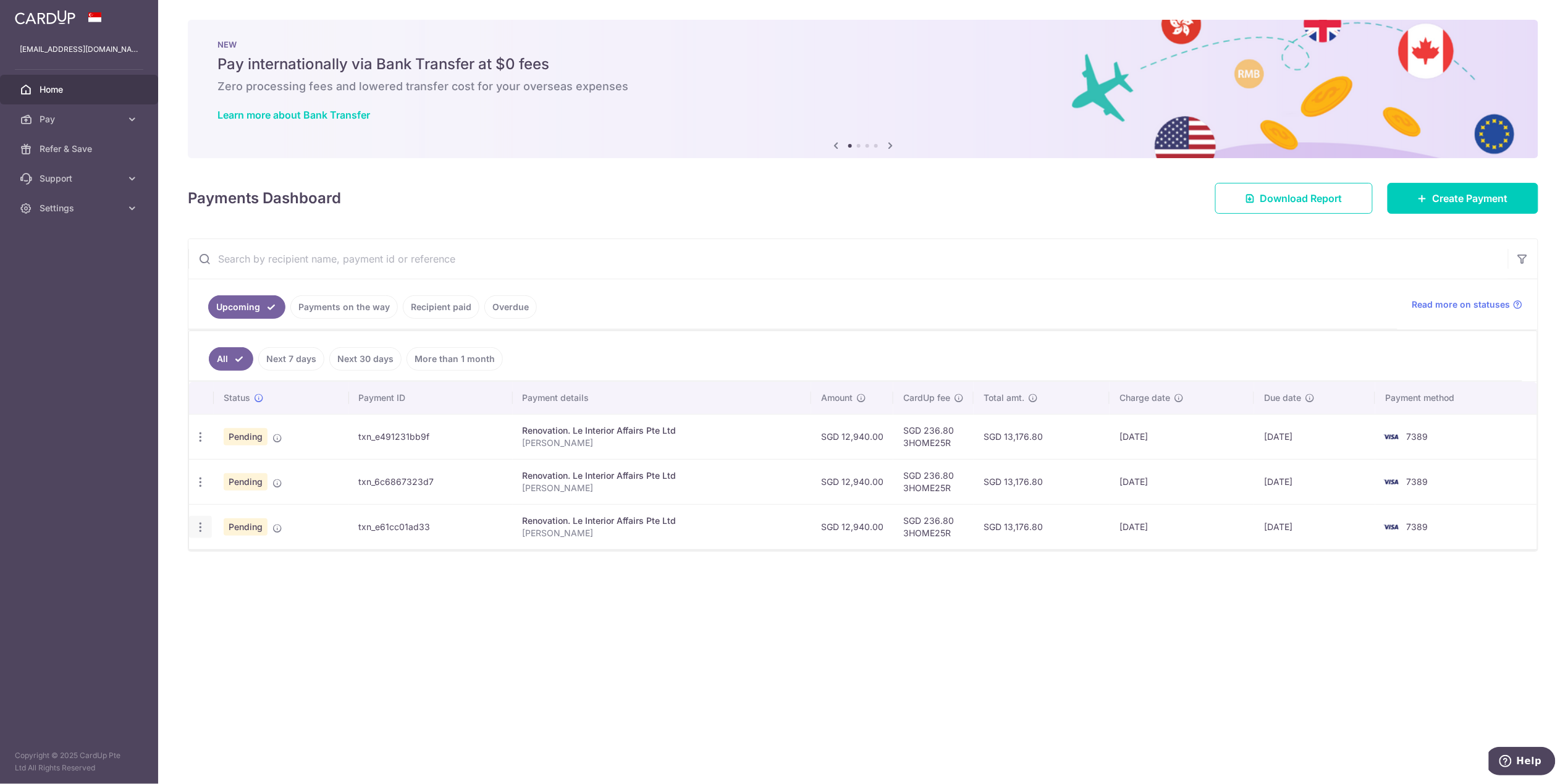
click at [204, 531] on icon "button" at bounding box center [200, 526] width 13 height 13
click at [244, 566] on span "Update payment" at bounding box center [266, 560] width 84 height 15
radio input "true"
type input "12,940.00"
type input "[DATE]"
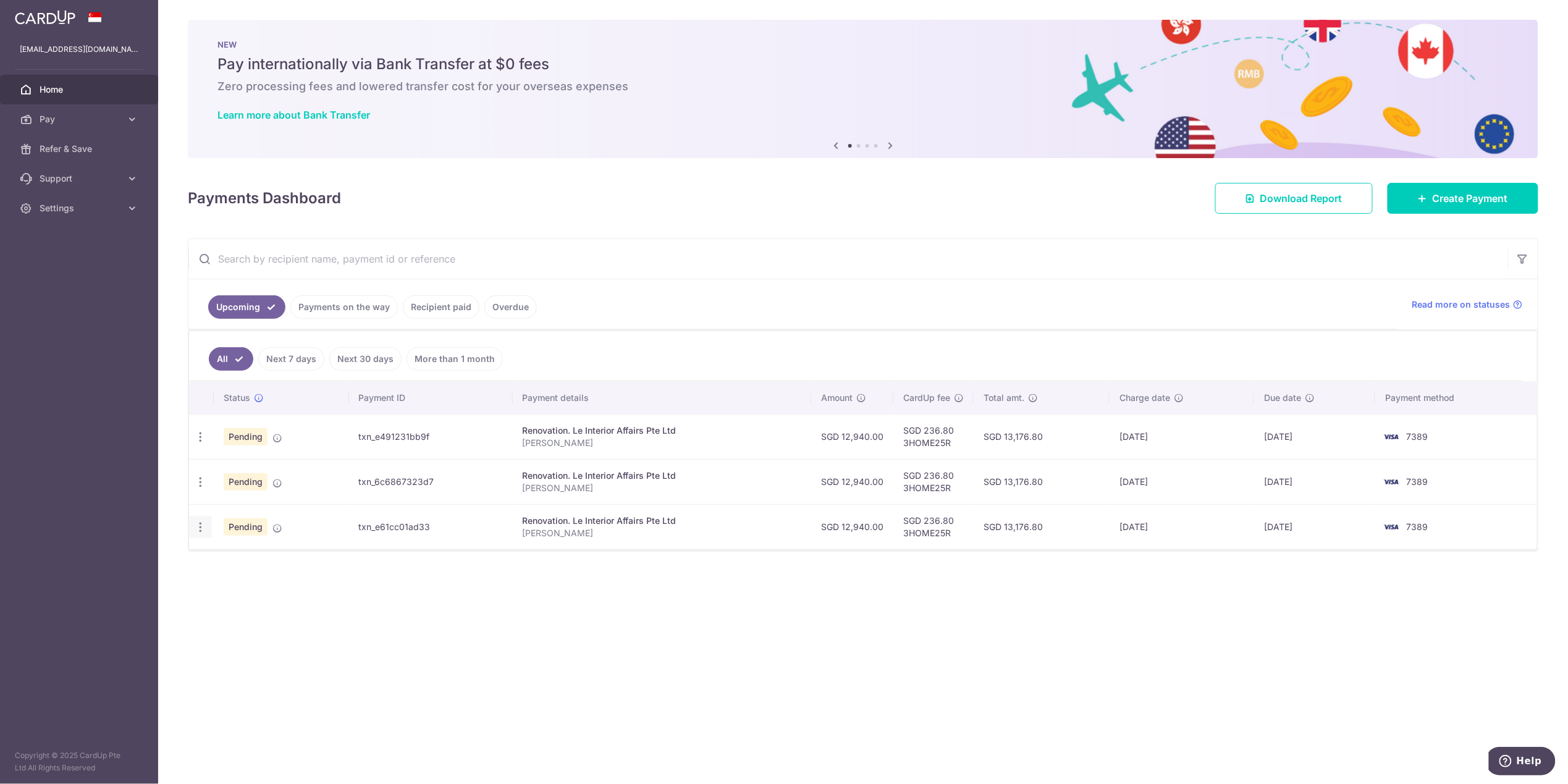
type input "[PERSON_NAME]"
type input "Full payment 33% each"
type input "3HOME25R"
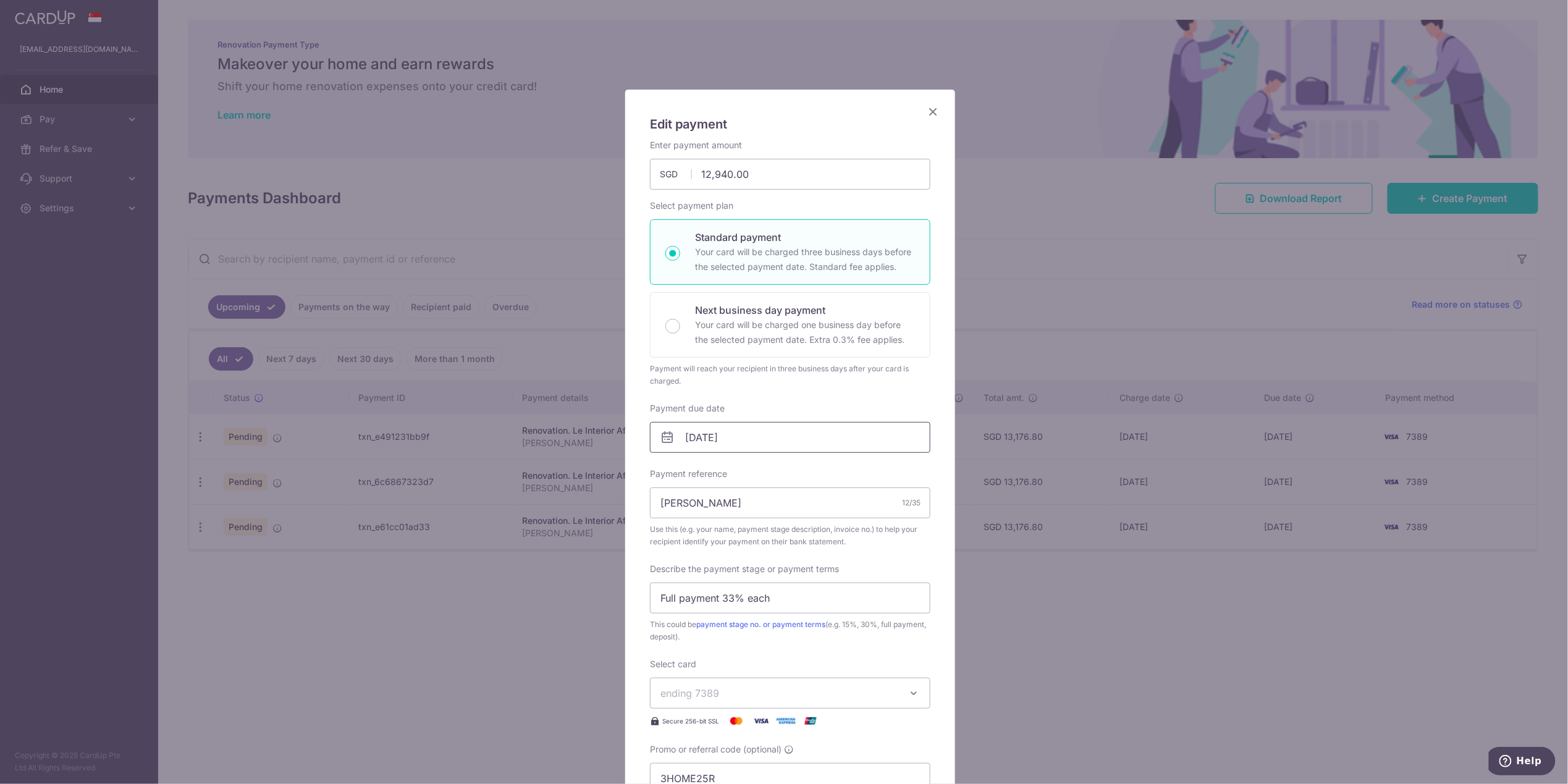
click at [710, 436] on input "[DATE]" at bounding box center [790, 437] width 280 height 31
click at [828, 467] on div "Prev Next Oct Nov [DATE] 2026 2027 2028 2029 2030 2031 2032 2033 2034 2035" at bounding box center [743, 472] width 196 height 30
click at [828, 467] on div "Prev Next Oct Nov [DATE] 2026 2027 2028 2029 2030 2031 2032 2033 2034 2035" at bounding box center [743, 472] width 196 height 30
click at [816, 473] on link "Next" at bounding box center [819, 472] width 15 height 15
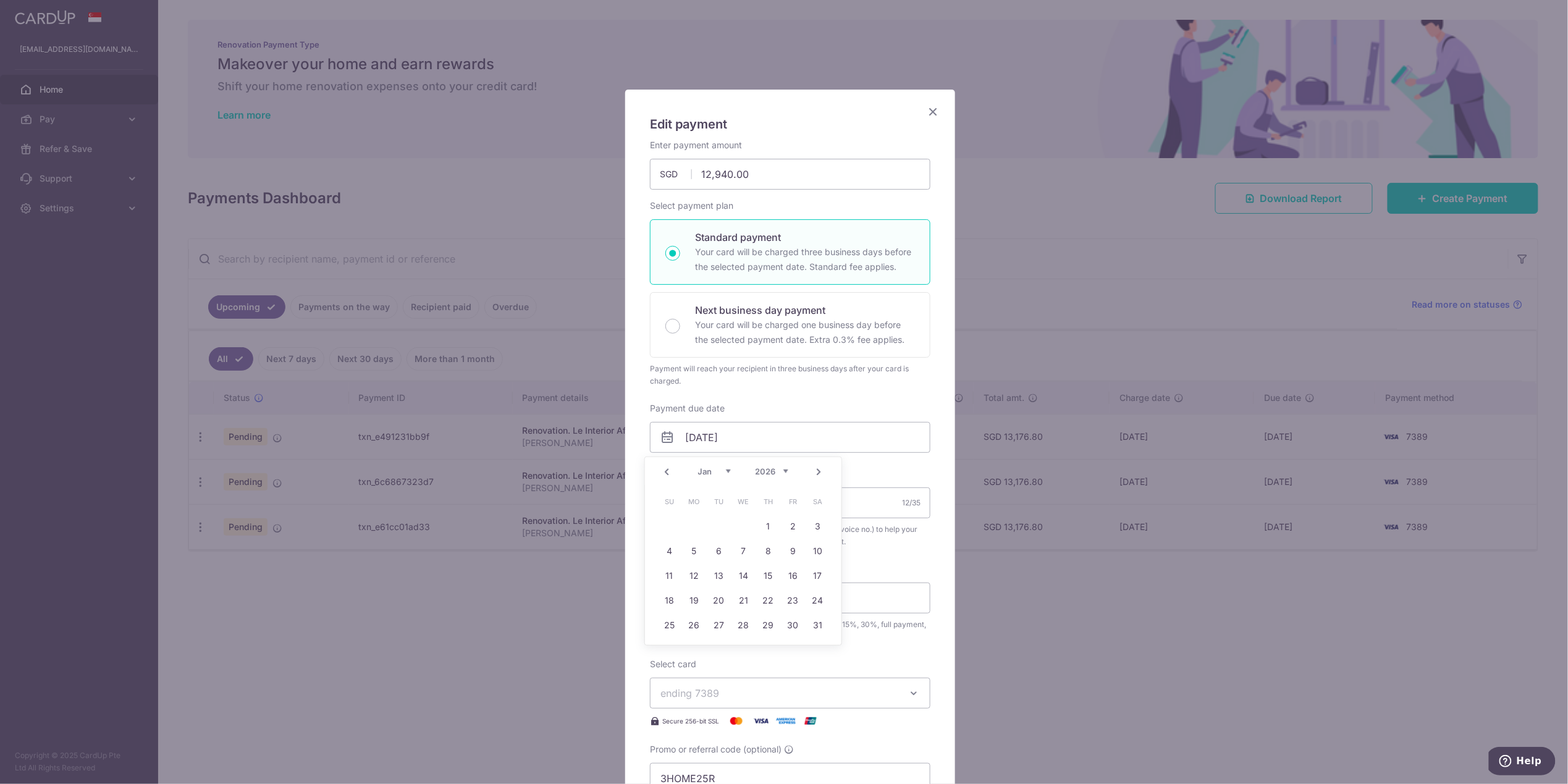
click at [765, 527] on link "1" at bounding box center [769, 526] width 20 height 20
type input "[DATE]"
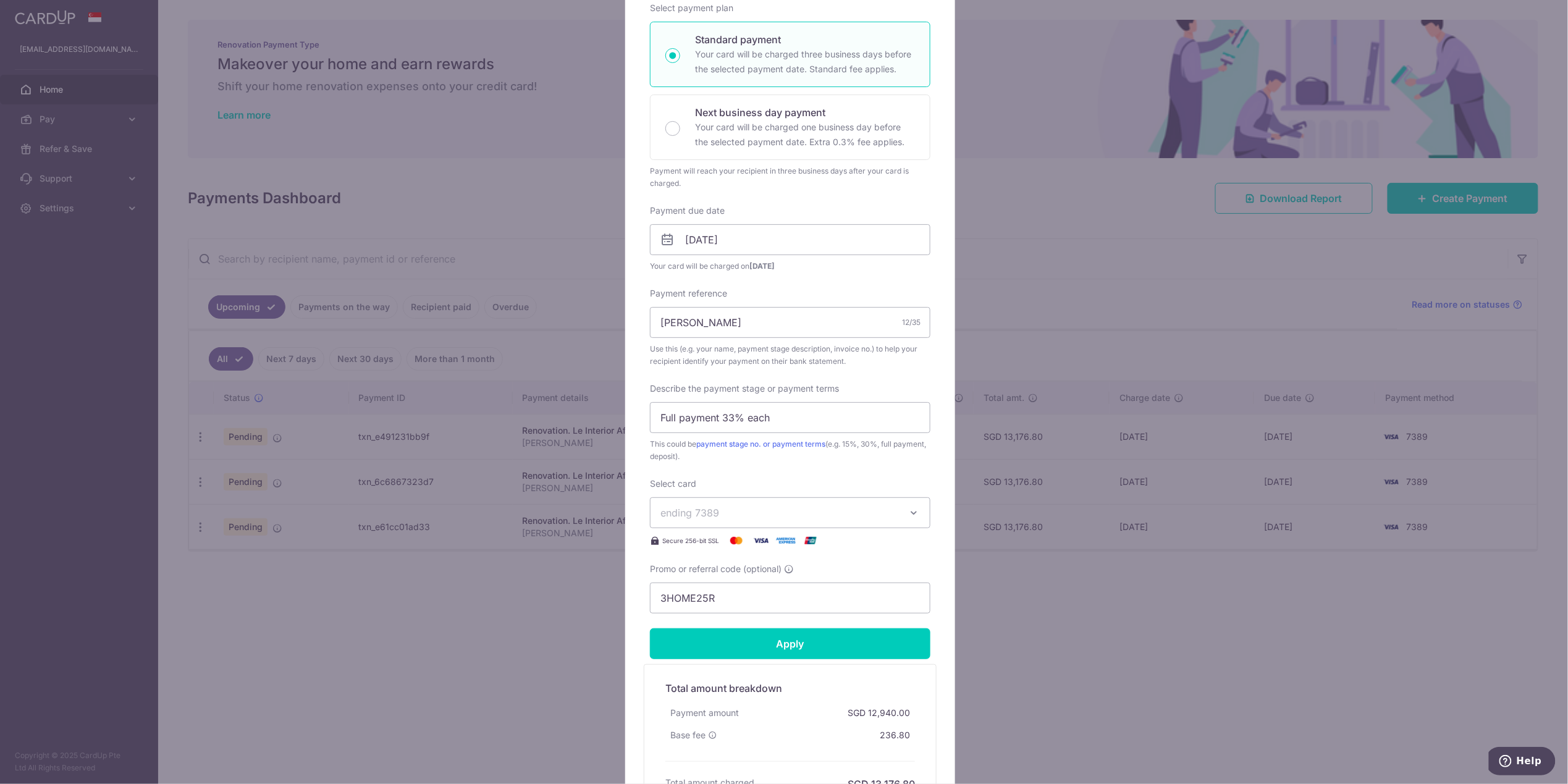
scroll to position [332, 0]
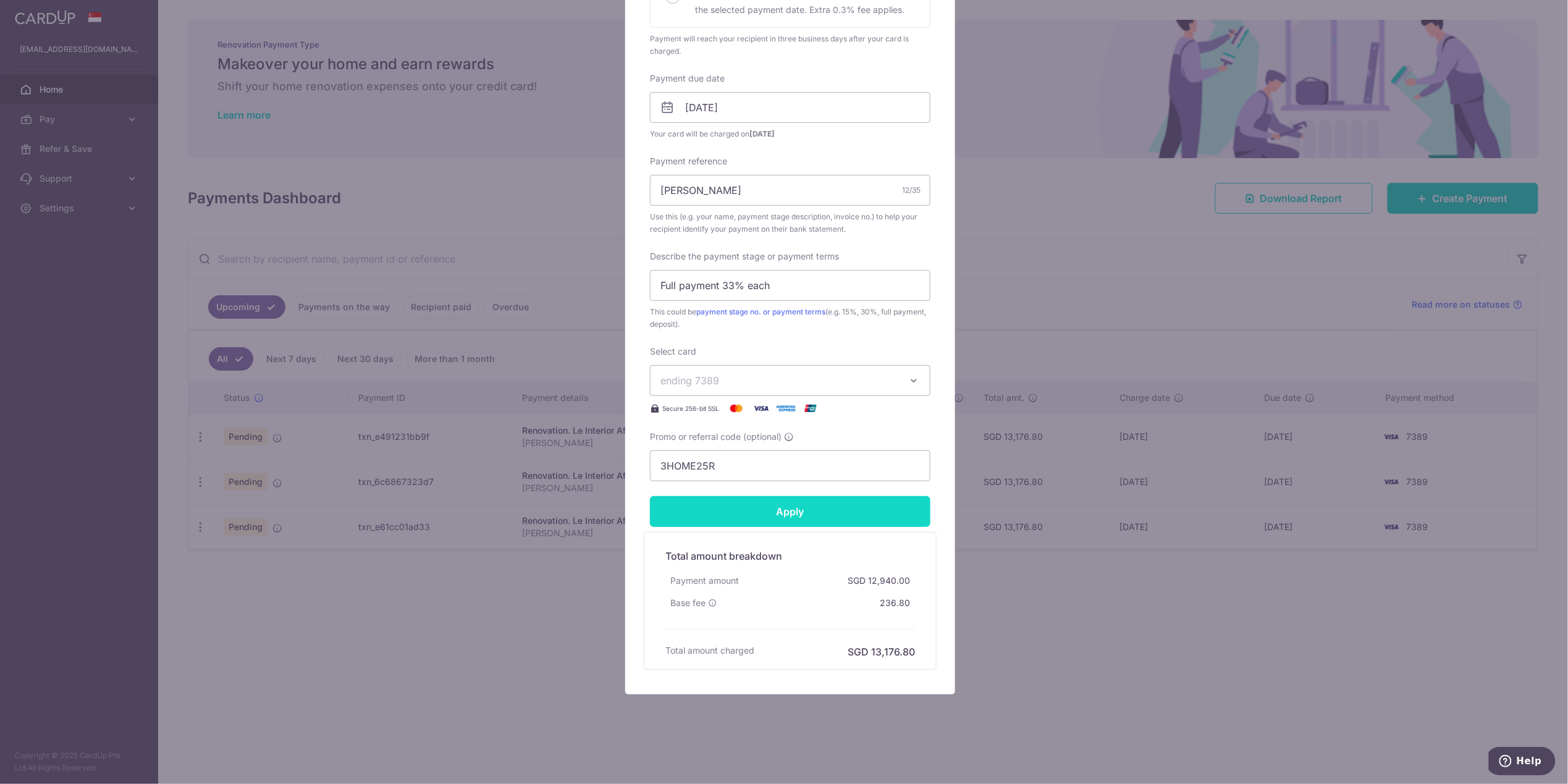
click at [747, 515] on input "Apply" at bounding box center [790, 511] width 280 height 31
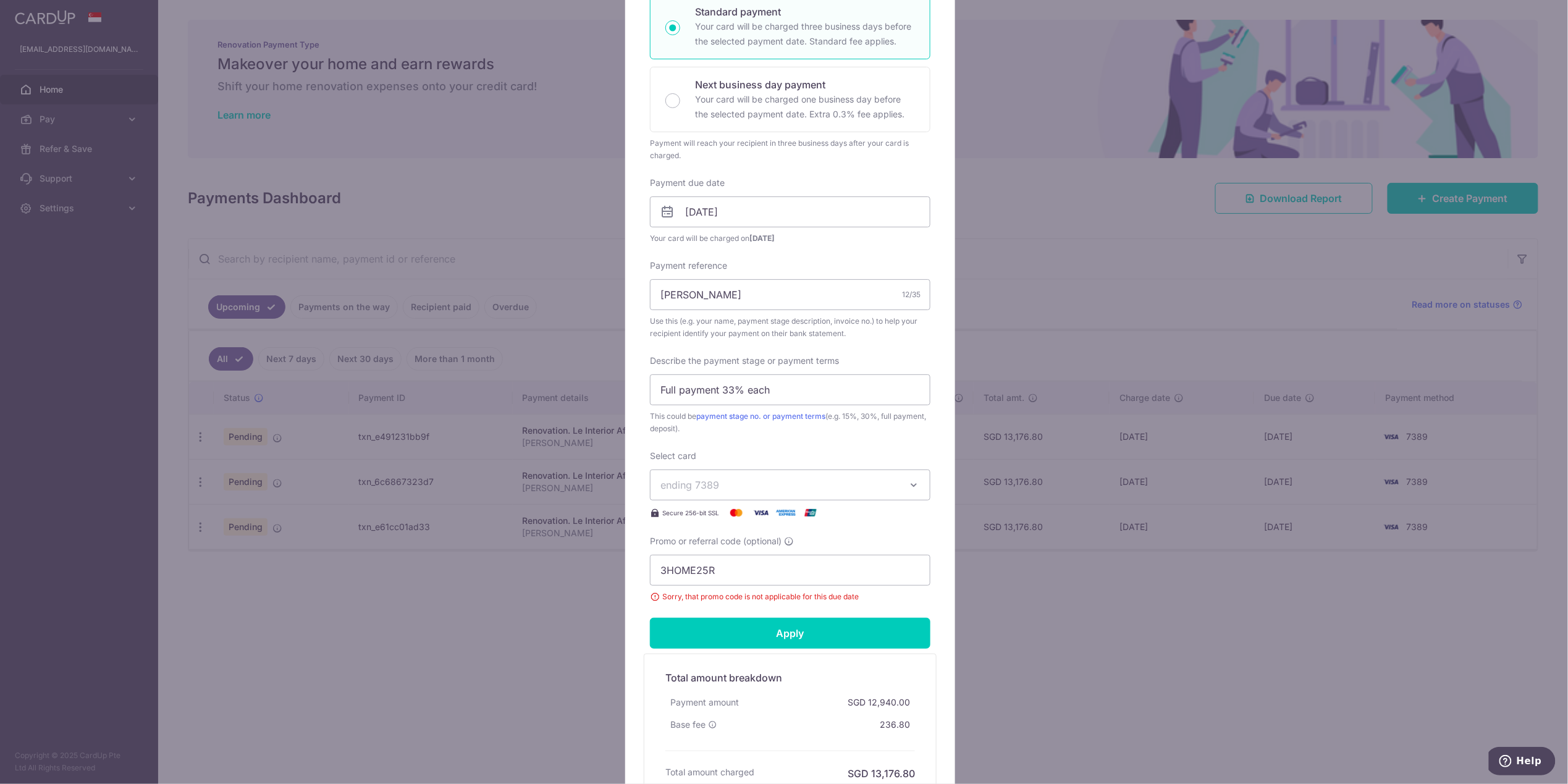
scroll to position [0, 0]
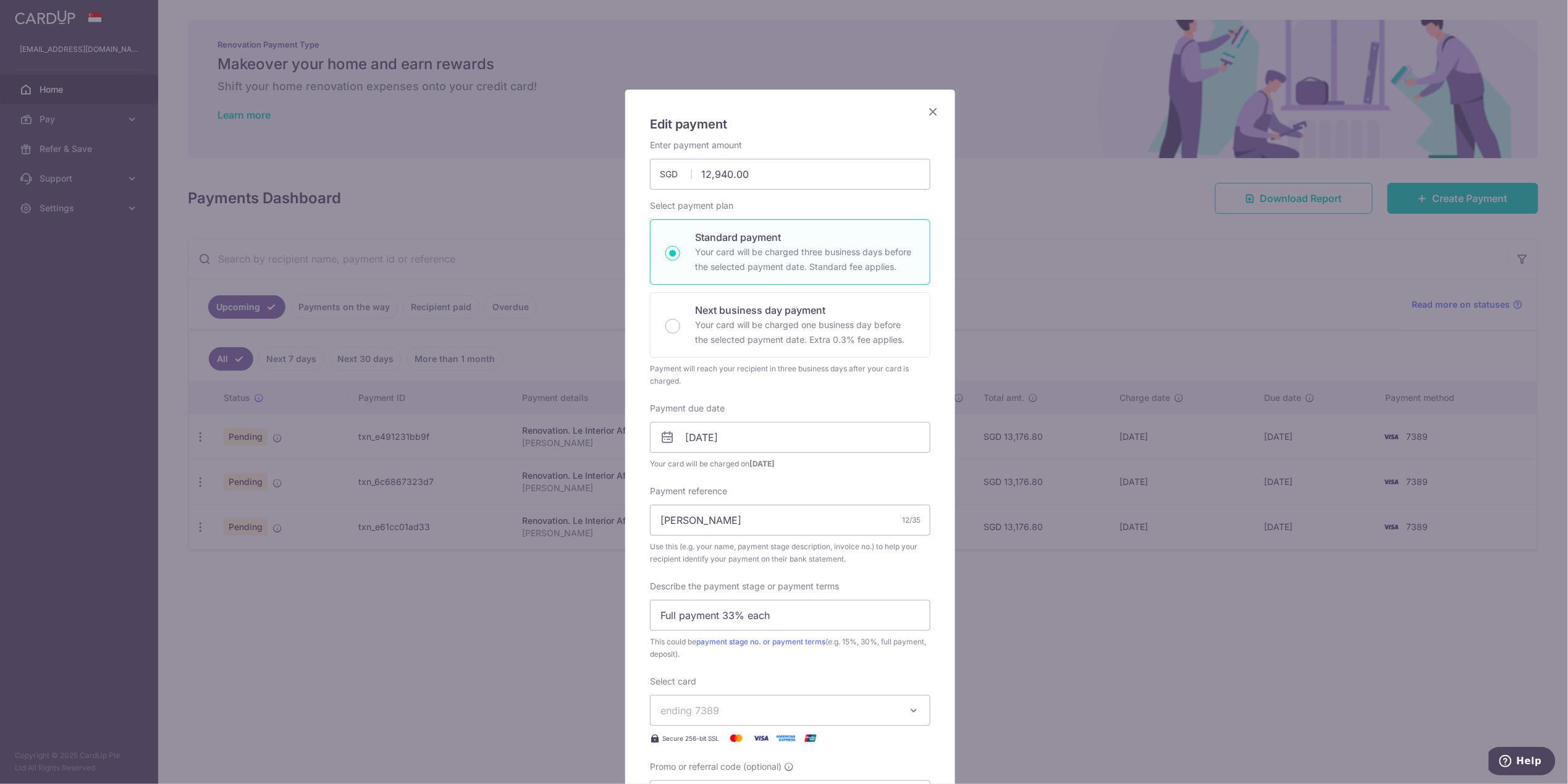
click at [925, 109] on icon "Close" at bounding box center [933, 111] width 15 height 15
